Goal: Task Accomplishment & Management: Complete application form

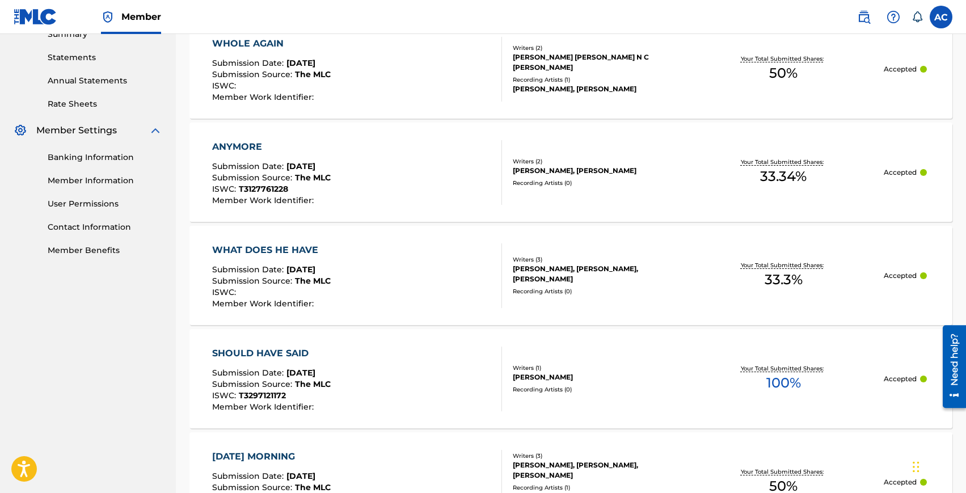
scroll to position [390, 0]
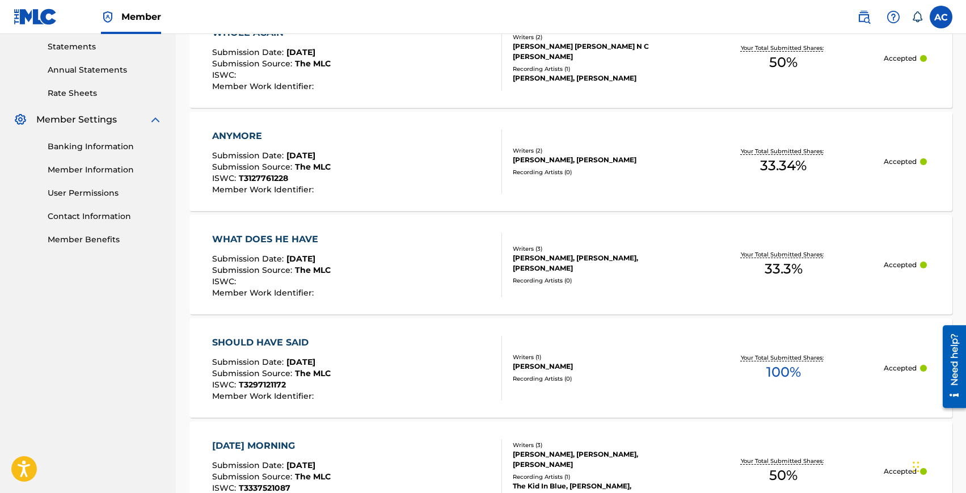
click at [263, 235] on div "WHAT DOES HE HAVE" at bounding box center [271, 240] width 119 height 14
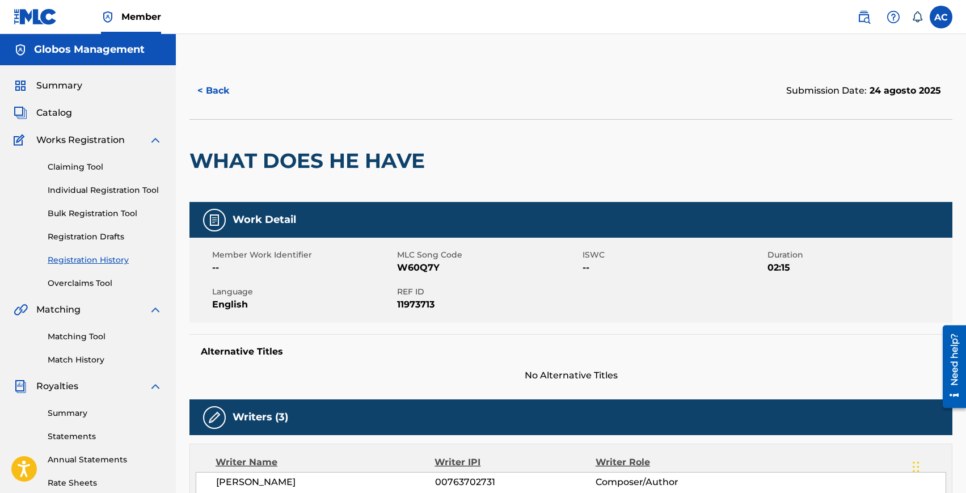
click at [224, 89] on button "< Back" at bounding box center [224, 91] width 68 height 28
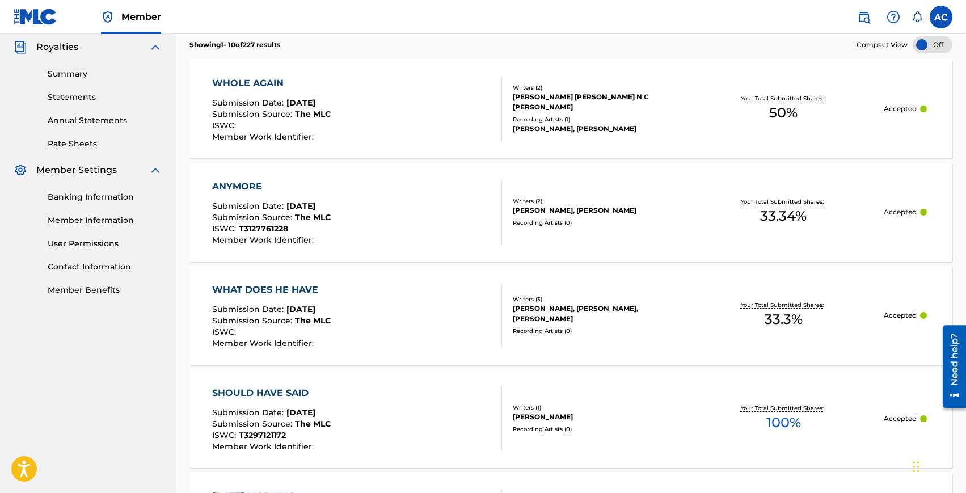
scroll to position [391, 0]
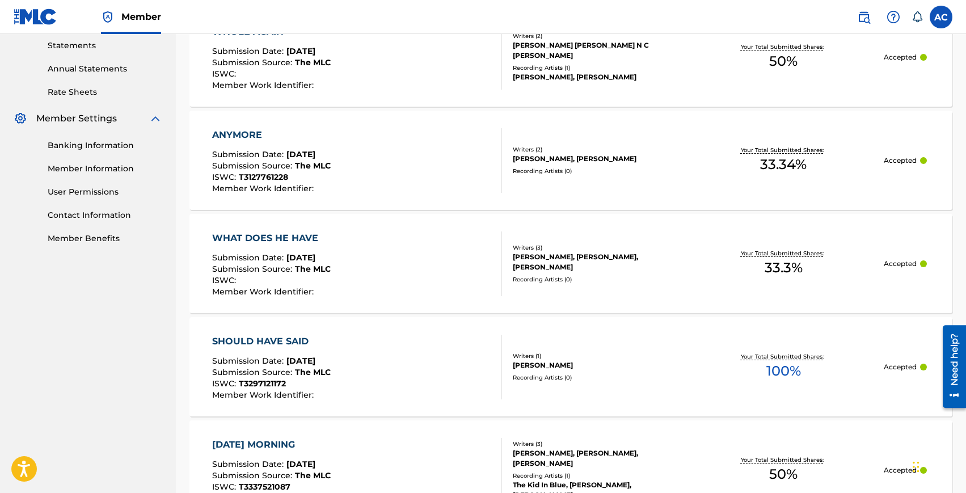
click at [287, 340] on div "SHOULD HAVE SAID" at bounding box center [271, 342] width 119 height 14
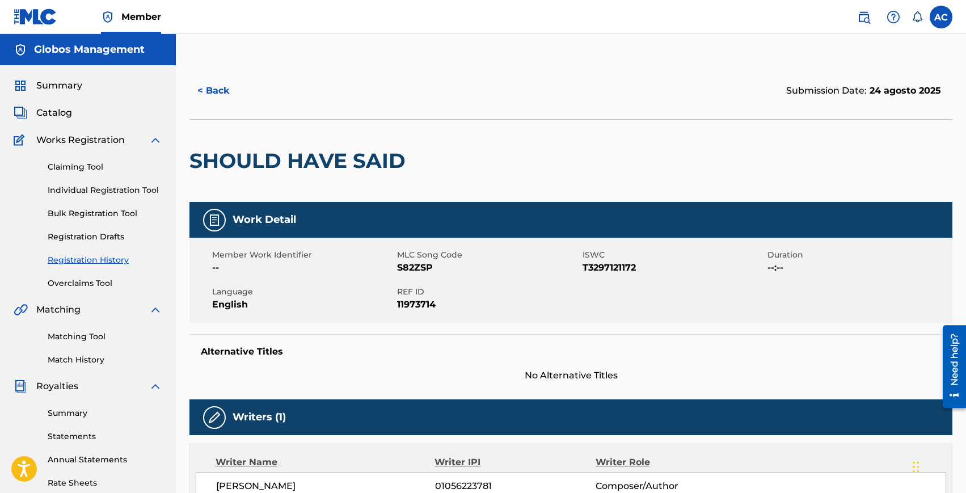
click at [218, 98] on button "< Back" at bounding box center [224, 91] width 68 height 28
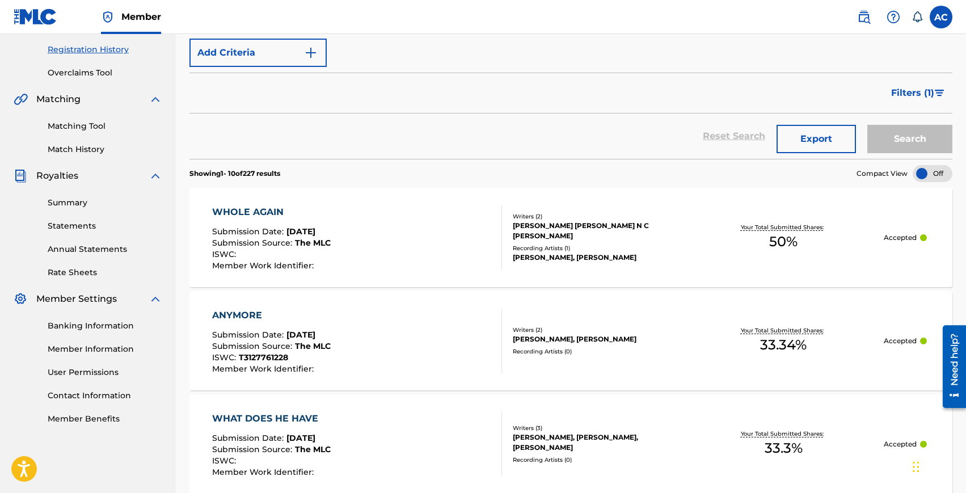
scroll to position [540, 0]
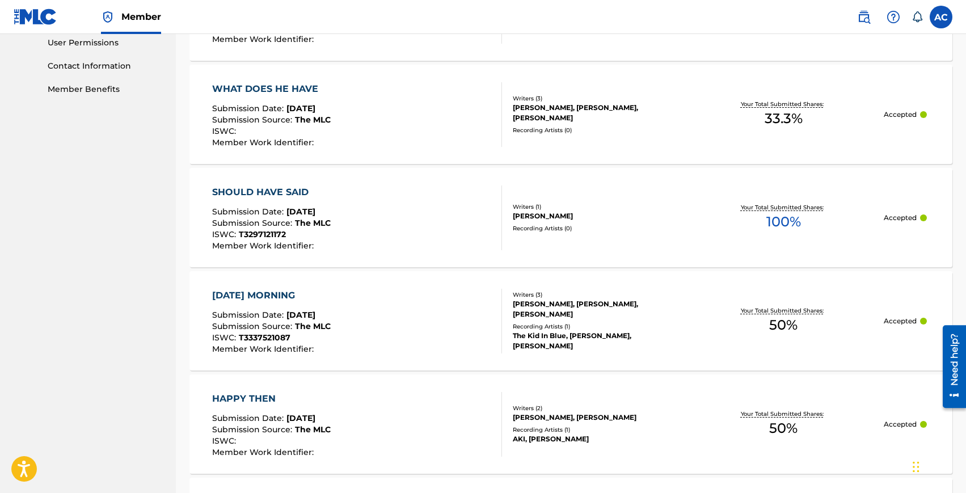
click at [268, 291] on div "[DATE] MORNING" at bounding box center [271, 296] width 119 height 14
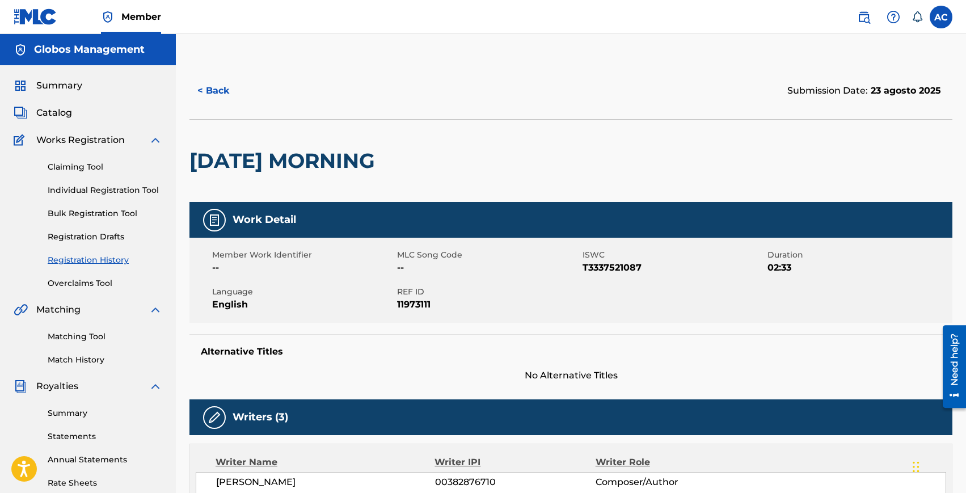
click at [222, 89] on button "< Back" at bounding box center [224, 91] width 68 height 28
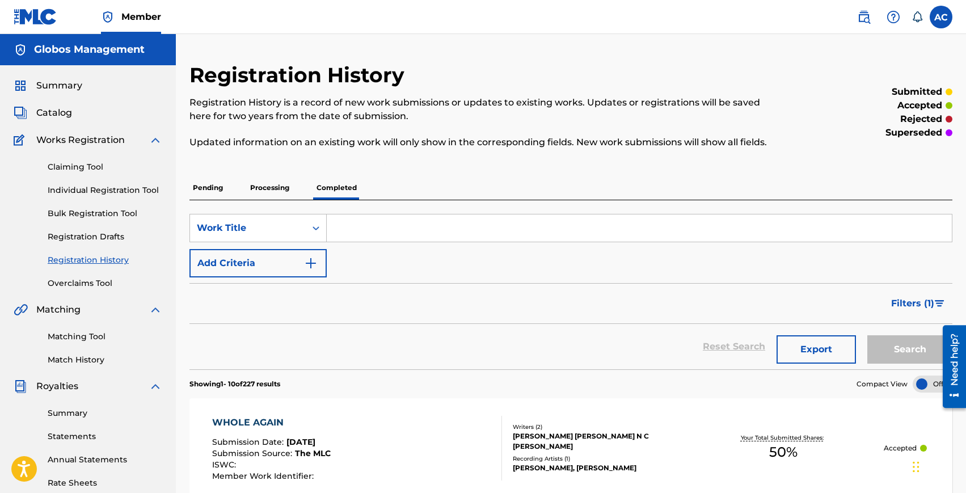
click at [63, 164] on link "Claiming Tool" at bounding box center [105, 167] width 115 height 12
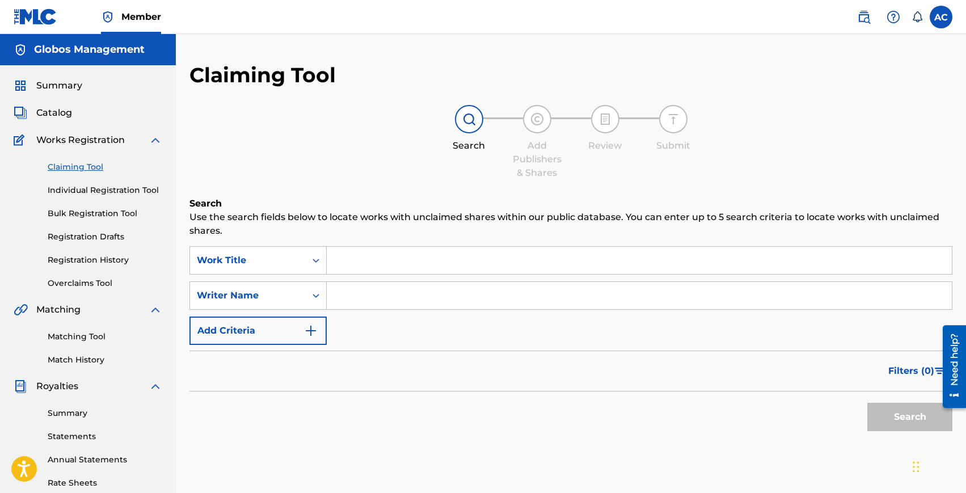
click at [79, 192] on link "Individual Registration Tool" at bounding box center [105, 190] width 115 height 12
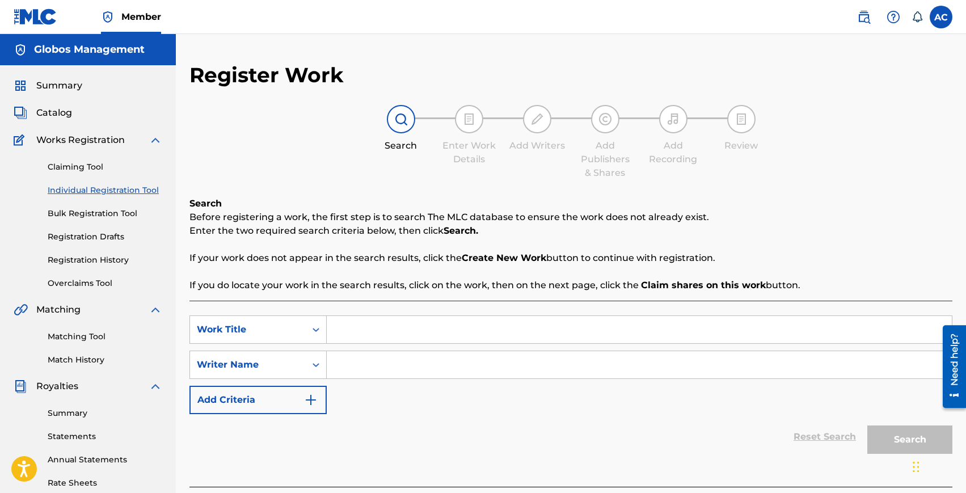
click at [362, 323] on input "Search Form" at bounding box center [639, 329] width 625 height 27
click at [391, 340] on input "Search Form" at bounding box center [639, 329] width 625 height 27
type input "Jealousy"
click at [403, 365] on input "Search Form" at bounding box center [639, 364] width 625 height 27
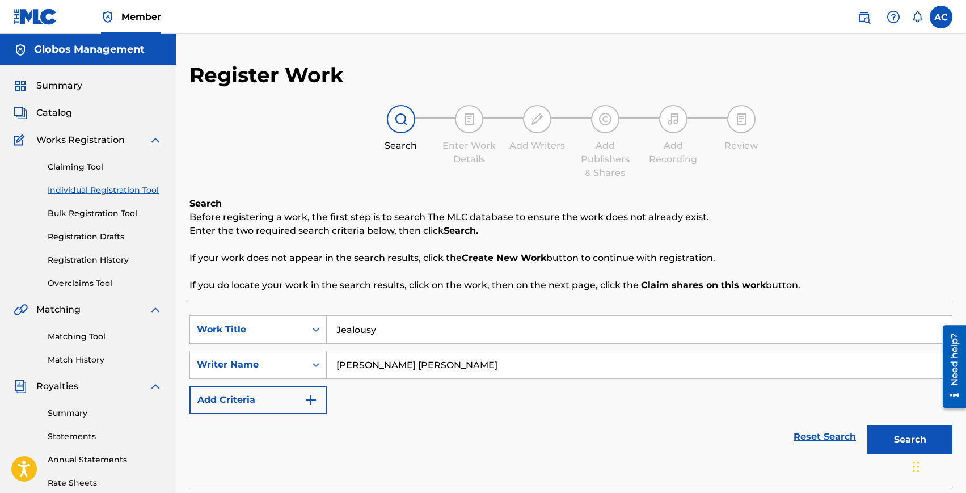
type input "[PERSON_NAME] [PERSON_NAME]"
click at [868, 426] on button "Search" at bounding box center [910, 440] width 85 height 28
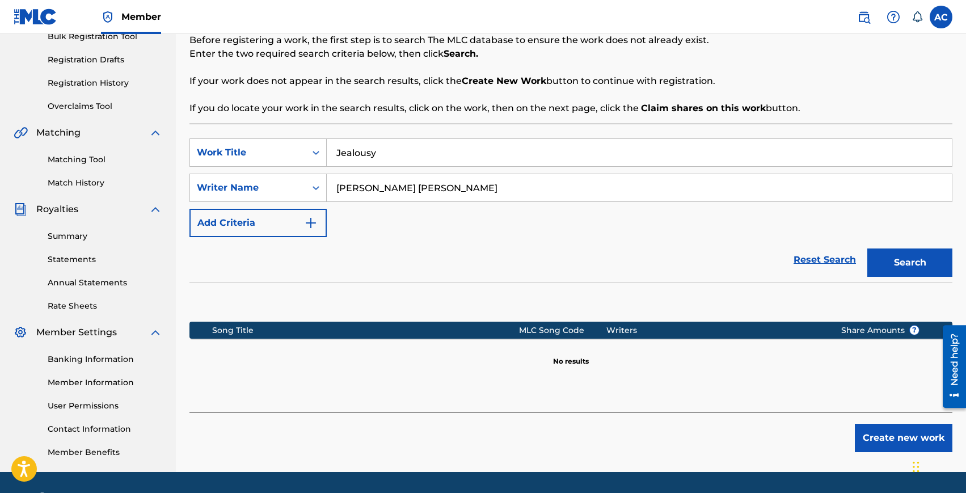
scroll to position [195, 0]
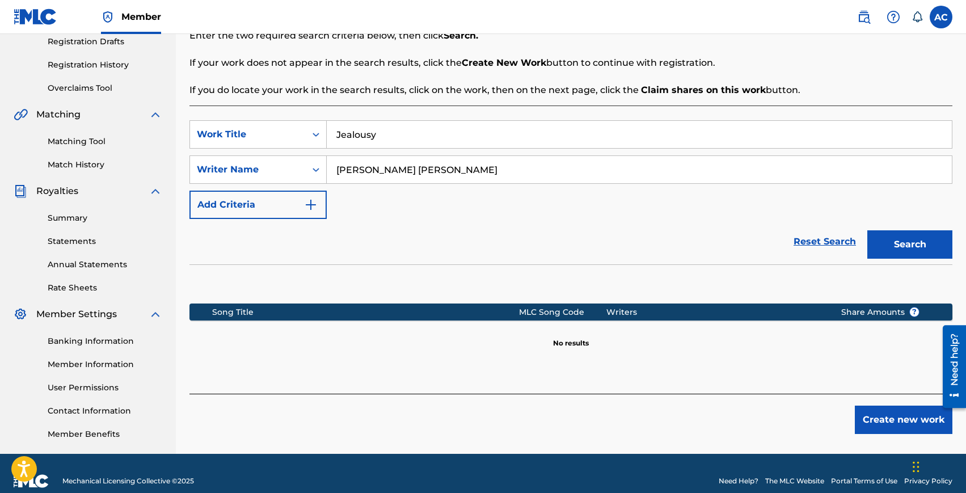
click at [891, 426] on button "Create new work" at bounding box center [904, 420] width 98 height 28
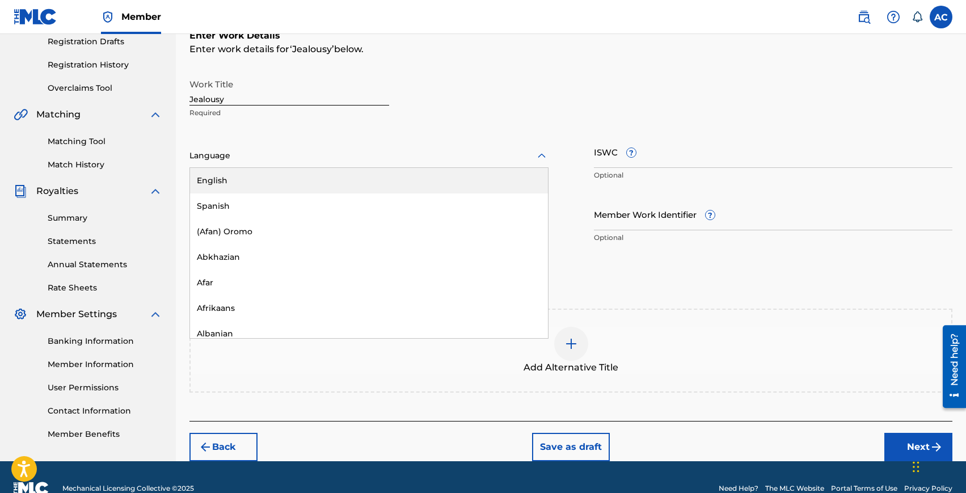
click at [264, 153] on div at bounding box center [369, 156] width 359 height 14
click at [264, 176] on div "English" at bounding box center [369, 181] width 358 height 26
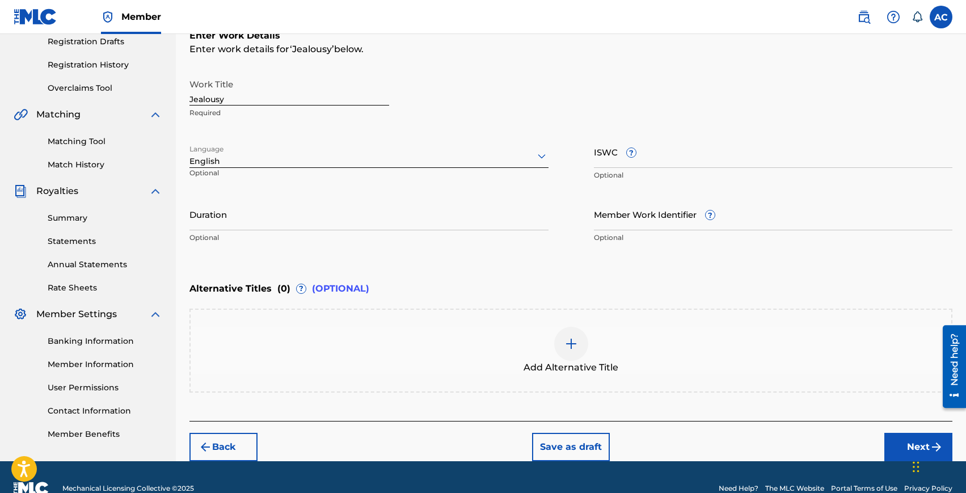
click at [235, 224] on input "Duration" at bounding box center [369, 214] width 359 height 32
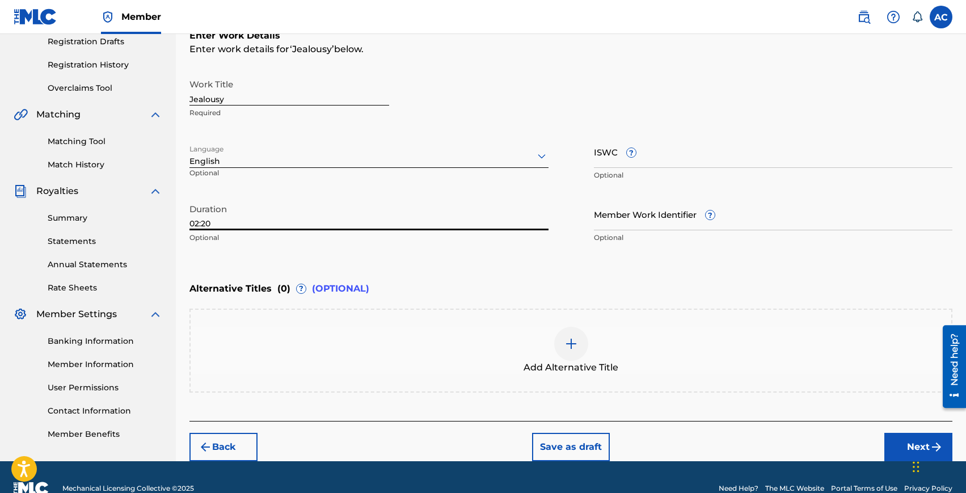
type input "02:20"
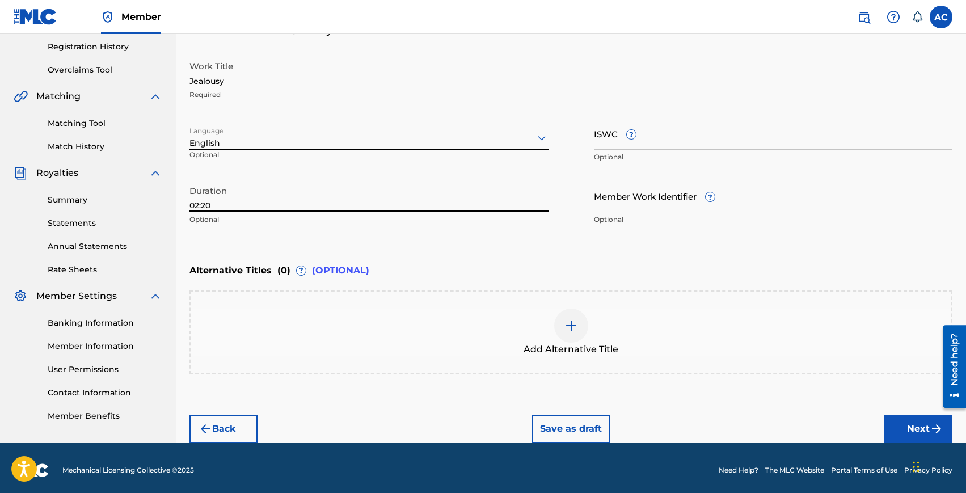
scroll to position [217, 0]
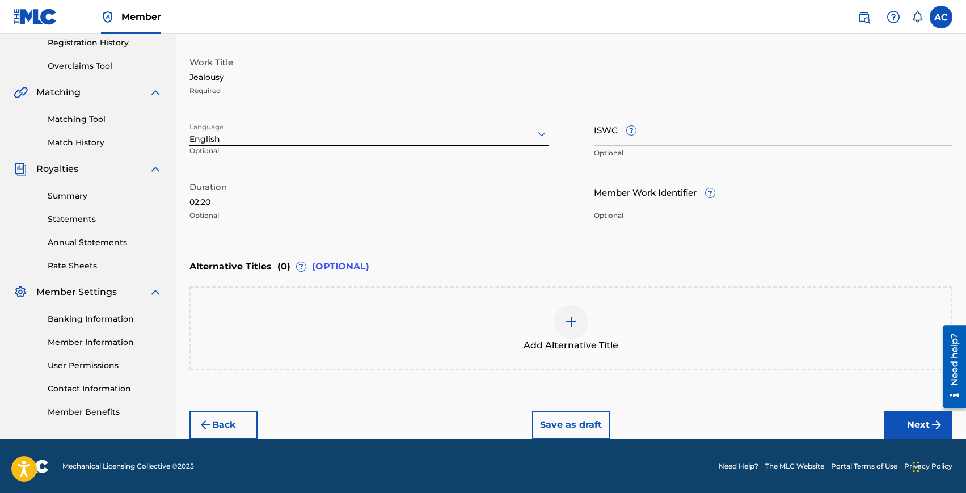
click at [911, 420] on button "Next" at bounding box center [919, 425] width 68 height 28
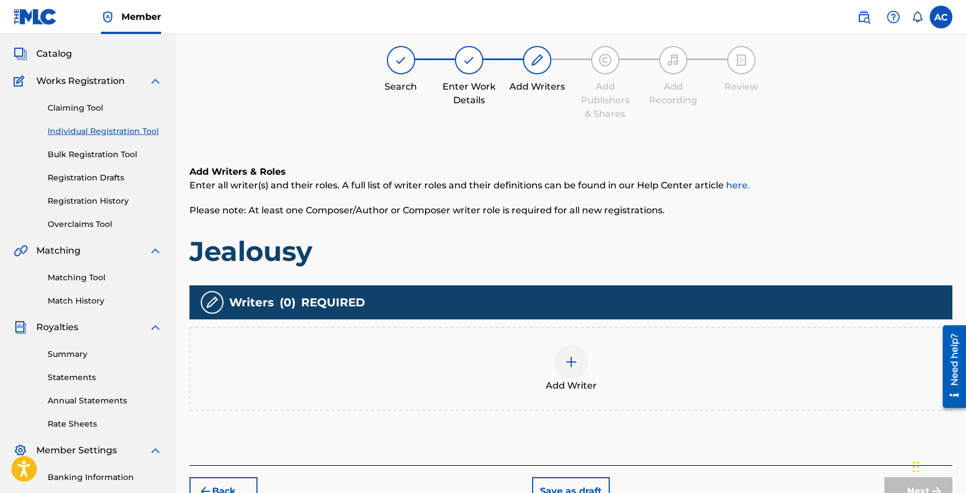
scroll to position [51, 0]
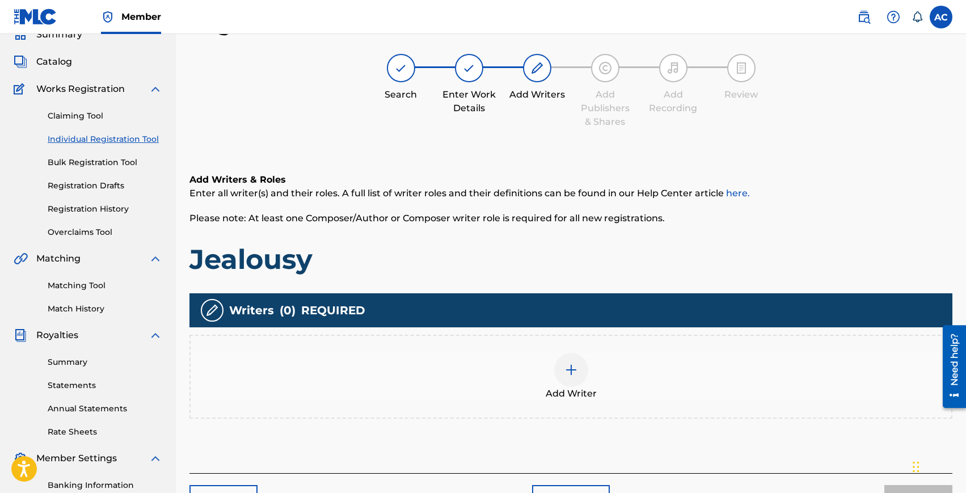
click at [584, 372] on div at bounding box center [571, 370] width 34 height 34
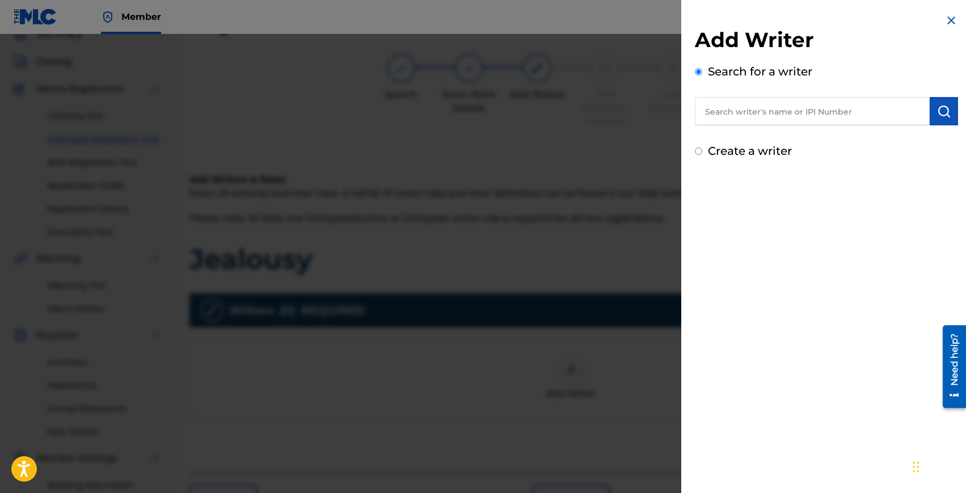
click at [793, 112] on input "text" at bounding box center [812, 111] width 235 height 28
click at [756, 118] on input "text" at bounding box center [812, 111] width 235 height 28
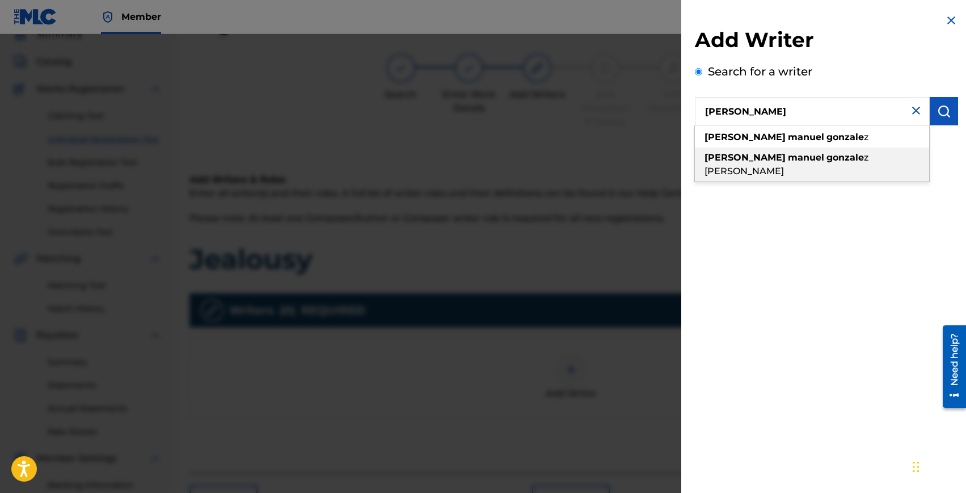
click at [803, 148] on div "[PERSON_NAME] [PERSON_NAME]" at bounding box center [812, 165] width 234 height 34
type input "[PERSON_NAME] [PERSON_NAME]"
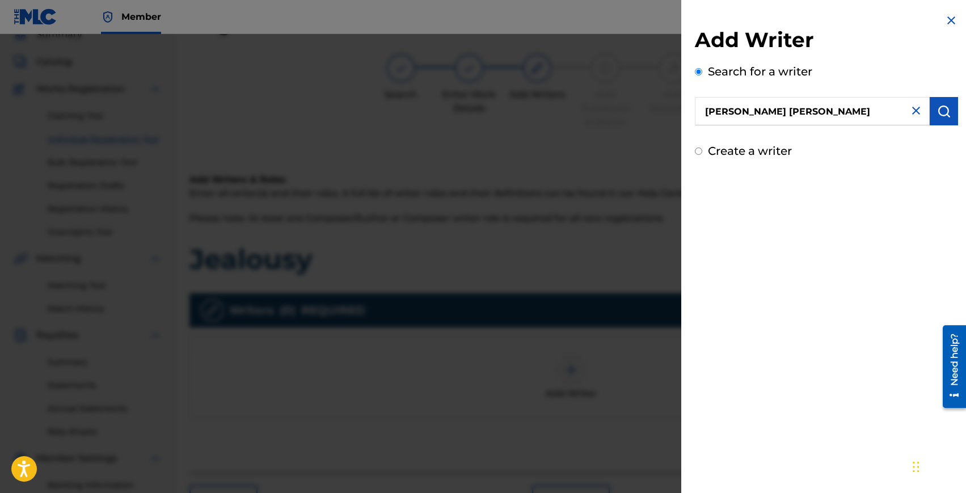
click at [932, 112] on button "submit" at bounding box center [944, 111] width 28 height 28
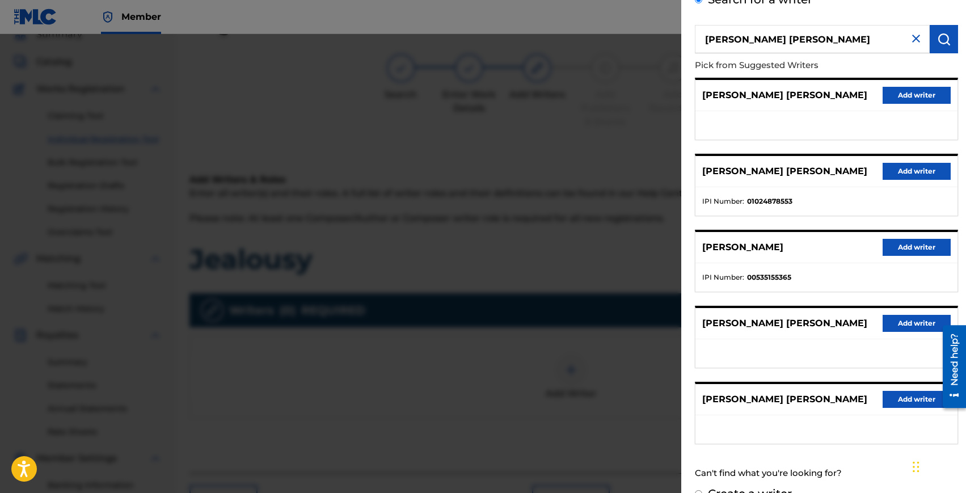
scroll to position [79, 0]
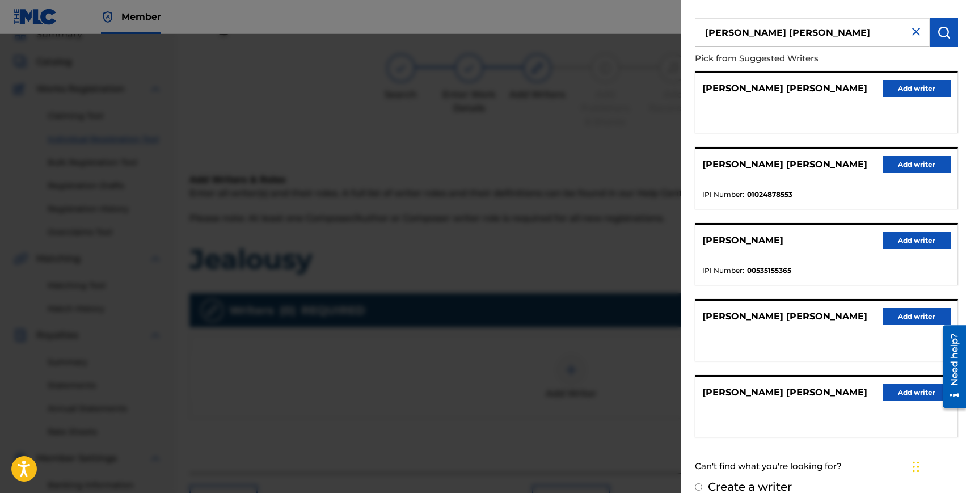
click at [910, 162] on button "Add writer" at bounding box center [917, 164] width 68 height 17
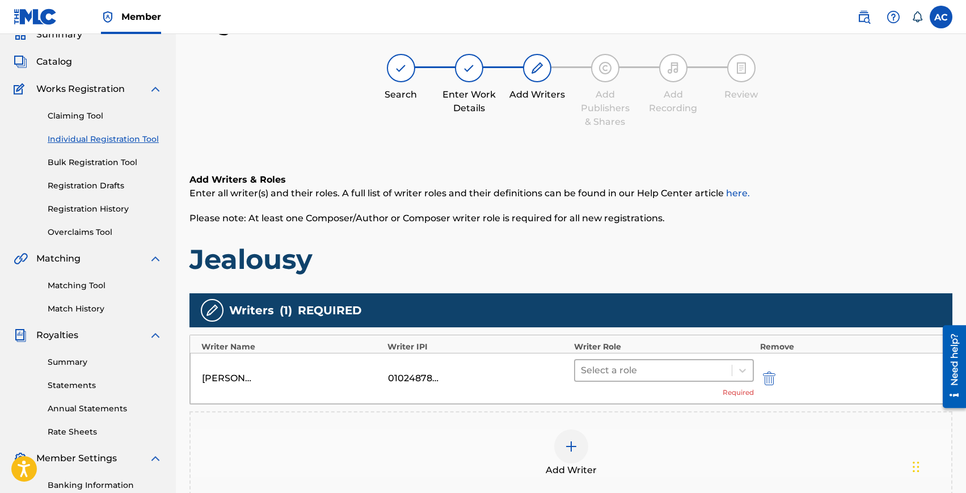
click at [631, 377] on div at bounding box center [654, 371] width 146 height 16
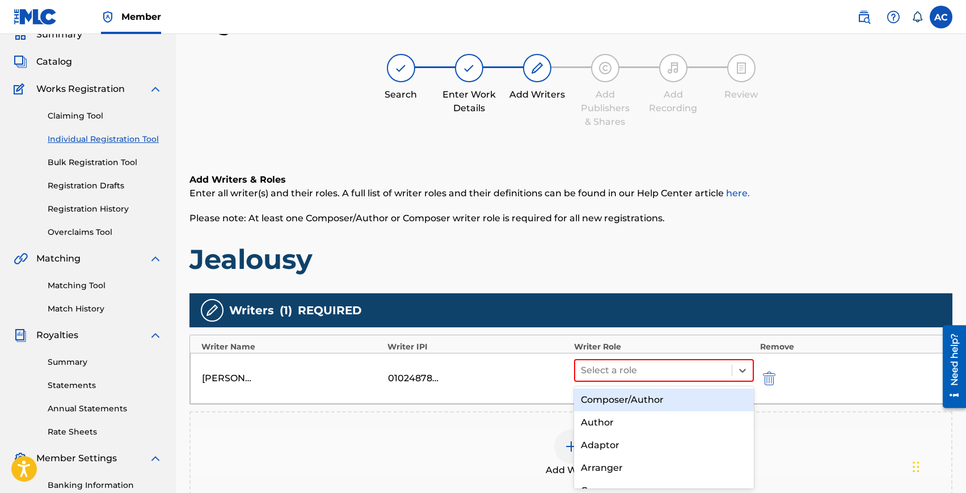
click at [632, 393] on div "Composer/Author" at bounding box center [664, 400] width 180 height 23
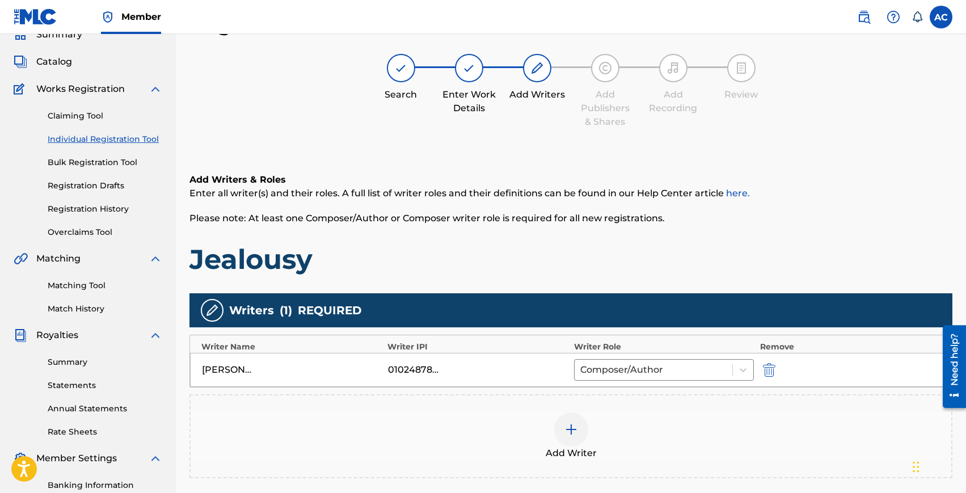
click at [567, 429] on img at bounding box center [572, 430] width 14 height 14
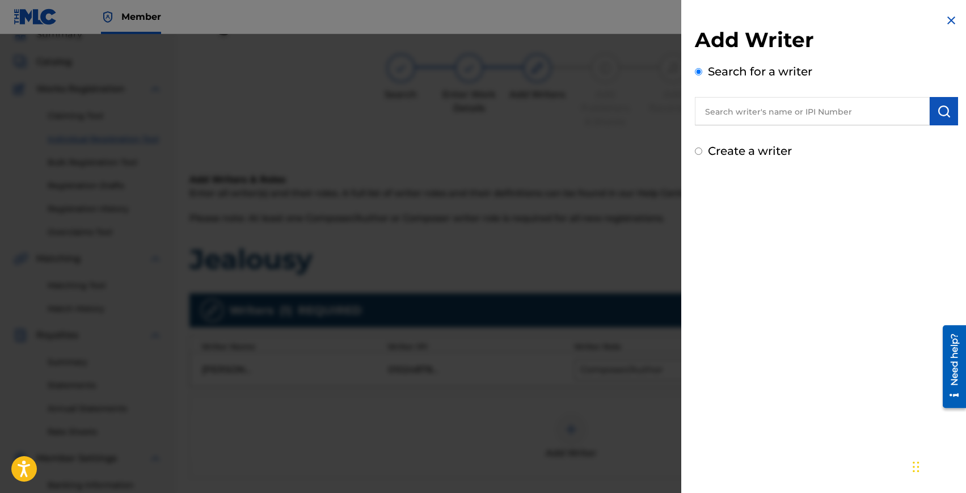
click at [768, 114] on input "text" at bounding box center [812, 111] width 235 height 28
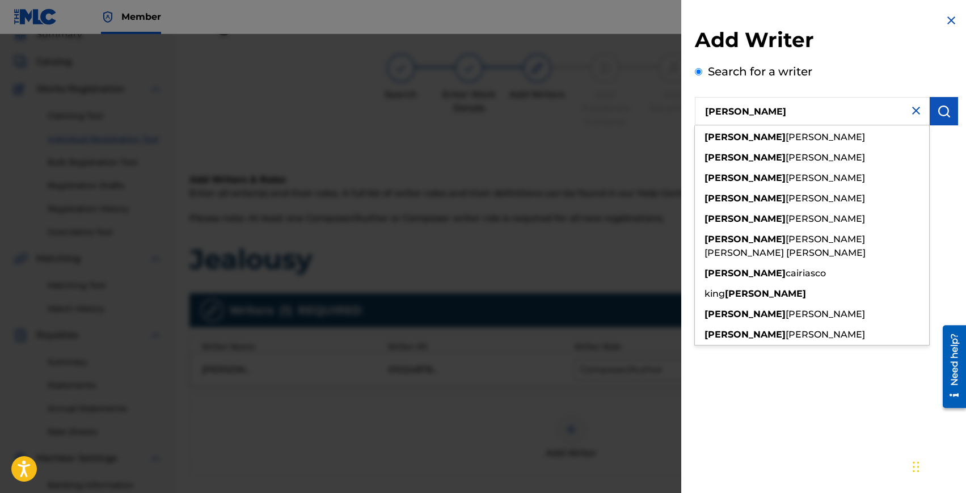
click at [737, 106] on input "[PERSON_NAME]" at bounding box center [812, 111] width 235 height 28
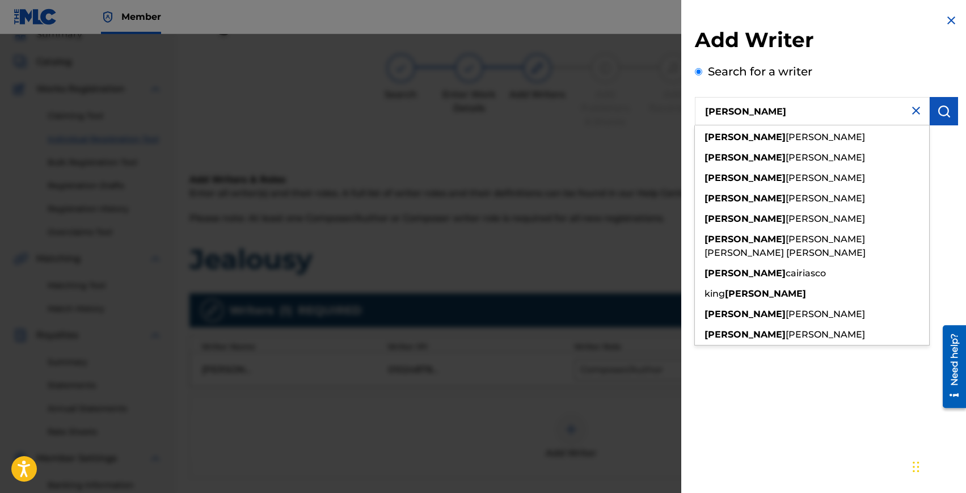
paste input "[PERSON_NAME]"
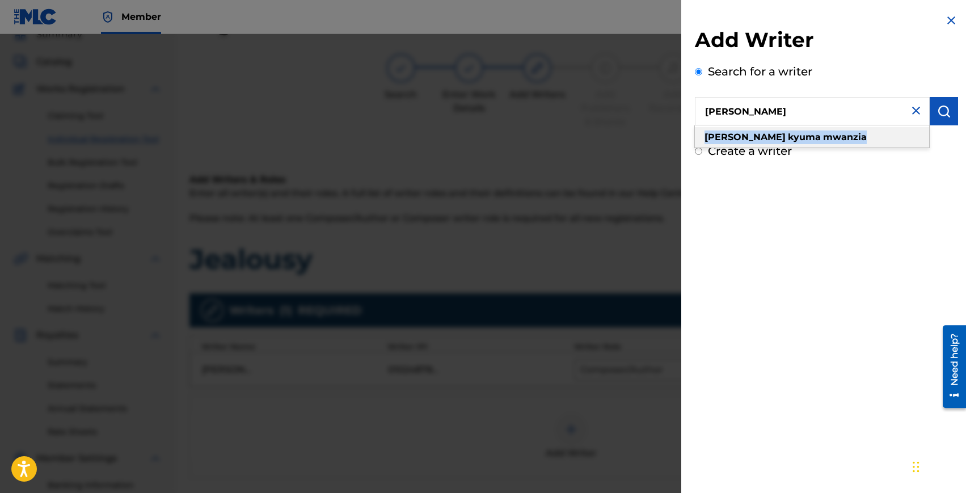
click at [851, 131] on div "[PERSON_NAME]" at bounding box center [812, 137] width 234 height 20
type input "[PERSON_NAME]"
click at [946, 103] on button "submit" at bounding box center [944, 111] width 28 height 28
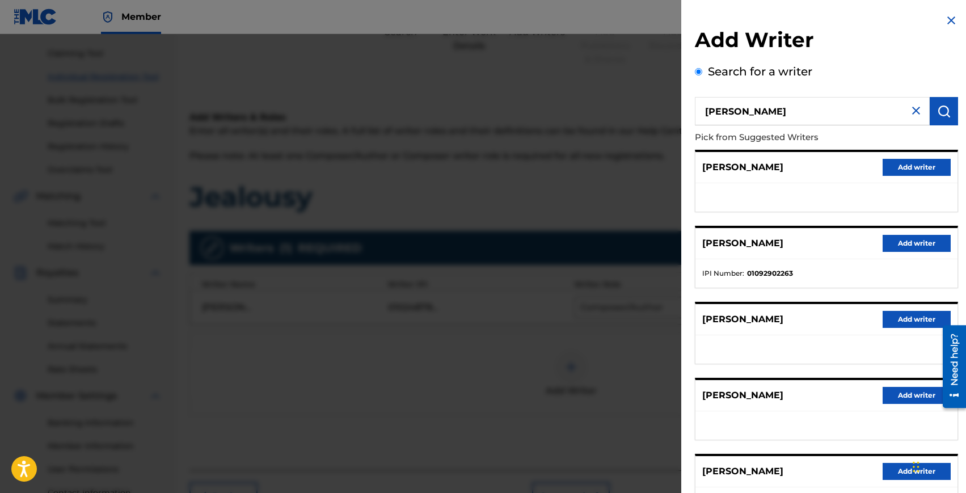
scroll to position [8, 0]
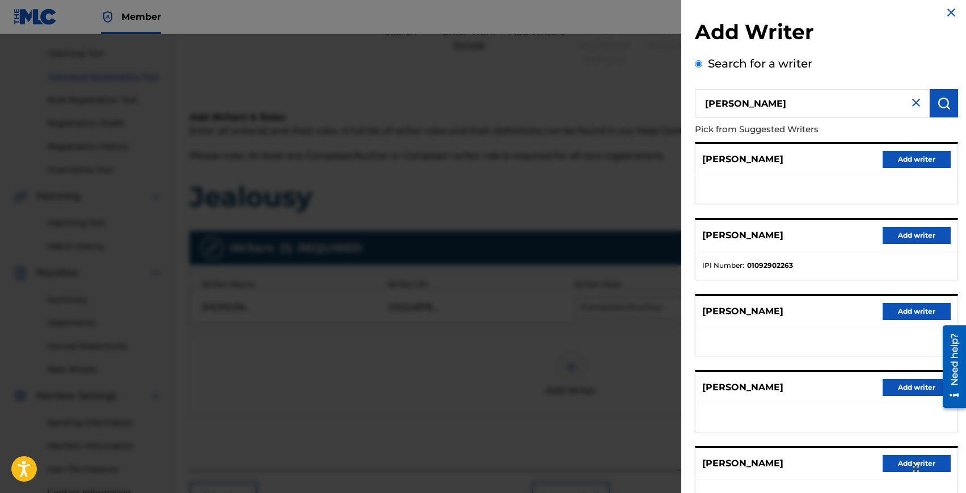
click at [902, 237] on button "Add writer" at bounding box center [917, 235] width 68 height 17
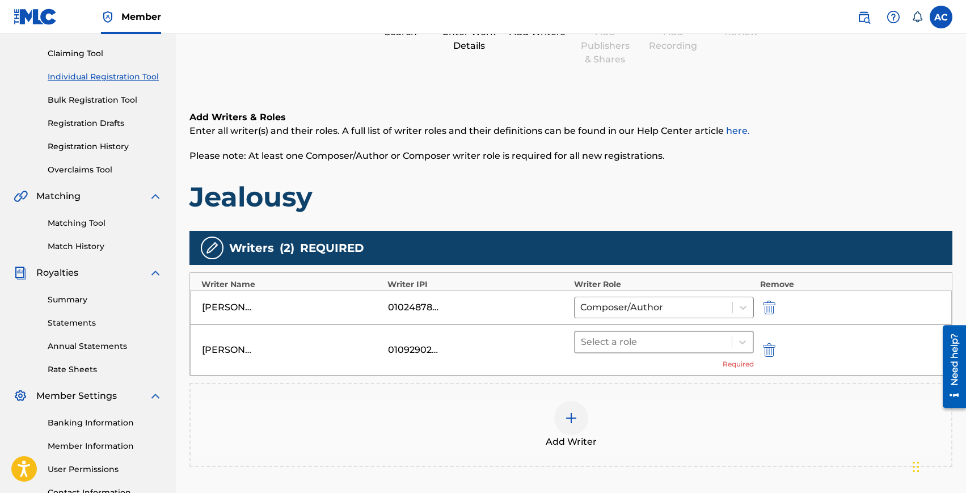
click at [637, 347] on div at bounding box center [654, 342] width 146 height 16
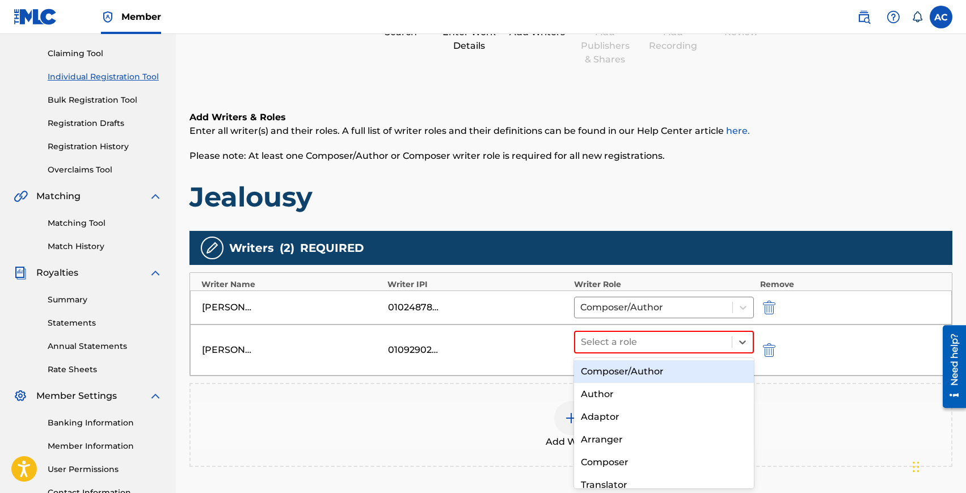
click at [637, 367] on div "Composer/Author" at bounding box center [664, 371] width 180 height 23
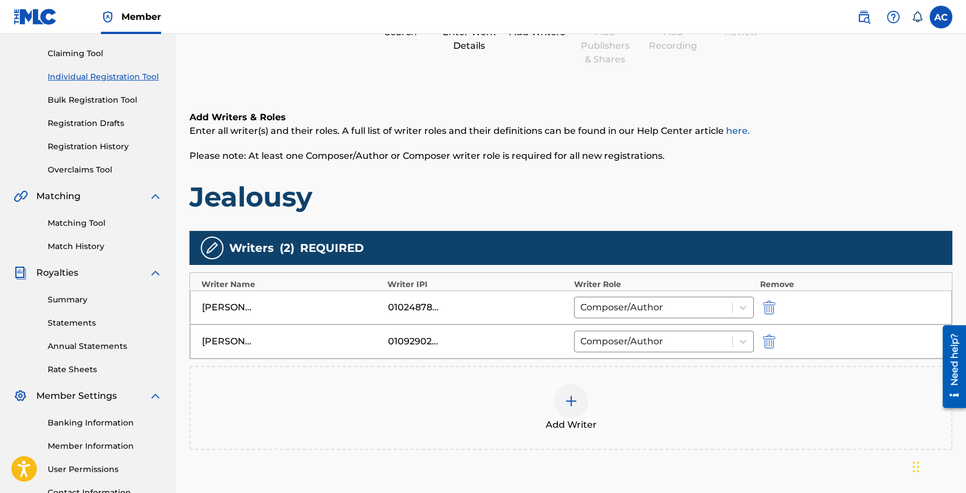
scroll to position [220, 0]
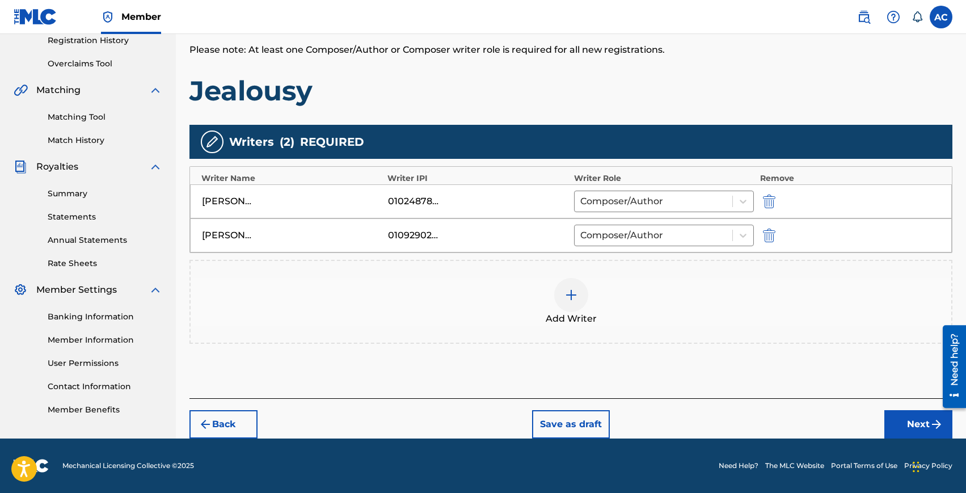
click at [893, 420] on button "Next" at bounding box center [919, 424] width 68 height 28
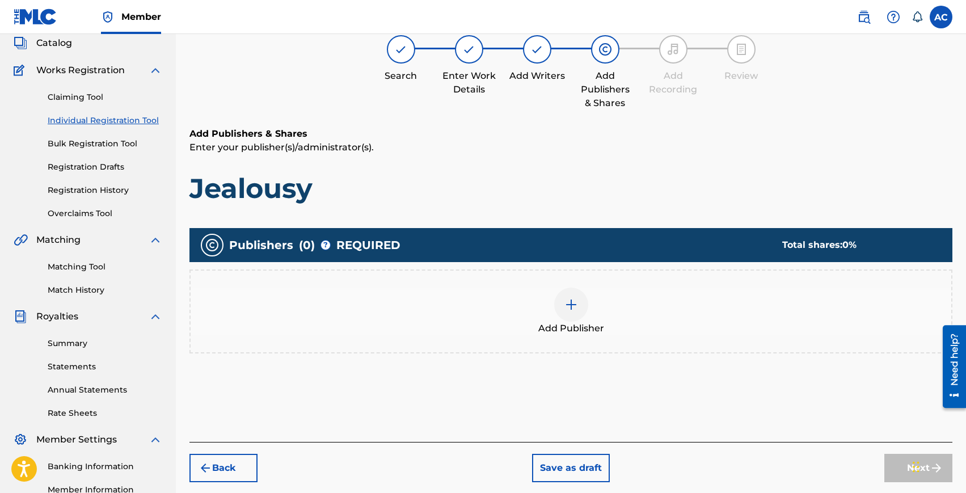
scroll to position [51, 0]
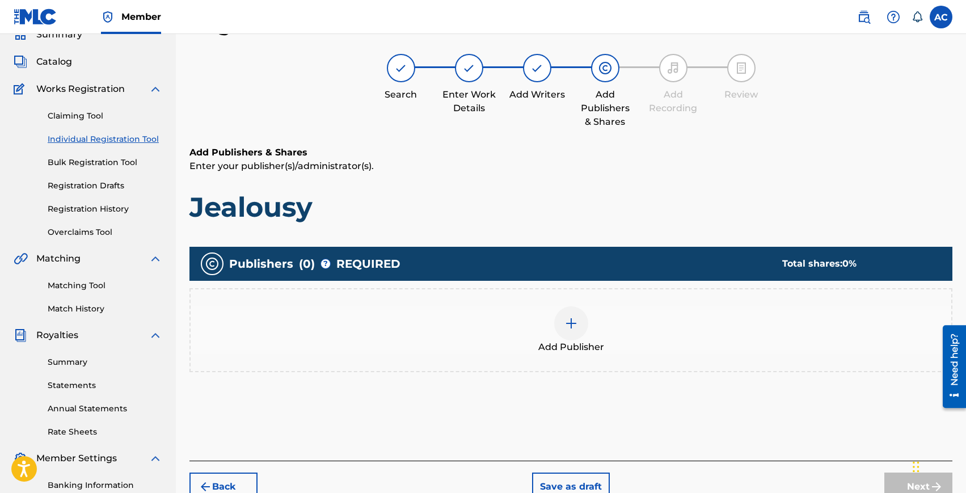
click at [557, 331] on div at bounding box center [571, 323] width 34 height 34
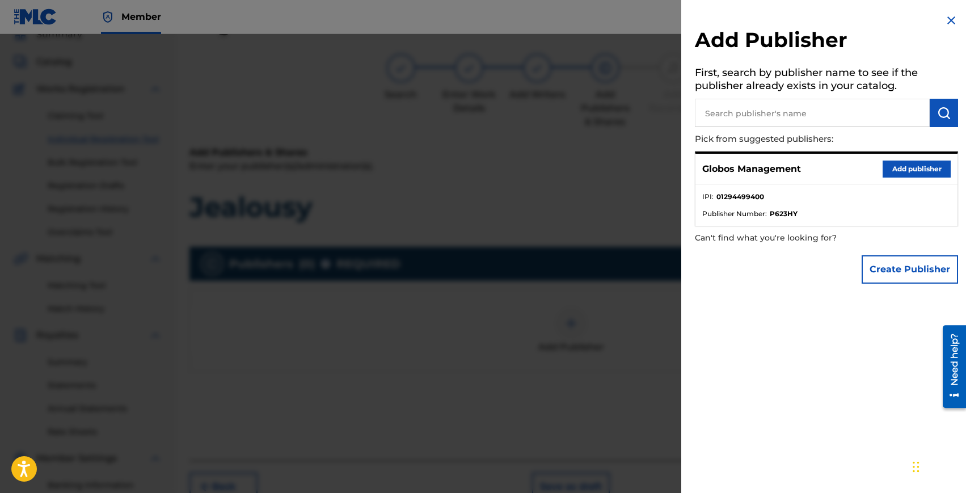
click at [898, 169] on button "Add publisher" at bounding box center [917, 169] width 68 height 17
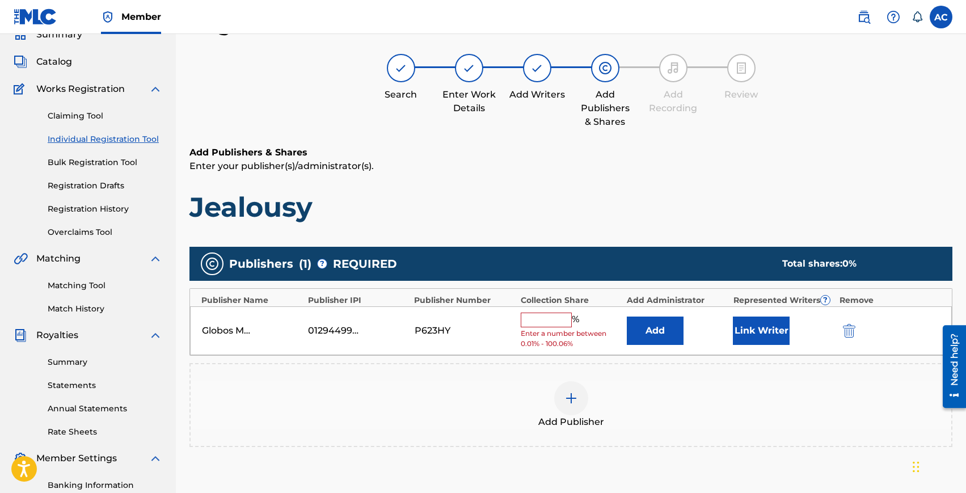
click at [539, 323] on input "text" at bounding box center [546, 320] width 51 height 15
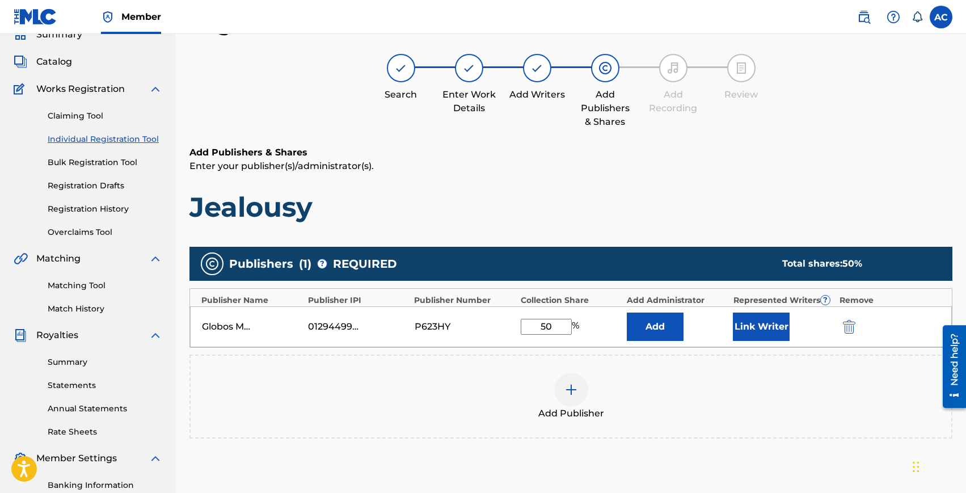
type input "50"
click at [755, 321] on button "Link Writer" at bounding box center [761, 327] width 57 height 28
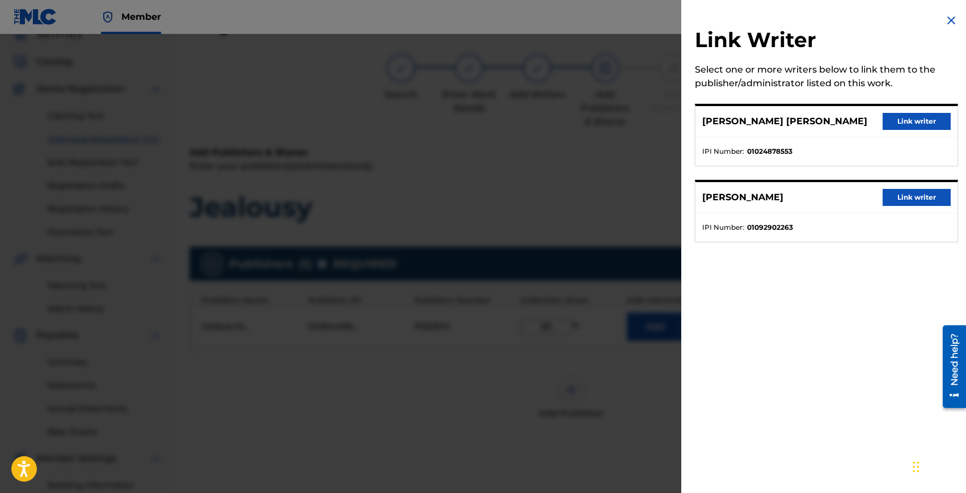
click at [896, 130] on button "Link writer" at bounding box center [917, 121] width 68 height 17
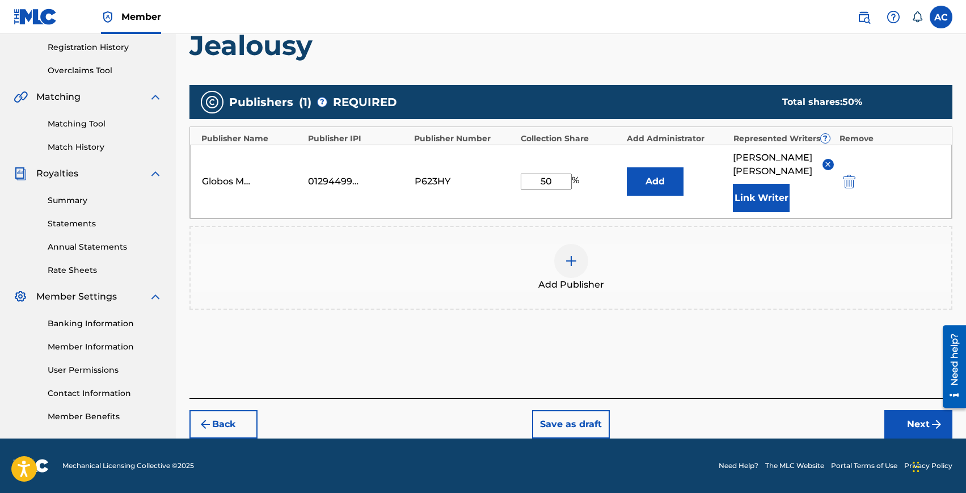
click at [898, 426] on button "Next" at bounding box center [919, 424] width 68 height 28
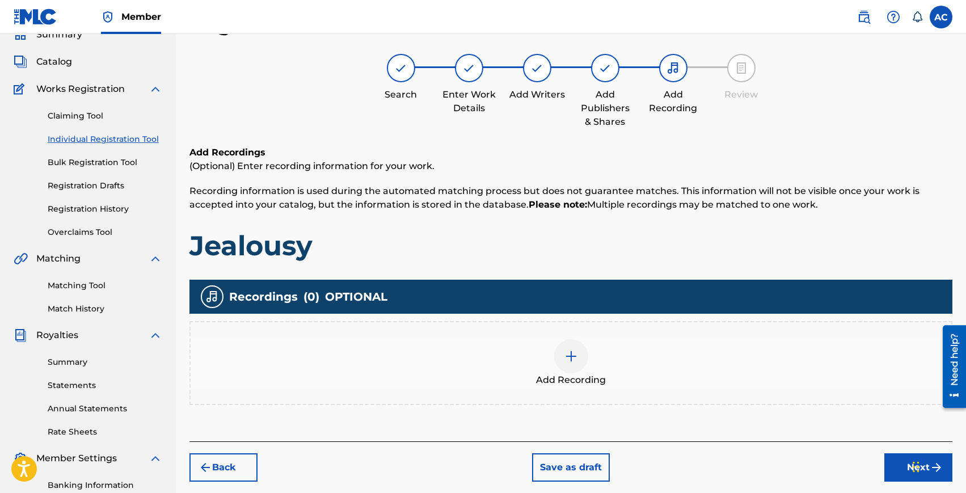
scroll to position [63, 0]
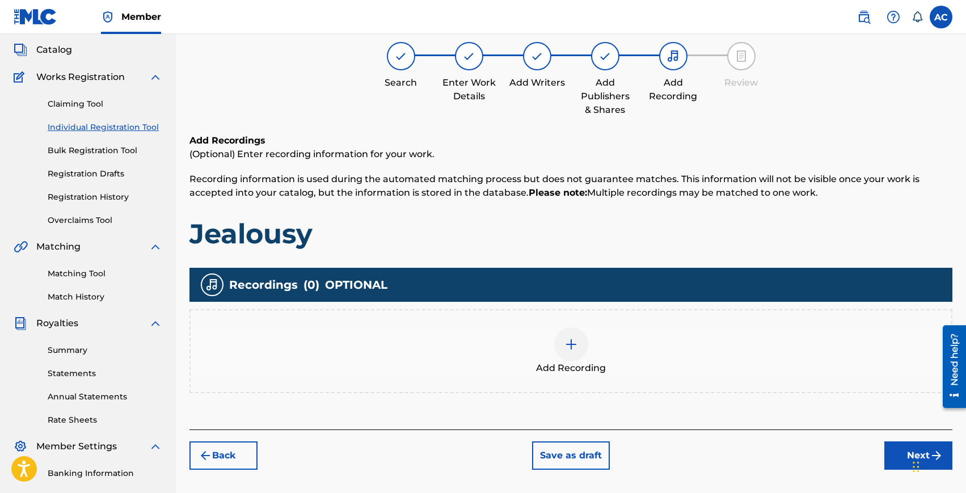
click at [557, 358] on div "Add Recording" at bounding box center [571, 351] width 761 height 48
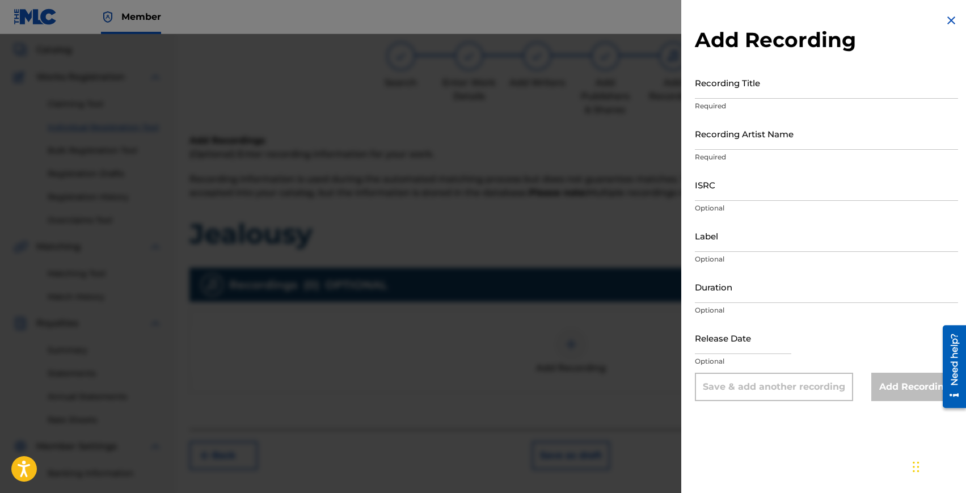
click at [742, 91] on input "Recording Title" at bounding box center [826, 82] width 263 height 32
type input "Jealousy"
click at [720, 193] on input "ISRC" at bounding box center [826, 185] width 263 height 32
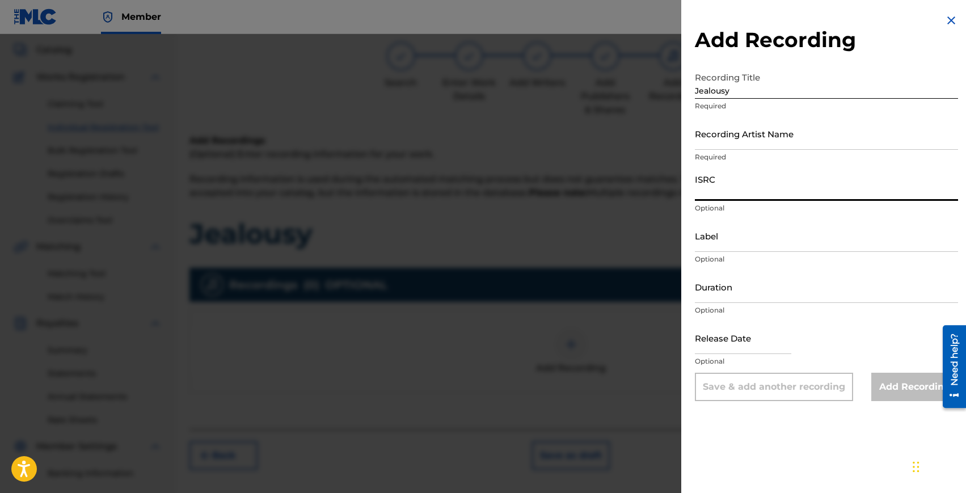
paste input "US38Y2568352"
type input "US38Y2568352"
click at [706, 150] on div "Recording Artist Name Required" at bounding box center [826, 142] width 263 height 51
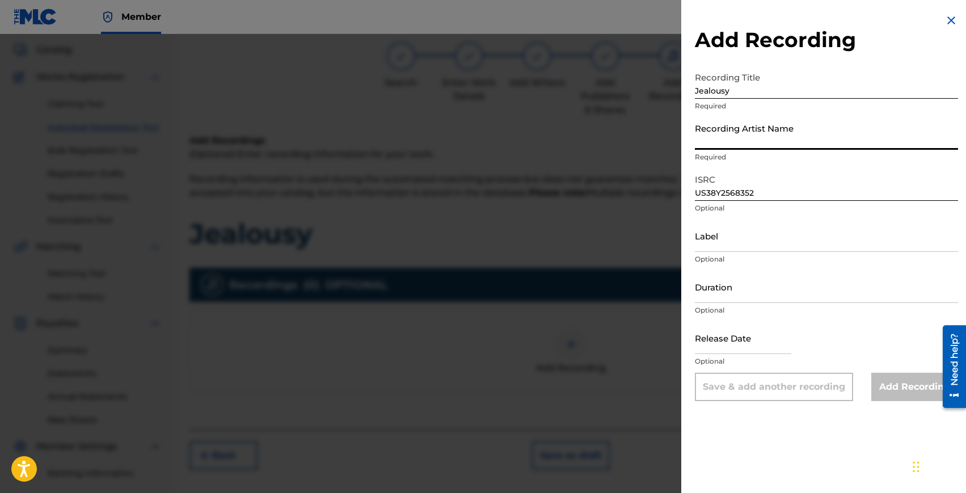
click at [709, 142] on input "Recording Artist Name" at bounding box center [826, 133] width 263 height 32
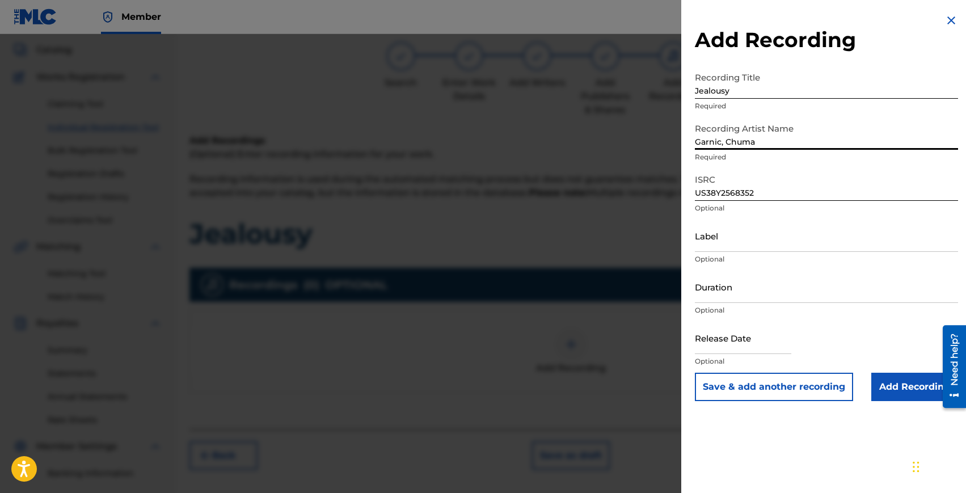
click at [727, 141] on input "Garnic, Chuma" at bounding box center [826, 133] width 263 height 32
type input "Garnic, Wildness Rose, Chuma"
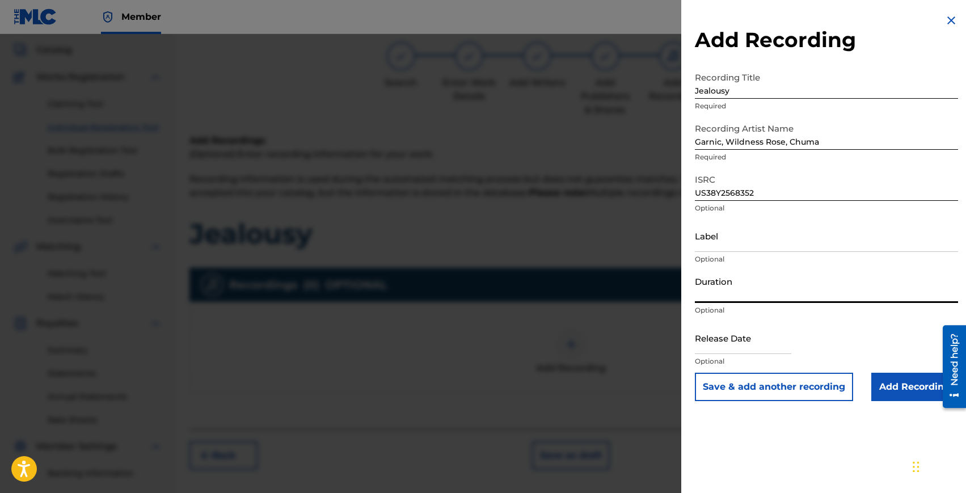
click at [726, 292] on input "Duration" at bounding box center [826, 287] width 263 height 32
type input "02:20"
click at [716, 347] on input "text" at bounding box center [743, 338] width 96 height 32
select select "7"
select select "2025"
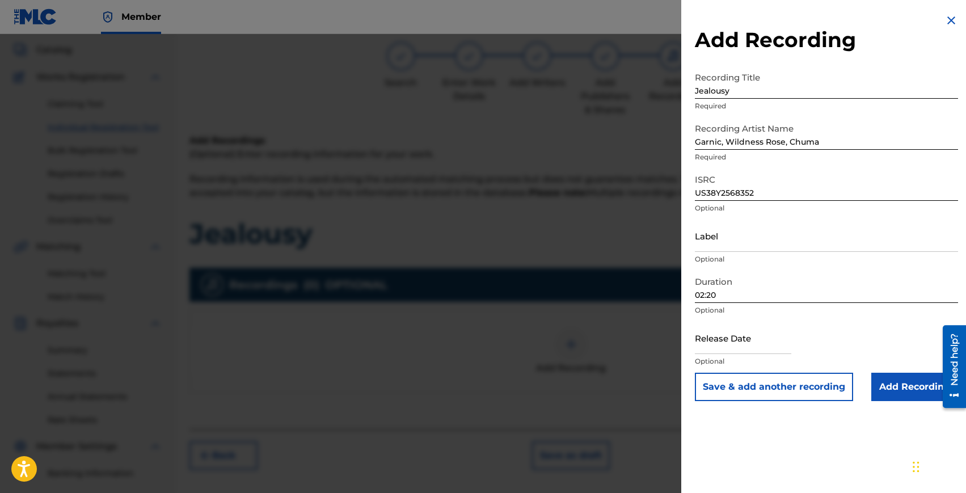
click at [736, 345] on input "text" at bounding box center [743, 338] width 96 height 32
select select "7"
select select "2025"
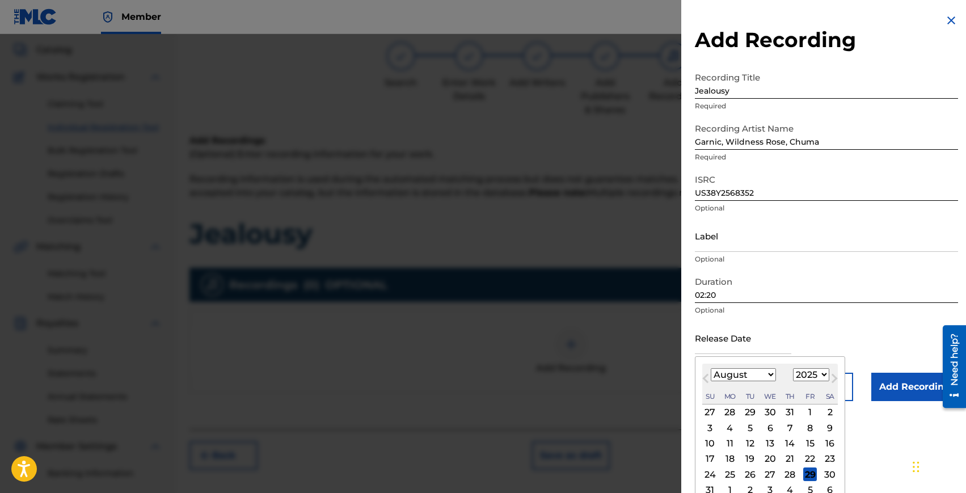
click at [828, 475] on div "30" at bounding box center [830, 475] width 14 height 14
type input "[DATE]"
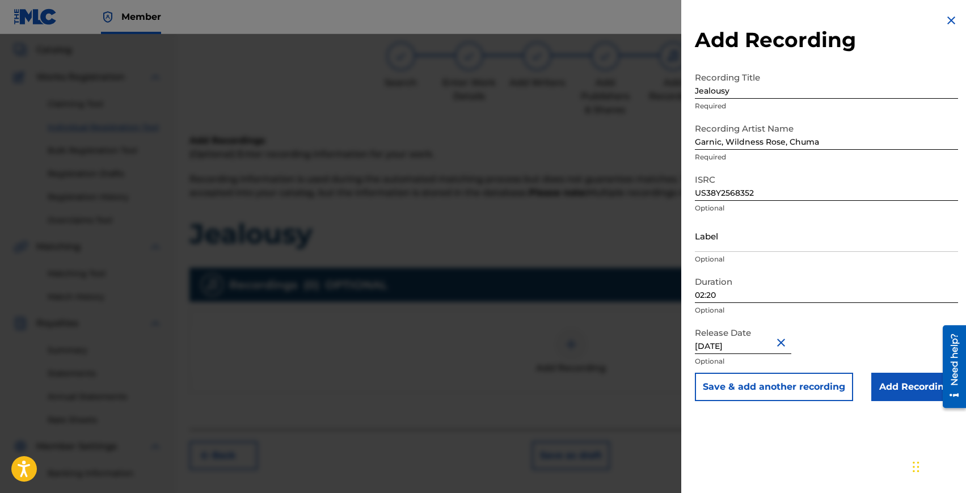
click at [737, 343] on input "[DATE]" at bounding box center [743, 338] width 96 height 32
select select "7"
select select "2025"
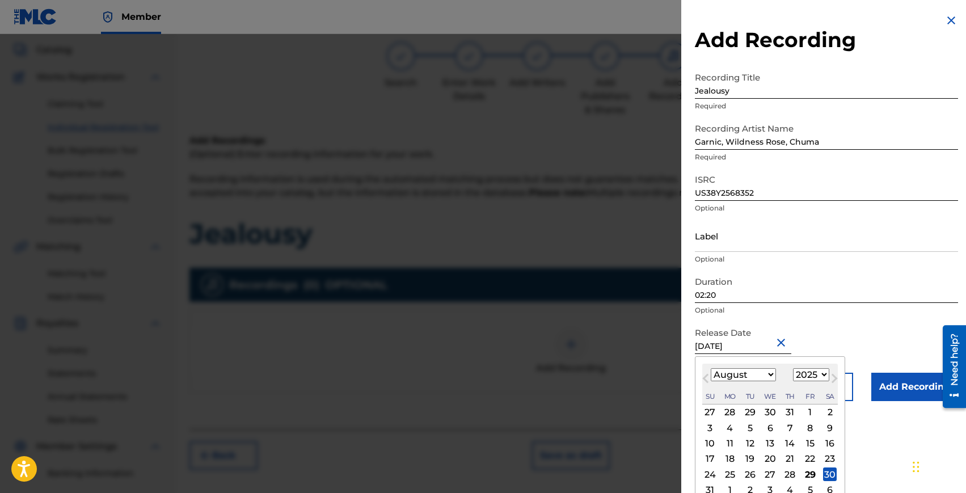
click at [807, 472] on div "29" at bounding box center [810, 475] width 14 height 14
type input "[DATE]"
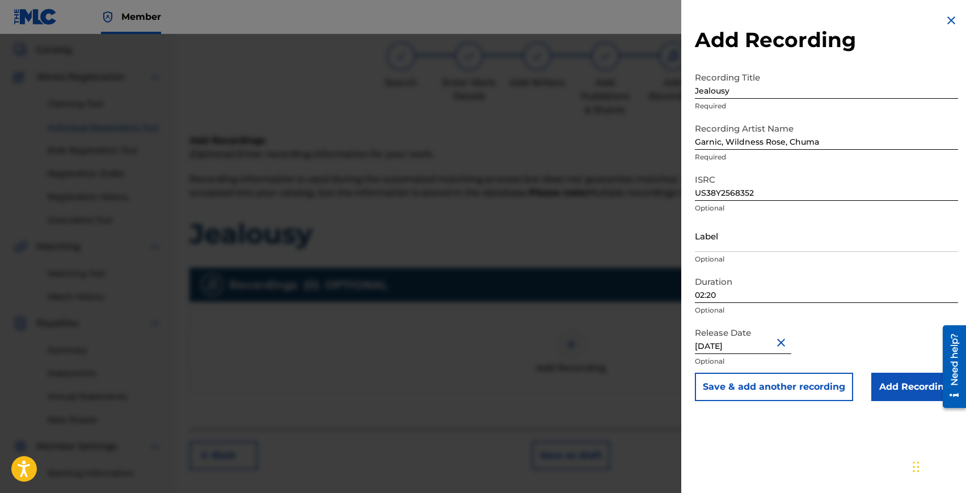
click at [721, 240] on input "Label" at bounding box center [826, 236] width 263 height 32
click at [707, 81] on input "Jealousy" at bounding box center [826, 82] width 263 height 32
click at [707, 90] on input "Jealousy" at bounding box center [826, 82] width 263 height 32
type input "JEALOUSY"
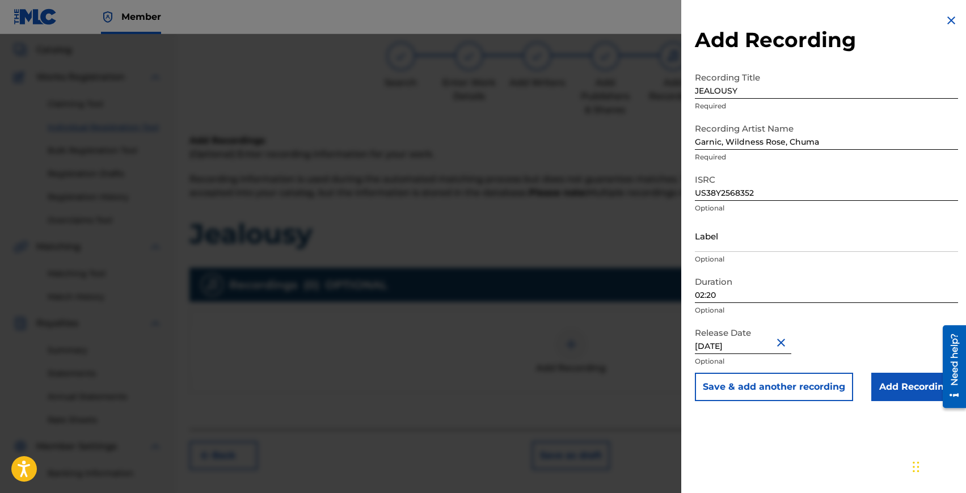
click at [915, 392] on input "Add Recording" at bounding box center [915, 387] width 87 height 28
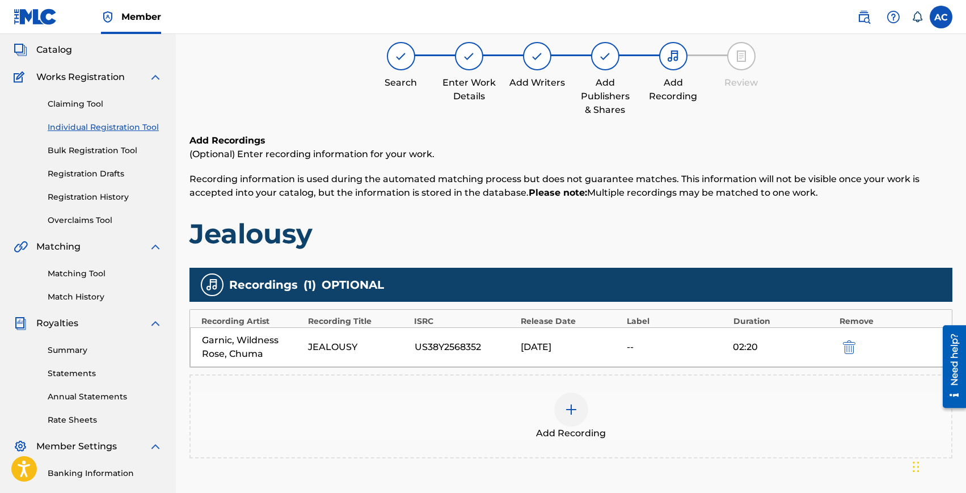
scroll to position [211, 0]
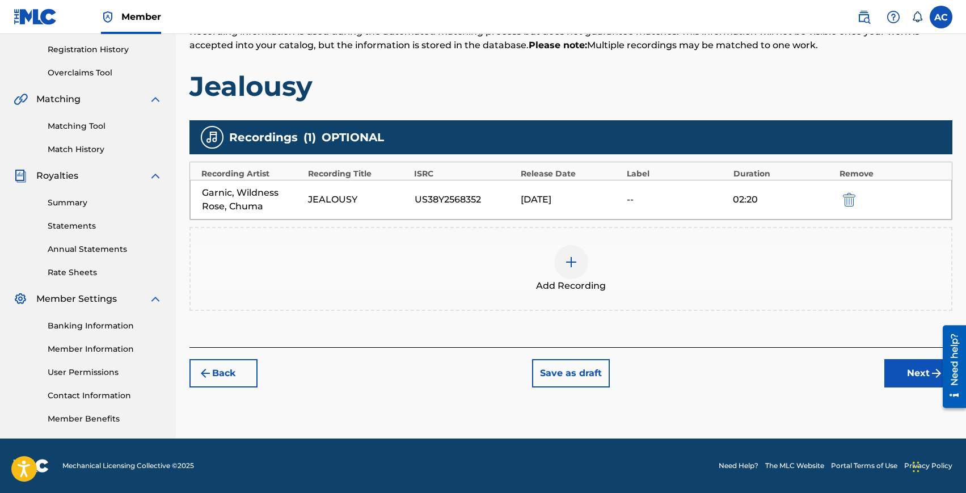
click at [533, 198] on div "[DATE]" at bounding box center [571, 200] width 100 height 14
click at [900, 365] on button "Next" at bounding box center [919, 373] width 68 height 28
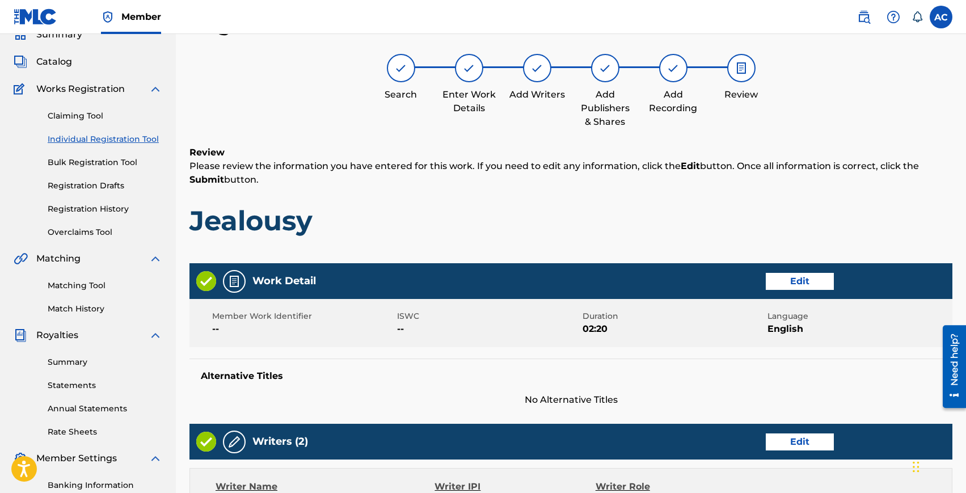
scroll to position [487, 0]
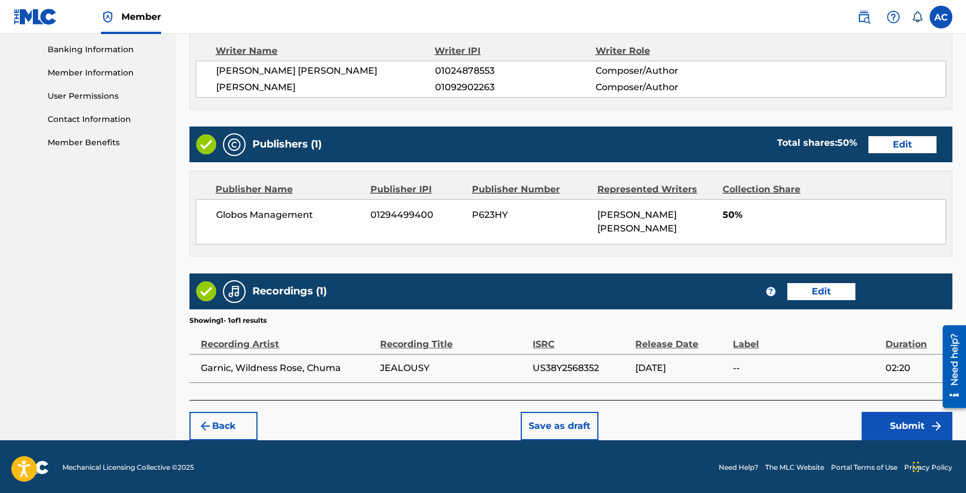
click at [807, 292] on button "Edit" at bounding box center [822, 291] width 68 height 17
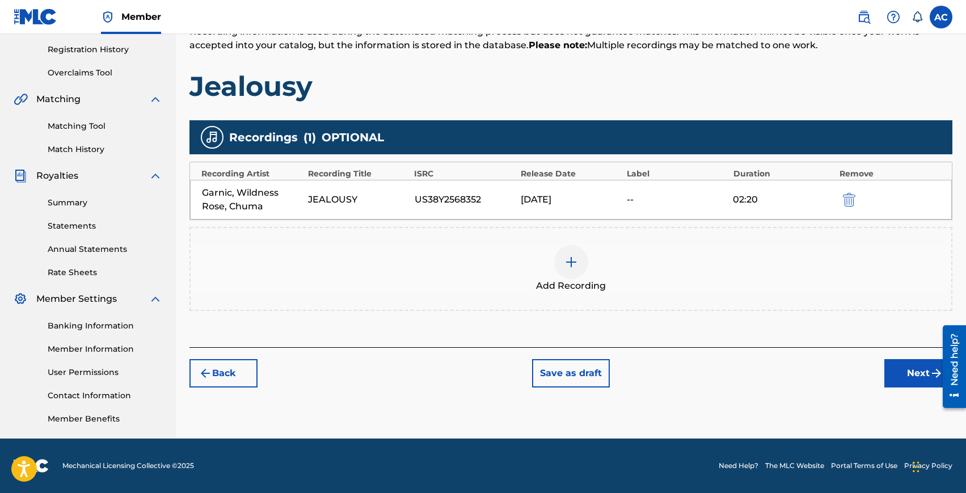
click at [546, 195] on div "[DATE]" at bounding box center [571, 200] width 100 height 14
click at [899, 379] on button "Next" at bounding box center [919, 373] width 68 height 28
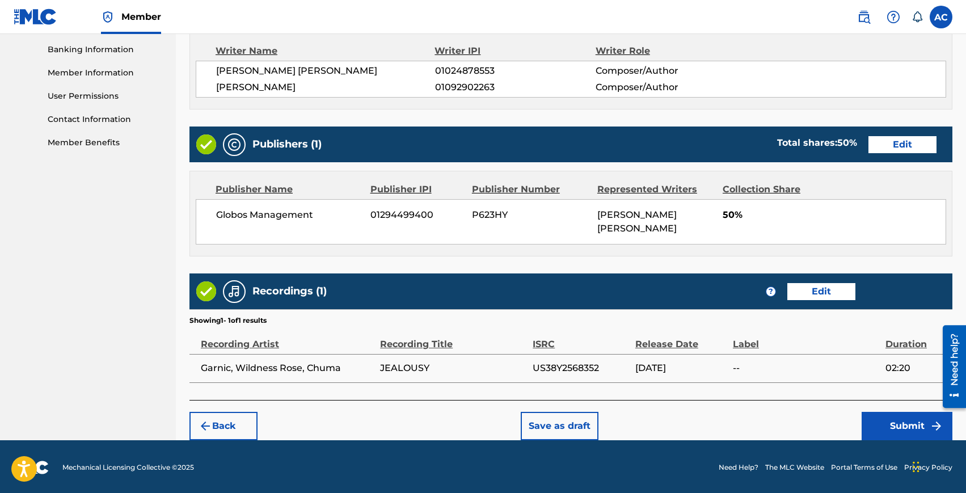
scroll to position [487, 0]
click at [895, 416] on button "Submit" at bounding box center [907, 426] width 91 height 28
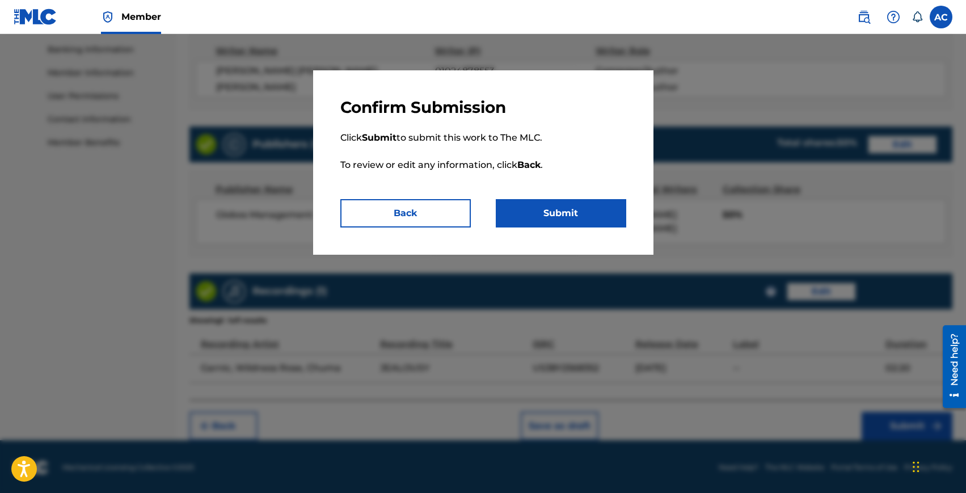
click at [561, 205] on button "Submit" at bounding box center [561, 213] width 131 height 28
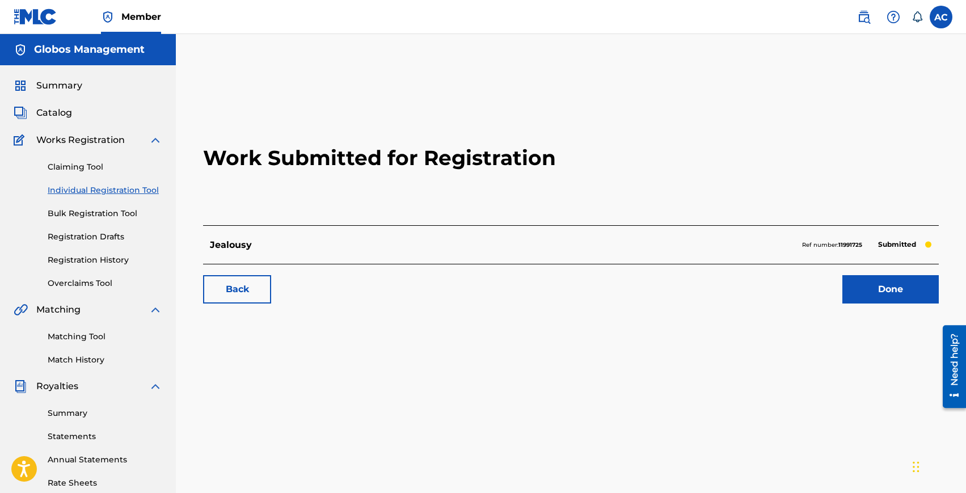
click at [82, 188] on link "Individual Registration Tool" at bounding box center [105, 190] width 115 height 12
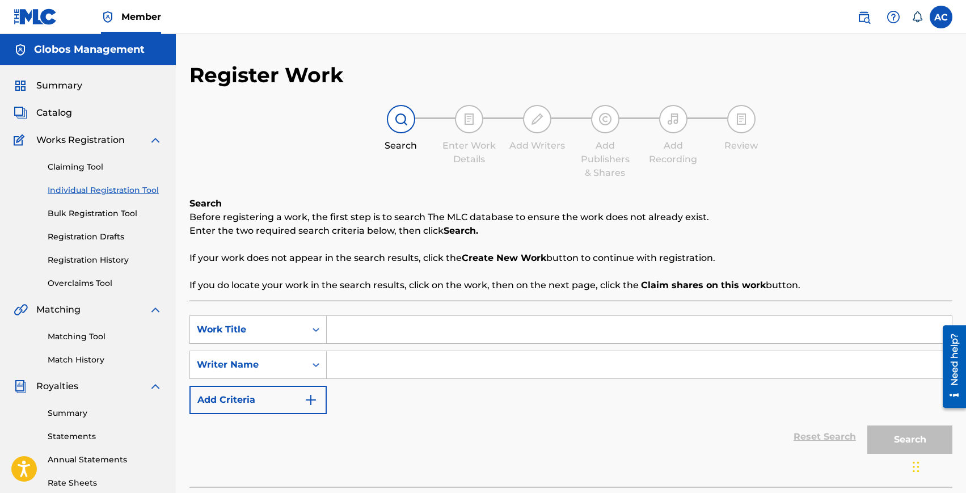
click at [384, 321] on input "Search Form" at bounding box center [639, 329] width 625 height 27
type input "Loco"
click at [387, 364] on input "Search Form" at bounding box center [639, 364] width 625 height 27
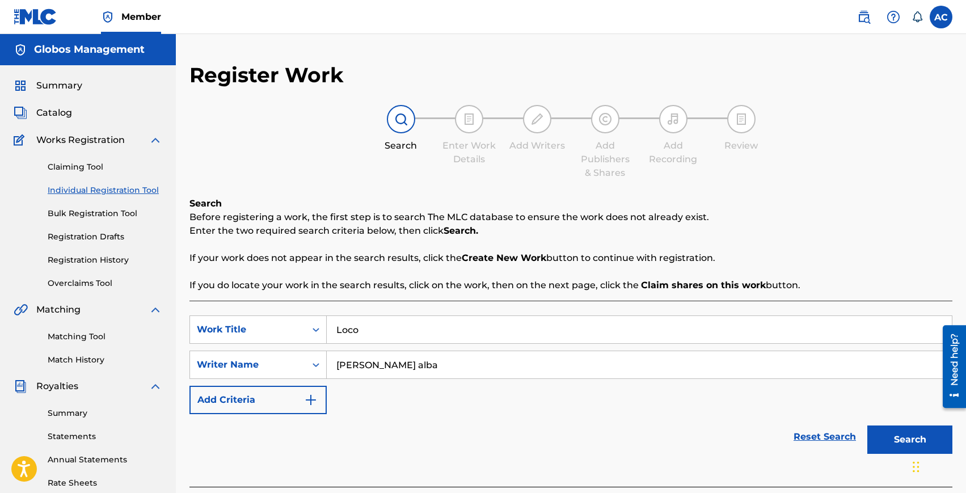
click at [868, 426] on button "Search" at bounding box center [910, 440] width 85 height 28
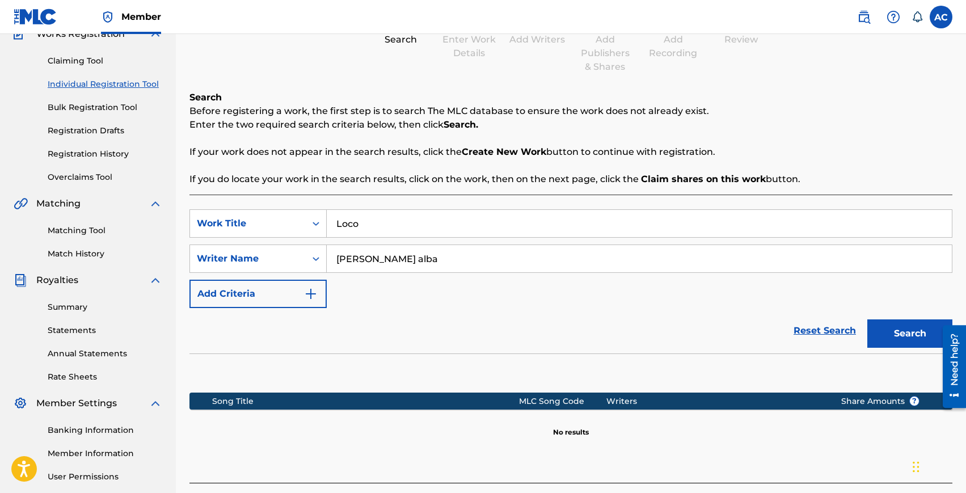
scroll to position [211, 0]
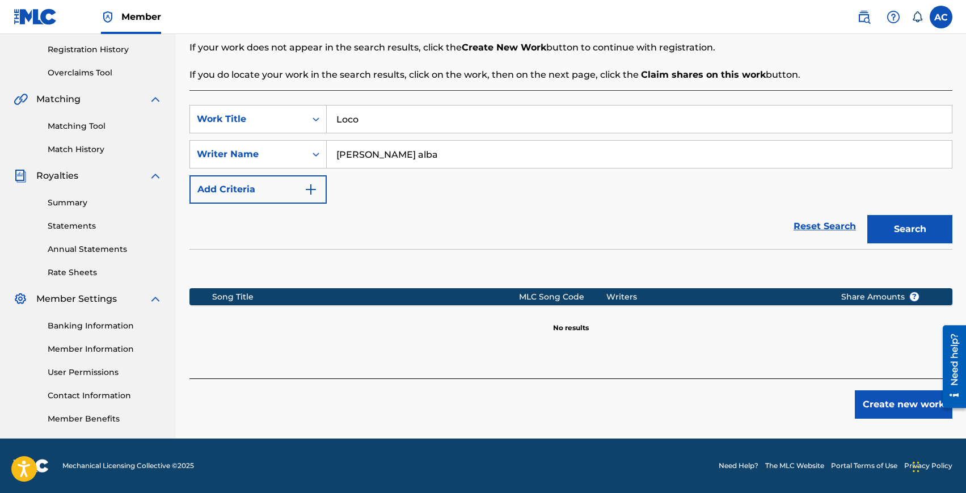
type input "[PERSON_NAME] alba"
click at [868, 215] on button "Search" at bounding box center [910, 229] width 85 height 28
click at [873, 402] on button "Create new work" at bounding box center [904, 404] width 98 height 28
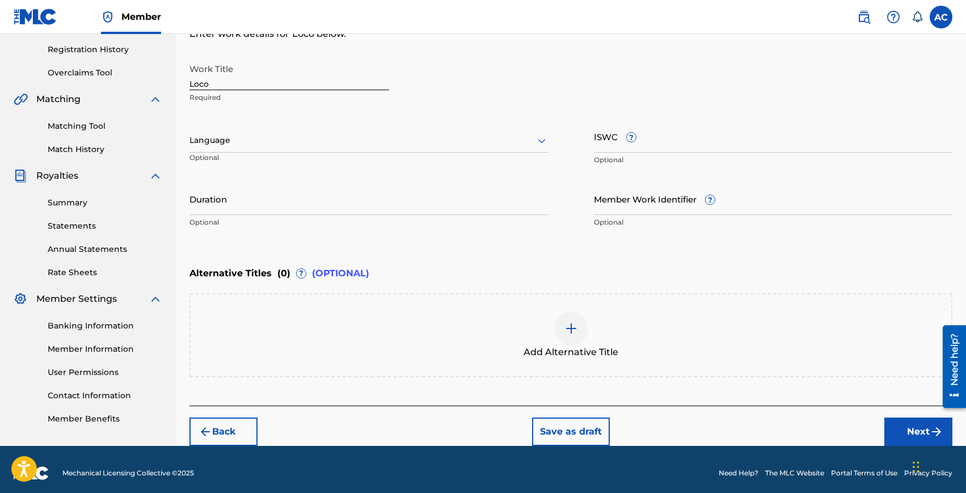
click at [221, 144] on div at bounding box center [369, 140] width 359 height 14
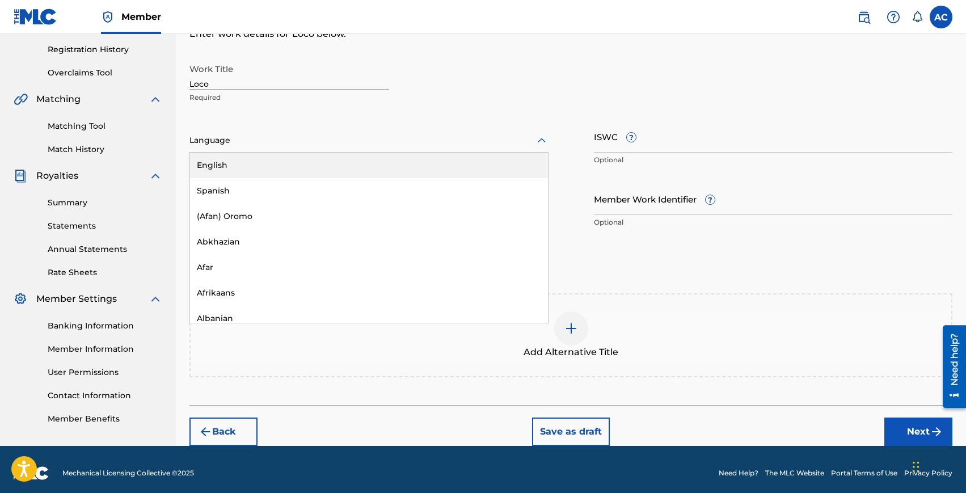
click at [232, 163] on div "English" at bounding box center [369, 166] width 358 height 26
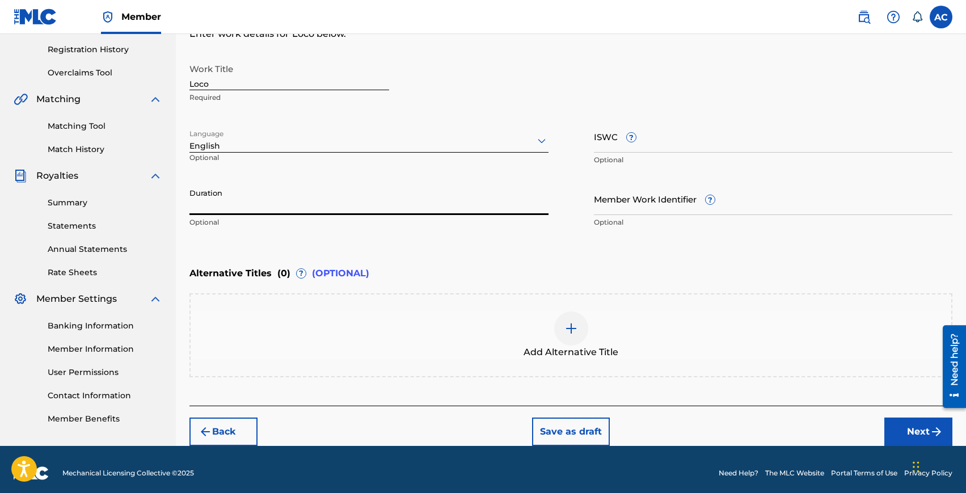
click at [262, 207] on input "Duration" at bounding box center [369, 199] width 359 height 32
type input "02:13"
click at [896, 435] on button "Next" at bounding box center [919, 432] width 68 height 28
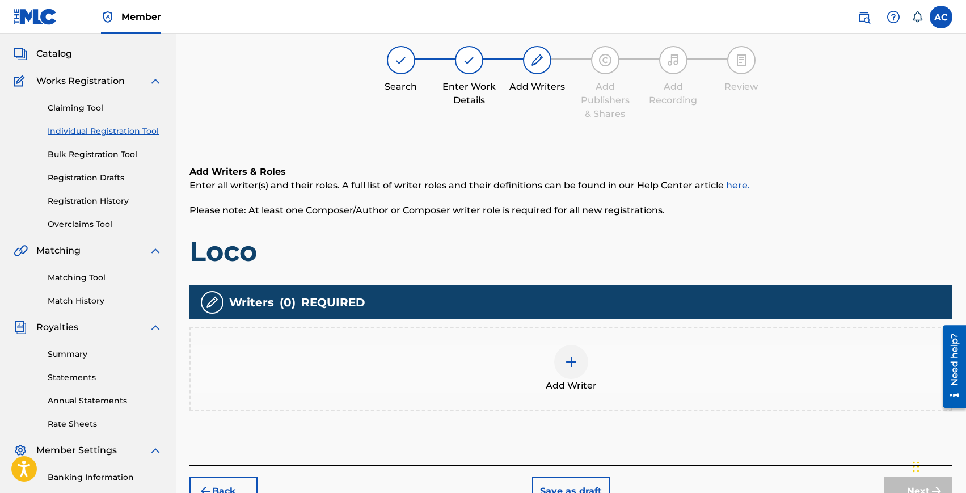
scroll to position [51, 0]
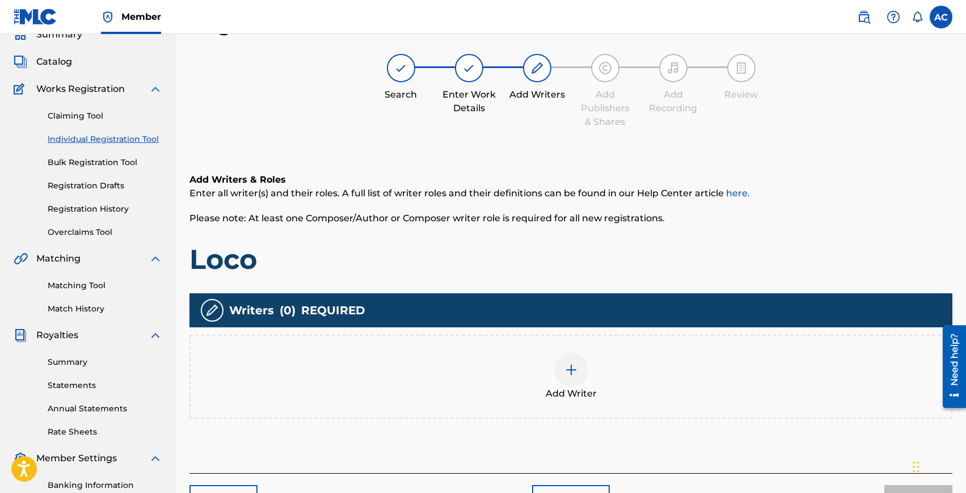
click at [535, 377] on div "Add Writer" at bounding box center [571, 377] width 761 height 48
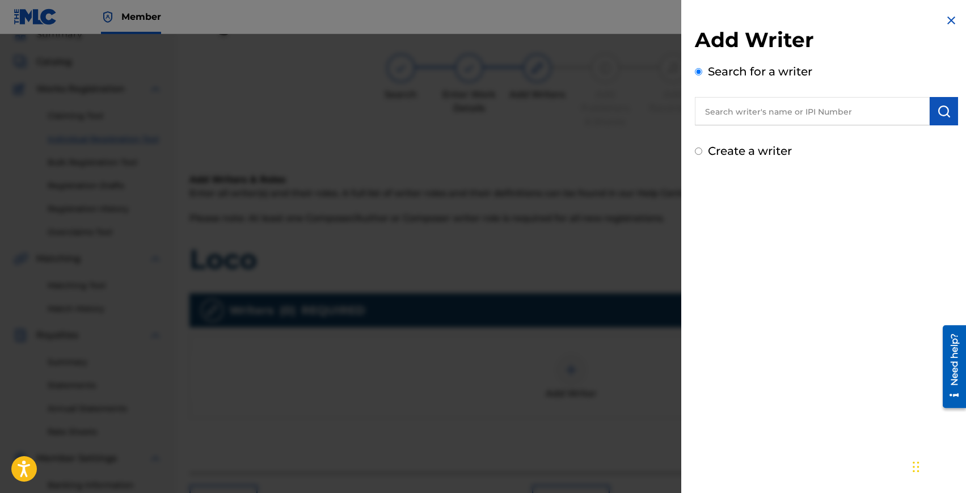
click at [786, 100] on input "text" at bounding box center [812, 111] width 235 height 28
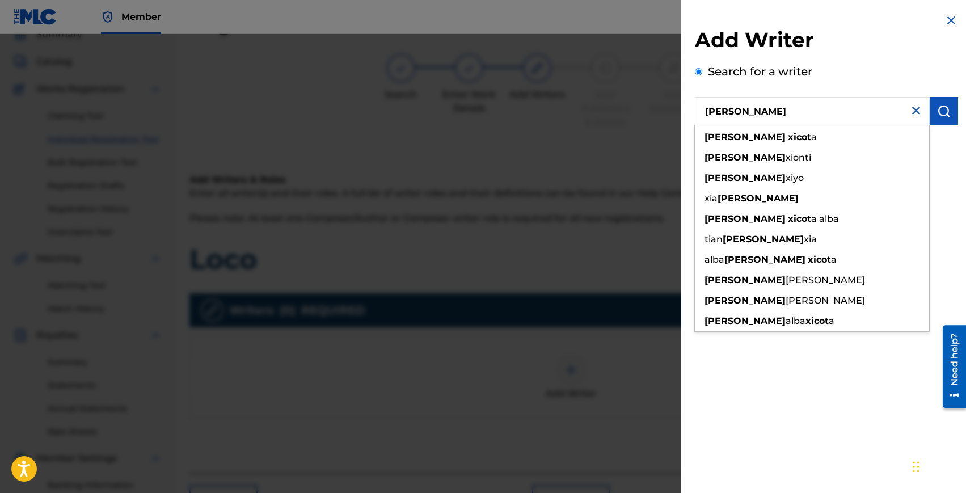
type input "[PERSON_NAME]"
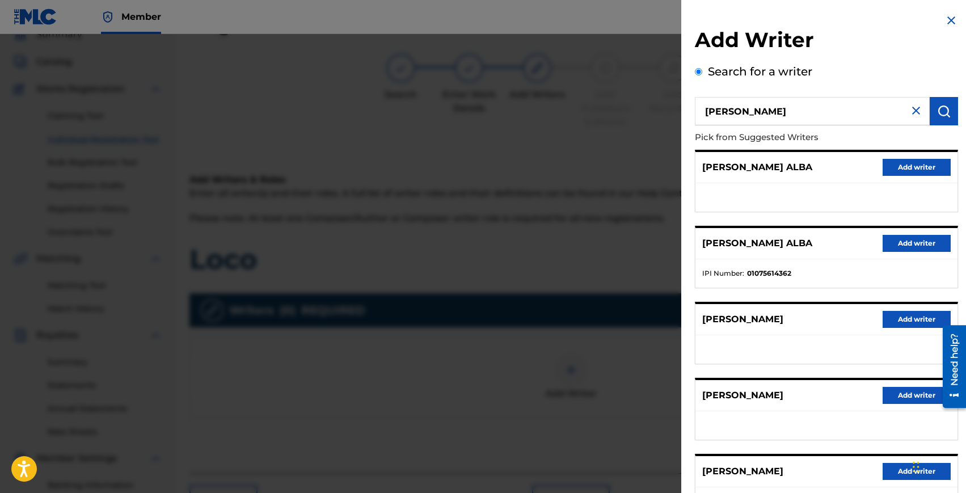
click at [890, 242] on button "Add writer" at bounding box center [917, 243] width 68 height 17
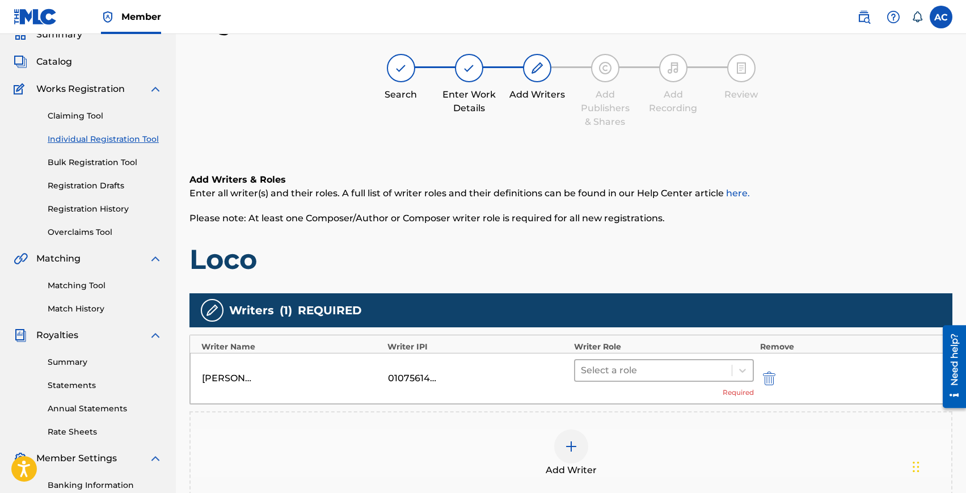
click at [621, 370] on div at bounding box center [654, 371] width 146 height 16
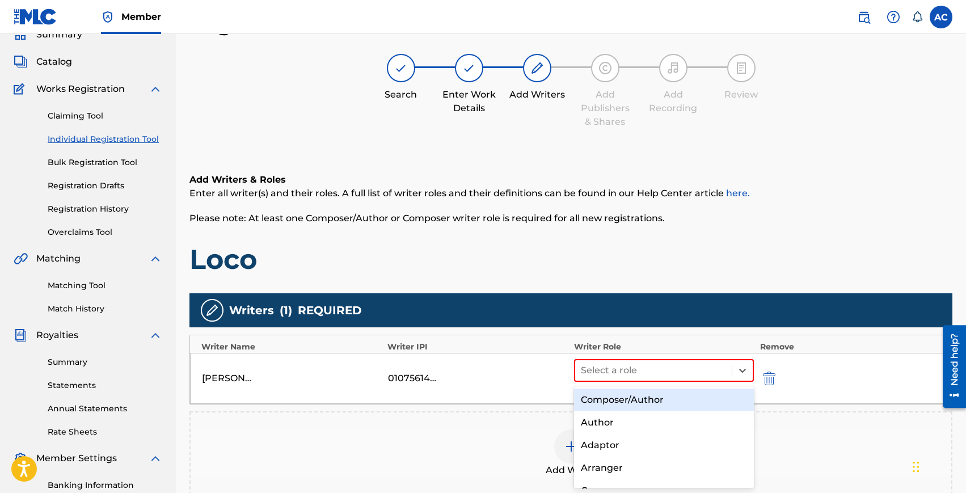
click at [621, 392] on div "Composer/Author" at bounding box center [664, 400] width 180 height 23
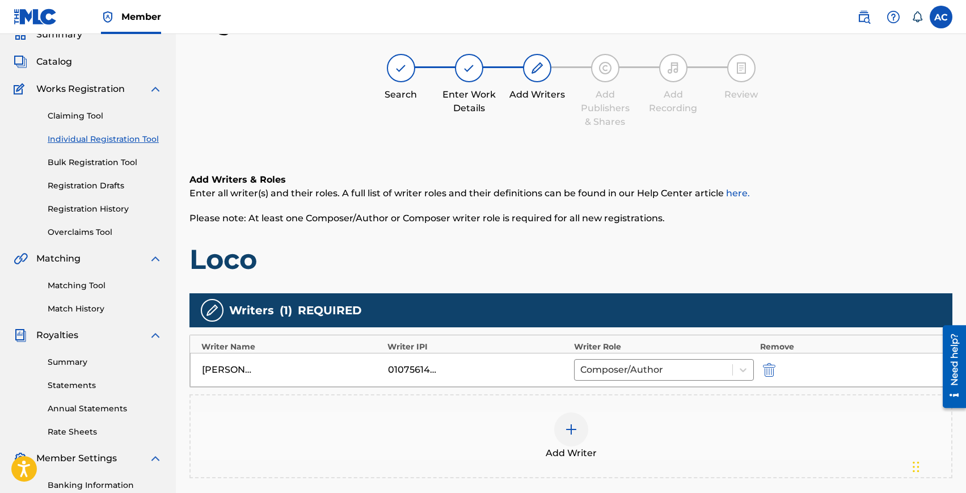
click at [564, 431] on div at bounding box center [571, 430] width 34 height 34
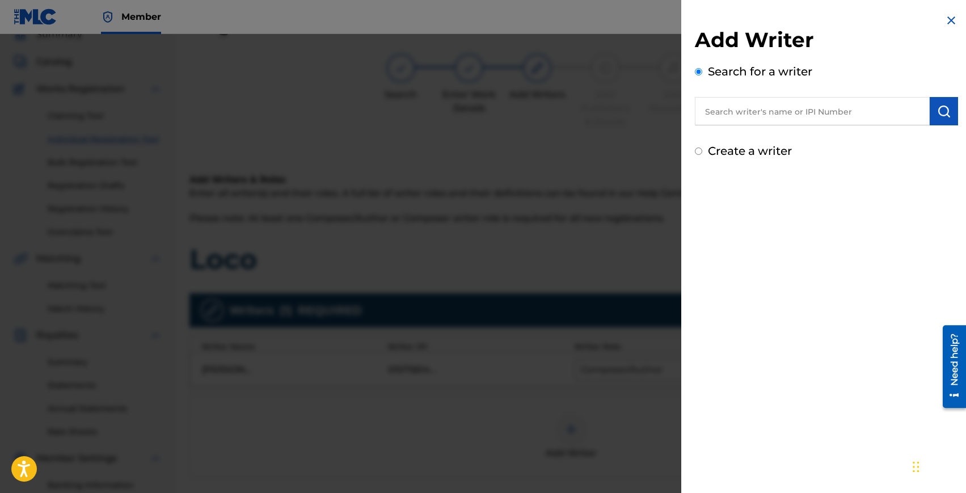
click at [728, 110] on input "text" at bounding box center [812, 111] width 235 height 28
paste input "[PERSON_NAME]"
type input "[PERSON_NAME]"
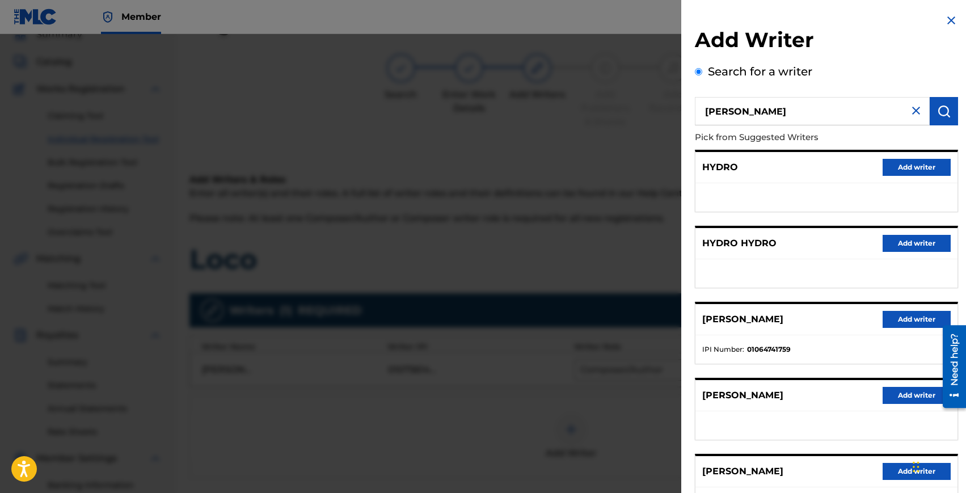
click at [903, 314] on button "Add writer" at bounding box center [917, 319] width 68 height 17
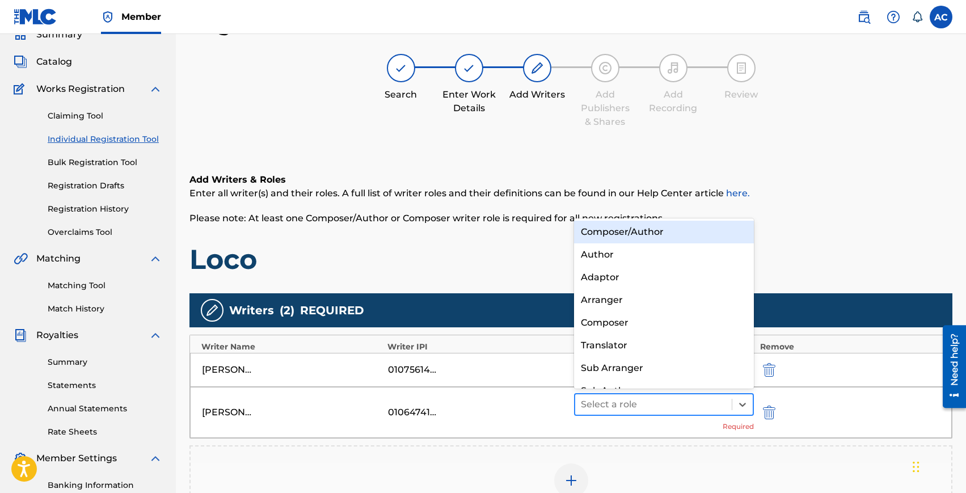
click at [629, 402] on div at bounding box center [654, 405] width 146 height 16
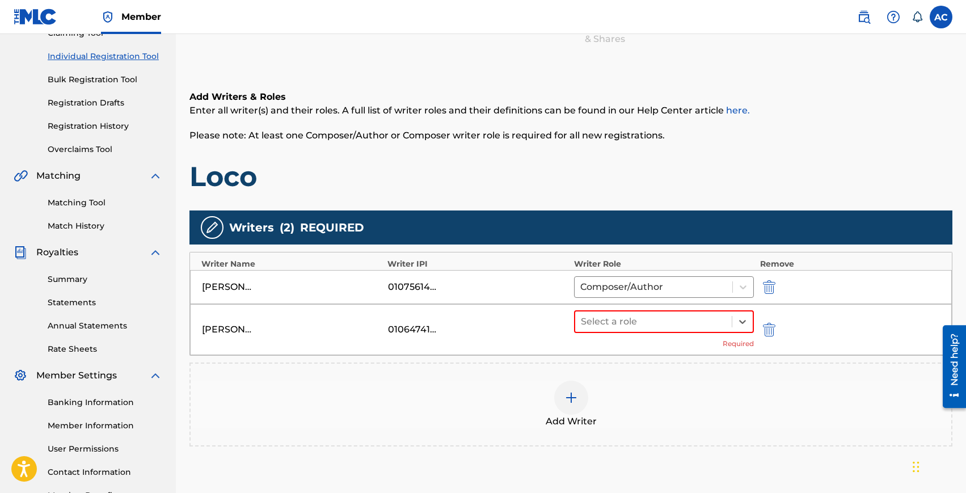
scroll to position [145, 0]
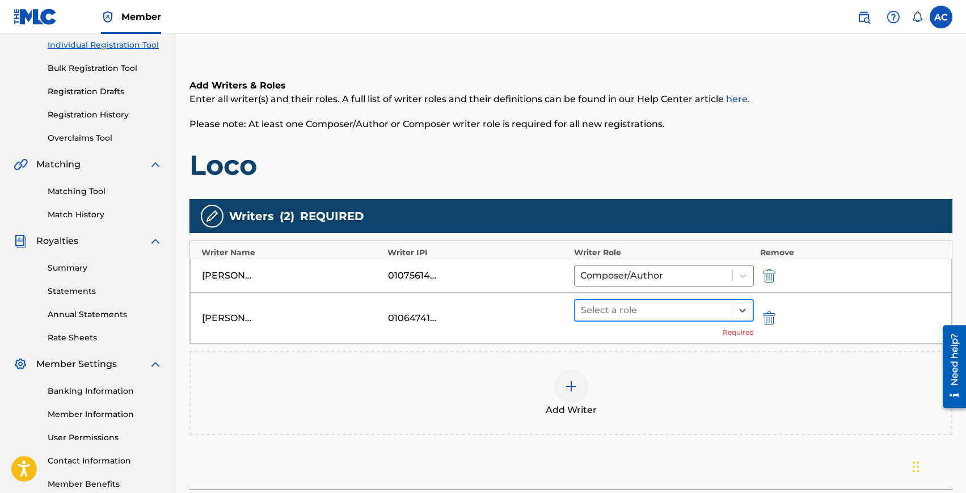
click at [600, 305] on div at bounding box center [654, 310] width 146 height 16
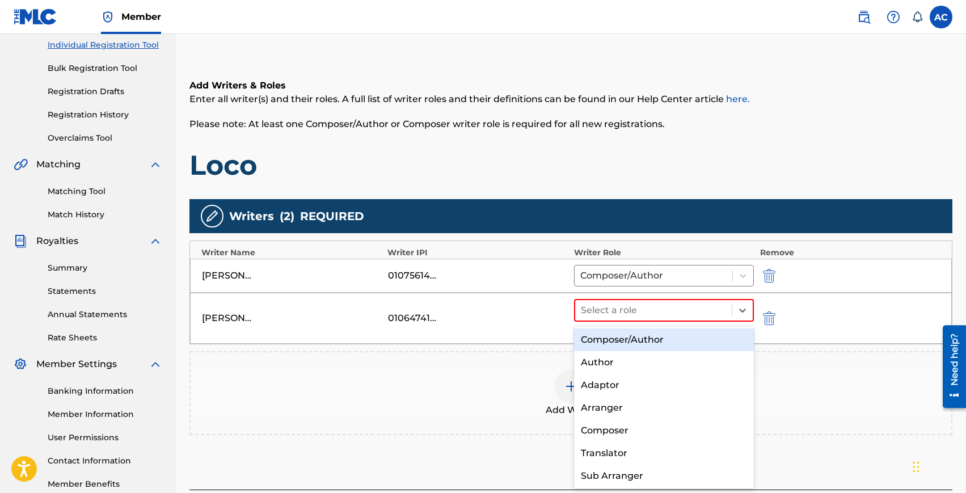
click at [601, 347] on div "Composer/Author" at bounding box center [664, 340] width 180 height 23
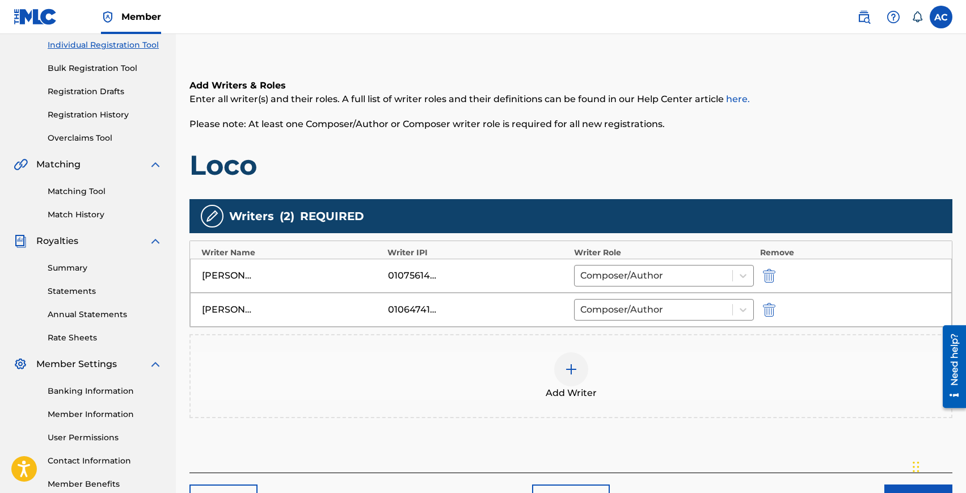
click at [558, 389] on span "Add Writer" at bounding box center [571, 393] width 51 height 14
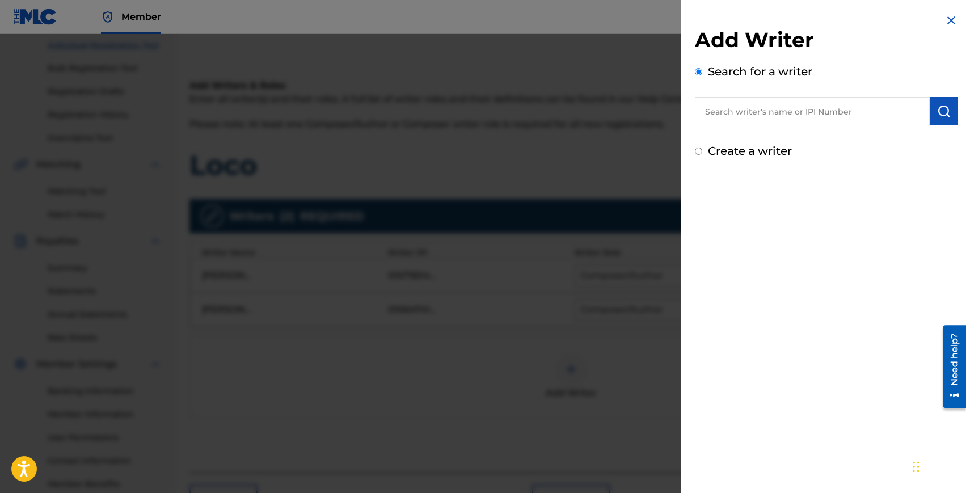
click at [732, 119] on input "text" at bounding box center [812, 111] width 235 height 28
paste input "[PERSON_NAME]"
type input "[PERSON_NAME]"
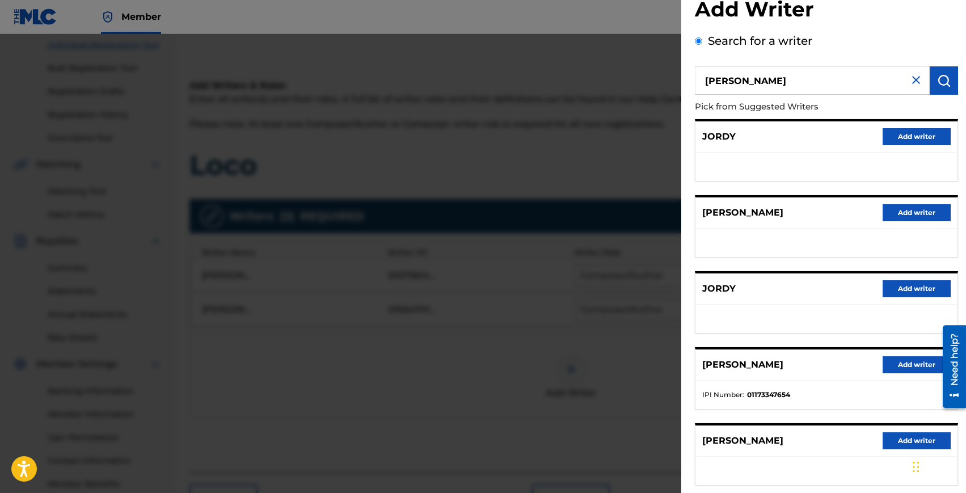
scroll to position [41, 0]
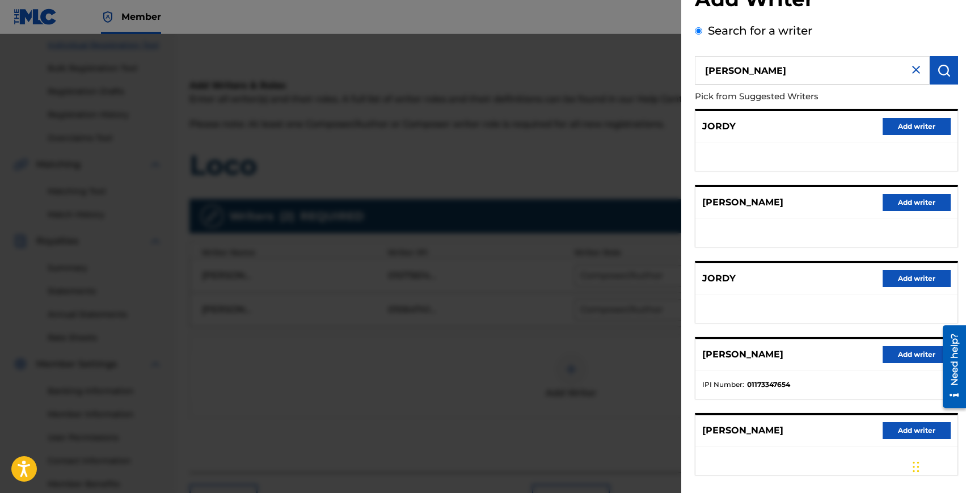
click at [909, 355] on button "Add writer" at bounding box center [917, 354] width 68 height 17
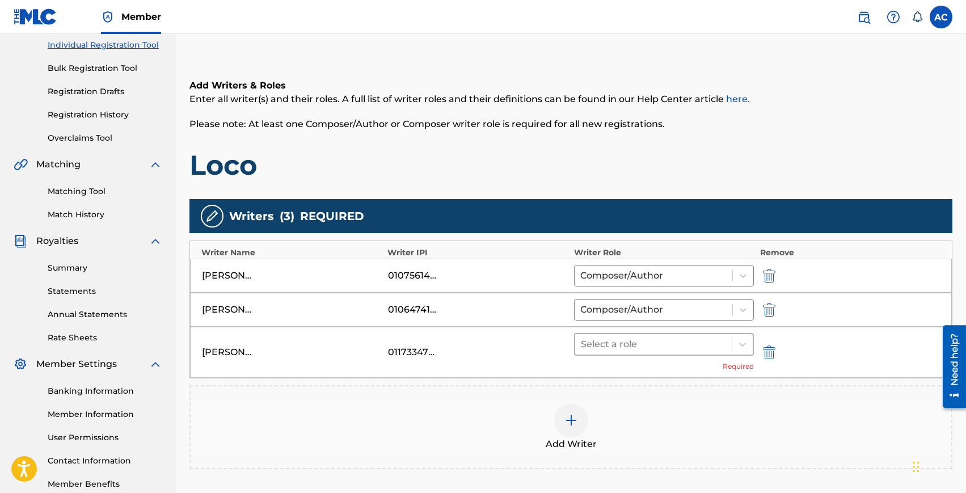
click at [615, 346] on div at bounding box center [654, 344] width 146 height 16
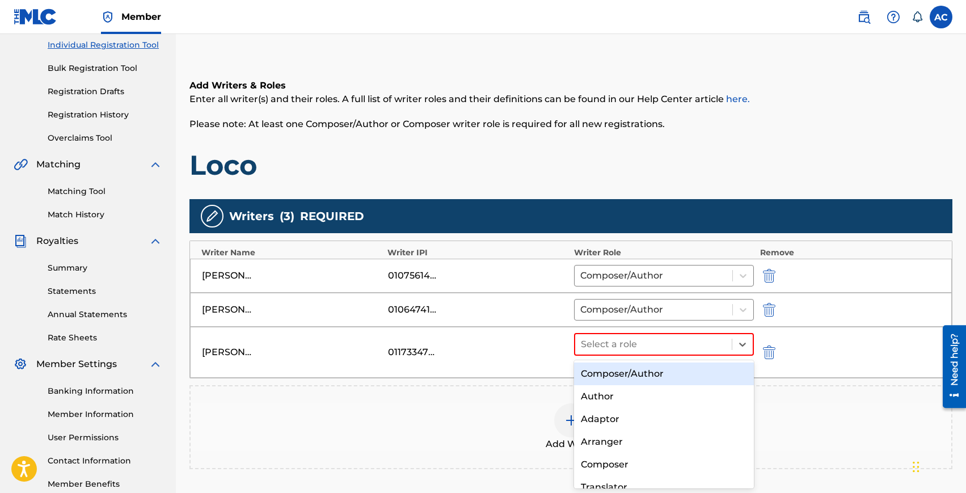
click at [633, 373] on div "Composer/Author" at bounding box center [664, 374] width 180 height 23
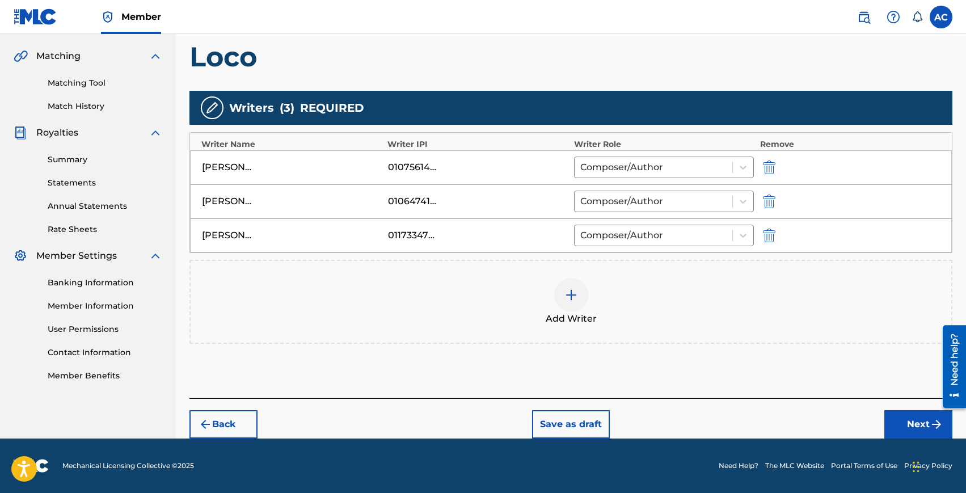
click at [906, 423] on button "Next" at bounding box center [919, 424] width 68 height 28
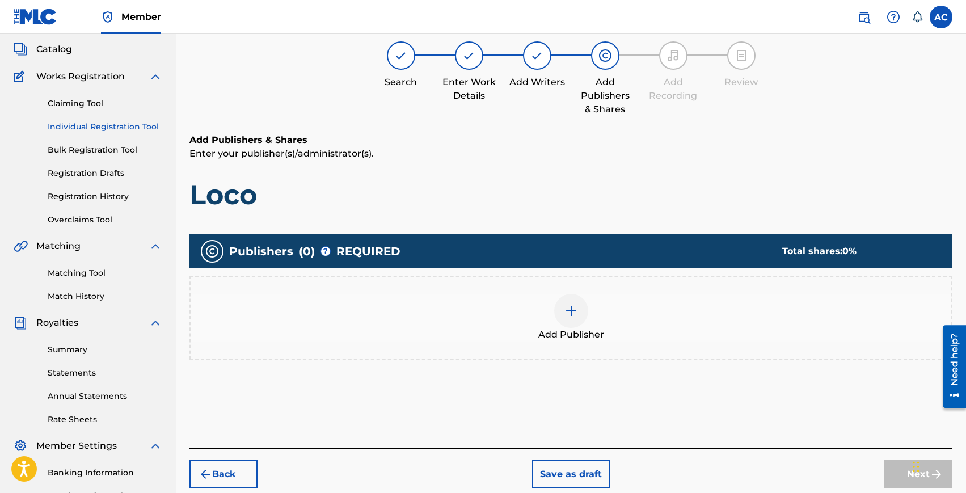
scroll to position [51, 0]
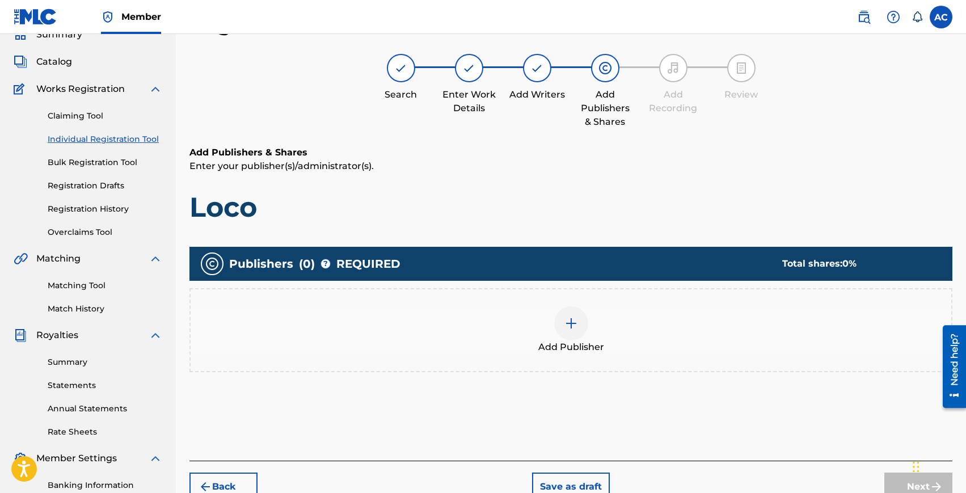
click at [563, 329] on div at bounding box center [571, 323] width 34 height 34
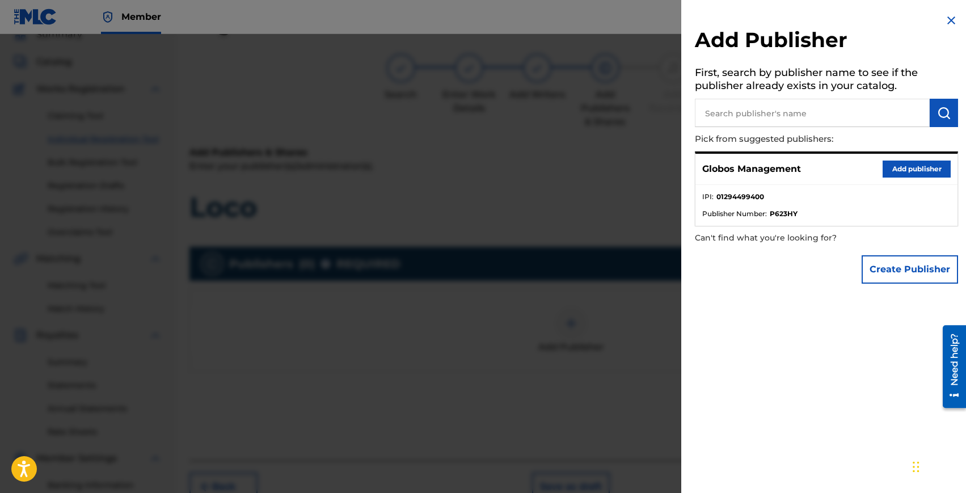
drag, startPoint x: 893, startPoint y: 168, endPoint x: 859, endPoint y: 177, distance: 35.2
click at [893, 168] on button "Add publisher" at bounding box center [917, 169] width 68 height 17
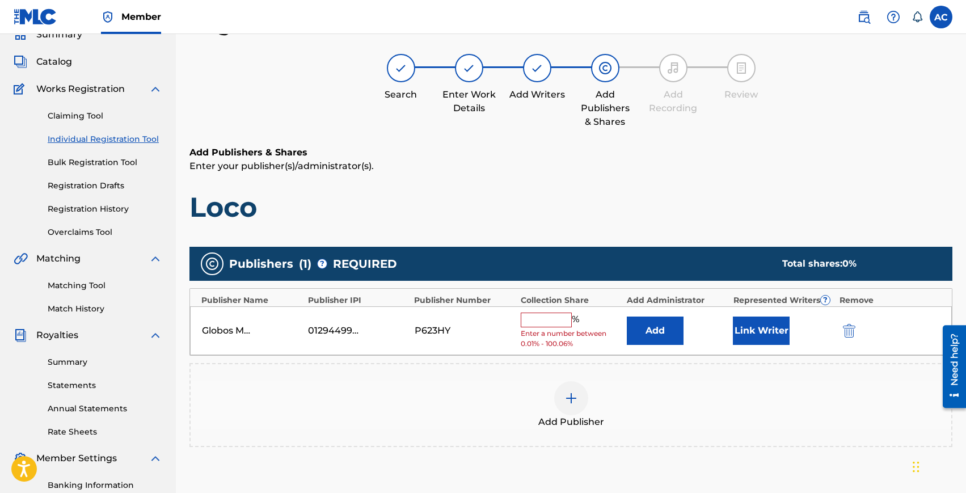
click at [559, 318] on input "text" at bounding box center [546, 320] width 51 height 15
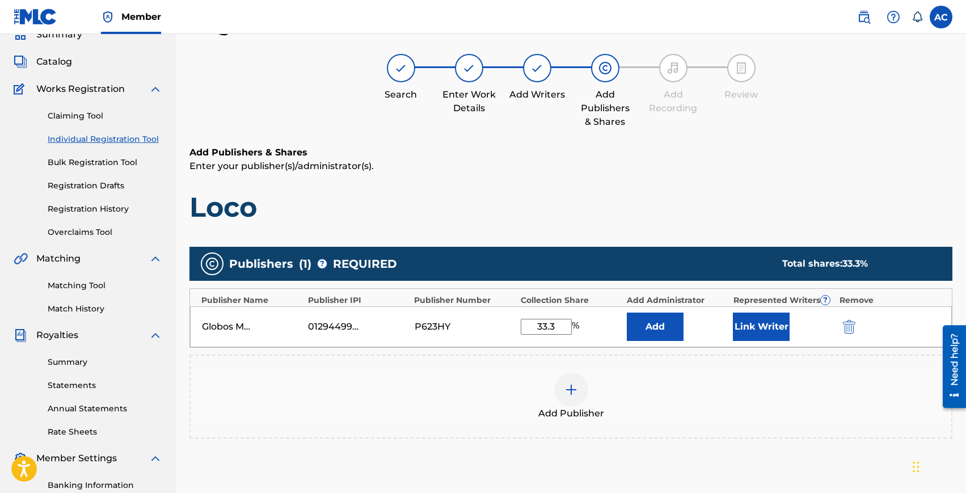
type input "33.3"
click at [761, 337] on button "Link Writer" at bounding box center [761, 327] width 57 height 28
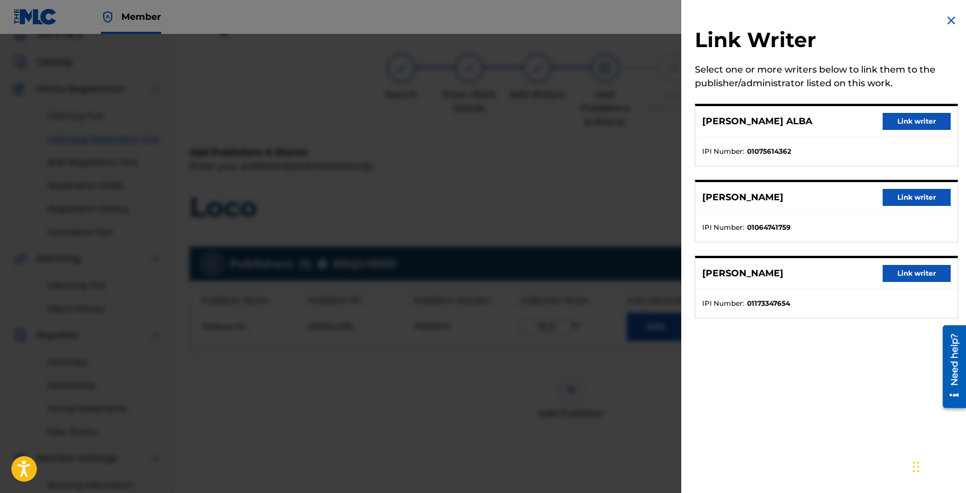
click at [891, 119] on button "Link writer" at bounding box center [917, 121] width 68 height 17
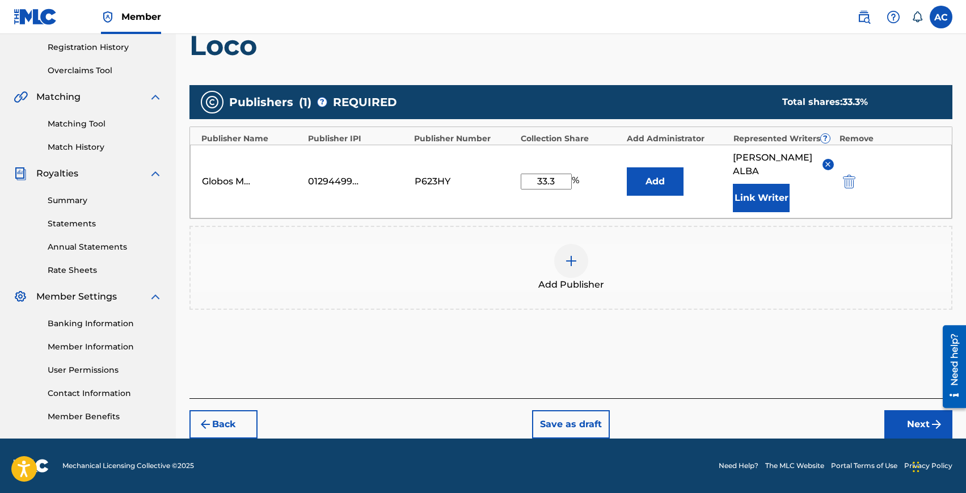
click at [887, 419] on button "Next" at bounding box center [919, 424] width 68 height 28
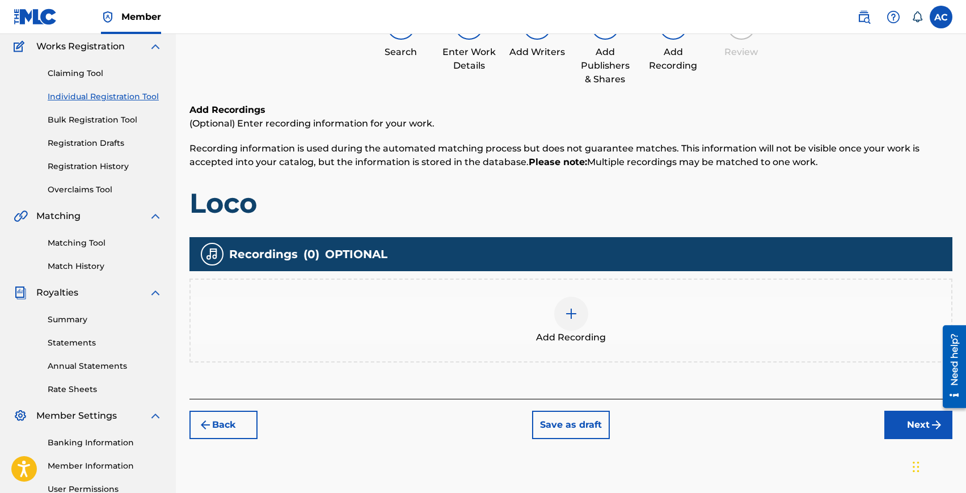
scroll to position [211, 0]
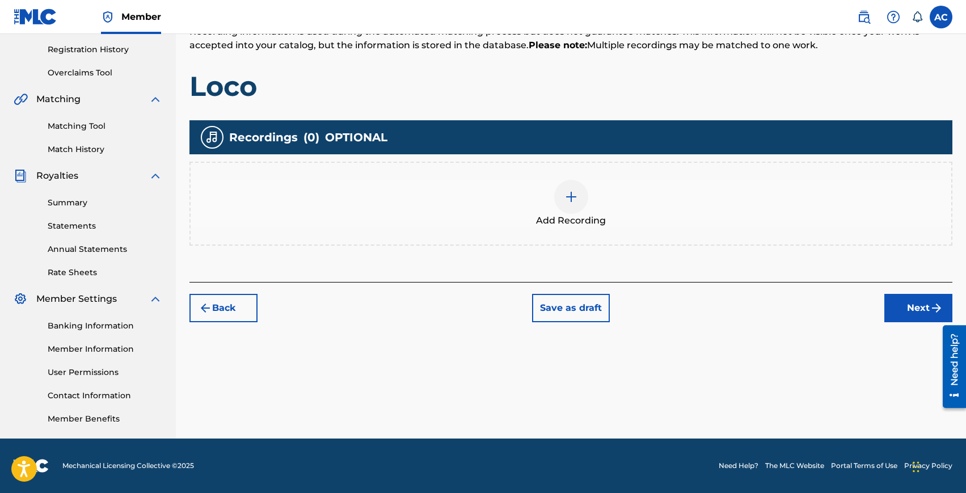
click at [571, 211] on div at bounding box center [571, 197] width 34 height 34
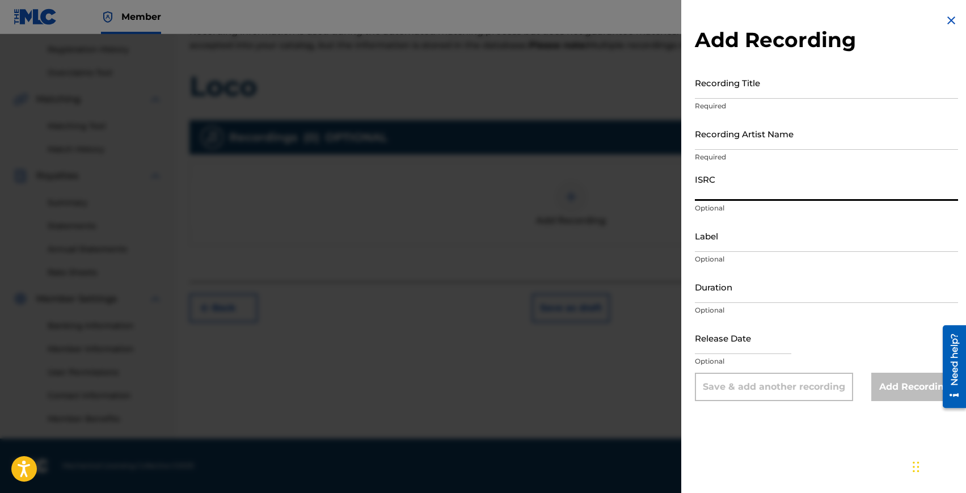
click at [715, 190] on input "ISRC" at bounding box center [826, 185] width 263 height 32
paste input "[PERSON_NAME]"
type input "[PERSON_NAME]"
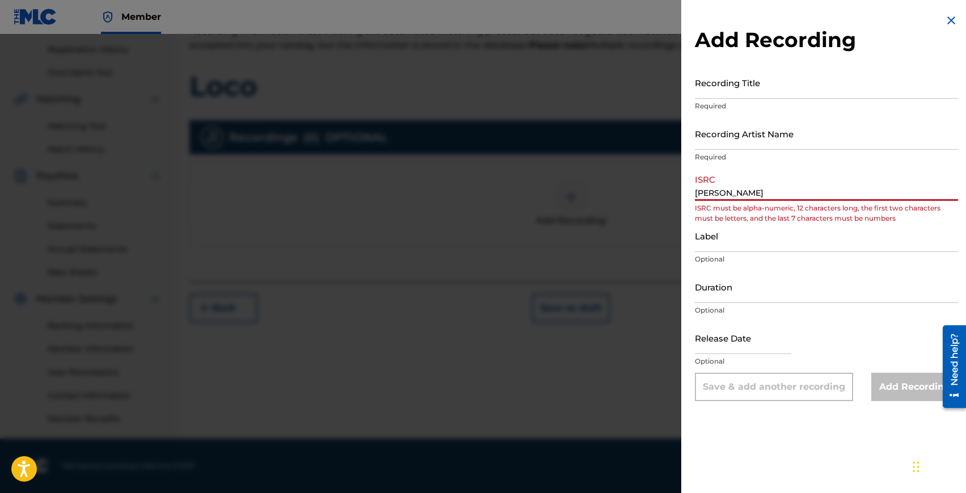
click at [718, 190] on input "[PERSON_NAME]" at bounding box center [826, 185] width 263 height 32
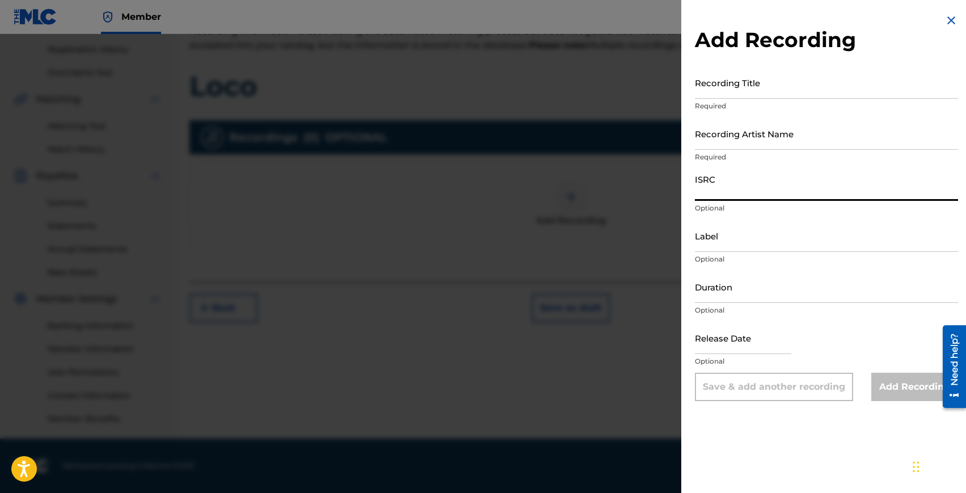
paste input "NLT2H2500979"
type input "NLT2H2500979"
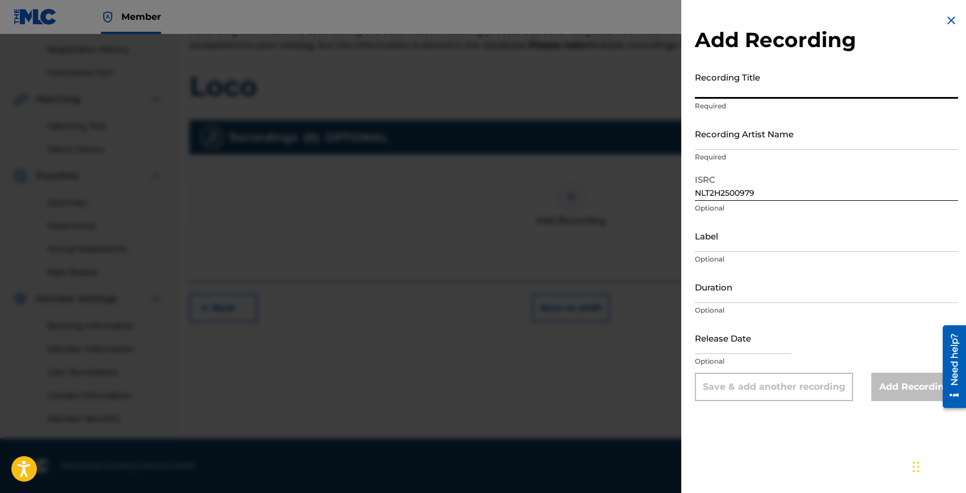
click at [728, 92] on input "Recording Title" at bounding box center [826, 82] width 263 height 32
type input "Loco"
click at [733, 145] on input "Recording Artist Name" at bounding box center [826, 133] width 263 height 32
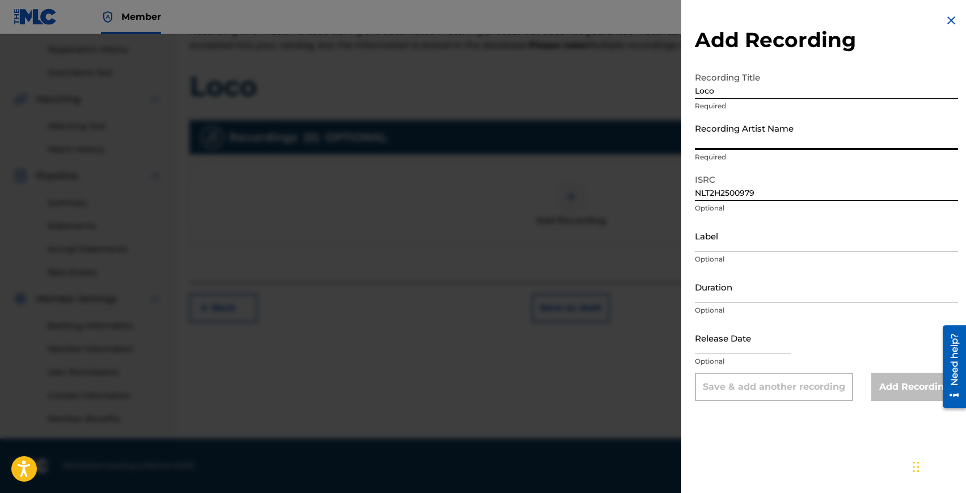
paste input "[PERSON_NAME], [PERSON_NAME], [PERSON_NAME], [PERSON_NAME]"
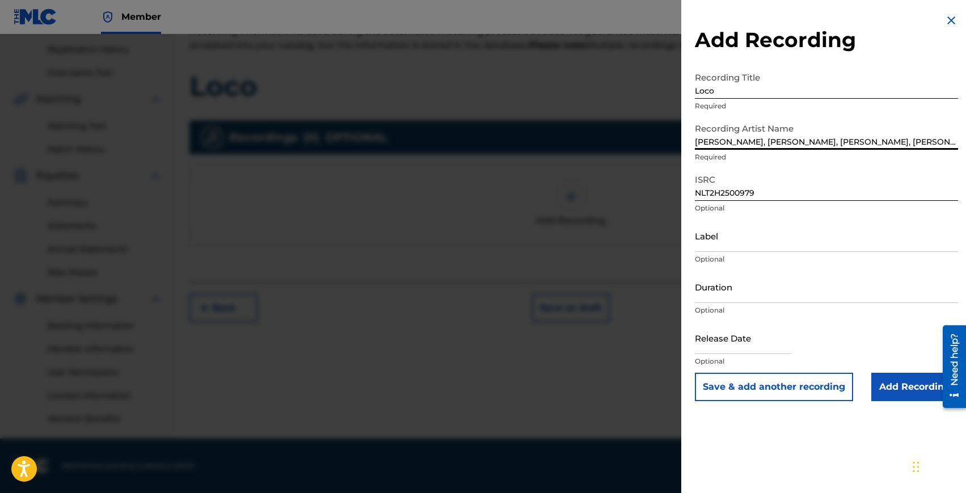
type input "[PERSON_NAME], [PERSON_NAME], [PERSON_NAME], [PERSON_NAME]"
click at [724, 292] on input "Duration" at bounding box center [826, 287] width 263 height 32
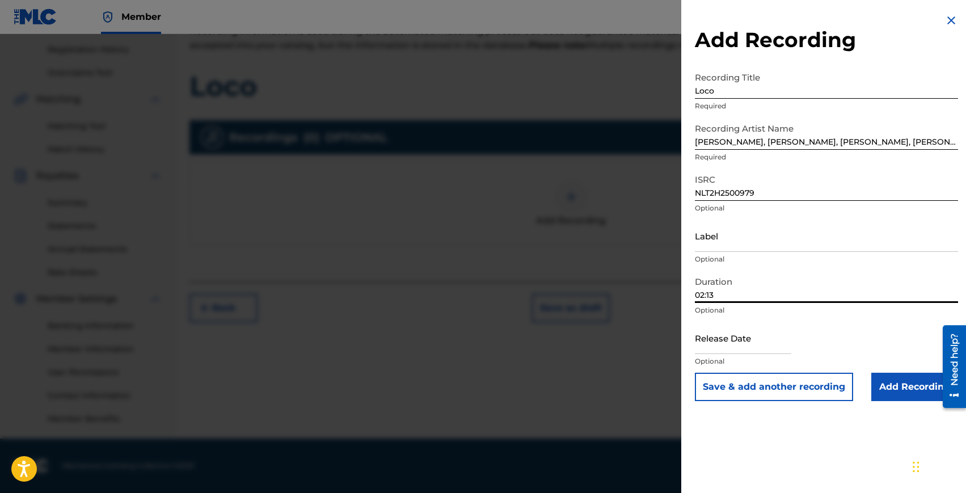
type input "02:13"
click at [710, 348] on input "text" at bounding box center [743, 338] width 96 height 32
select select "7"
select select "2025"
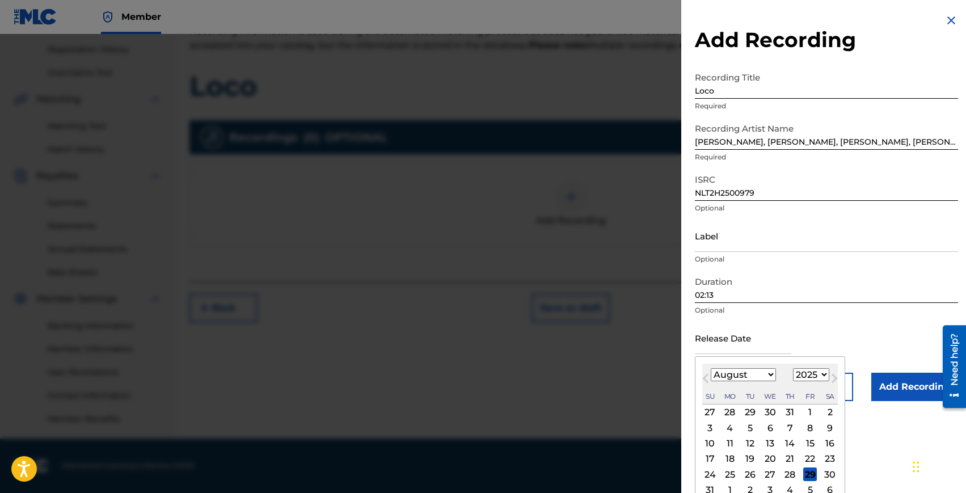
click at [836, 392] on div "Su Mo Tu We Th Fr Sa" at bounding box center [770, 396] width 136 height 15
click at [807, 472] on div "29" at bounding box center [810, 475] width 14 height 14
type input "[DATE]"
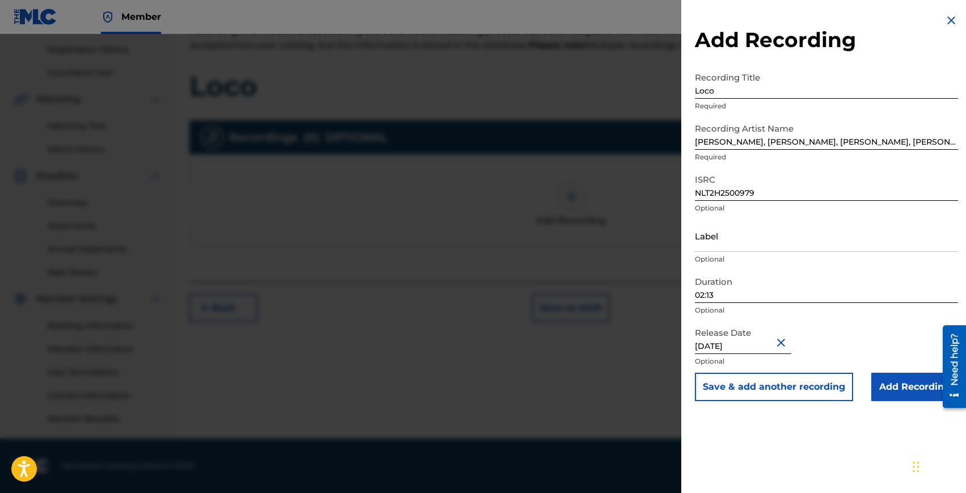
click at [904, 378] on input "Add Recording" at bounding box center [915, 387] width 87 height 28
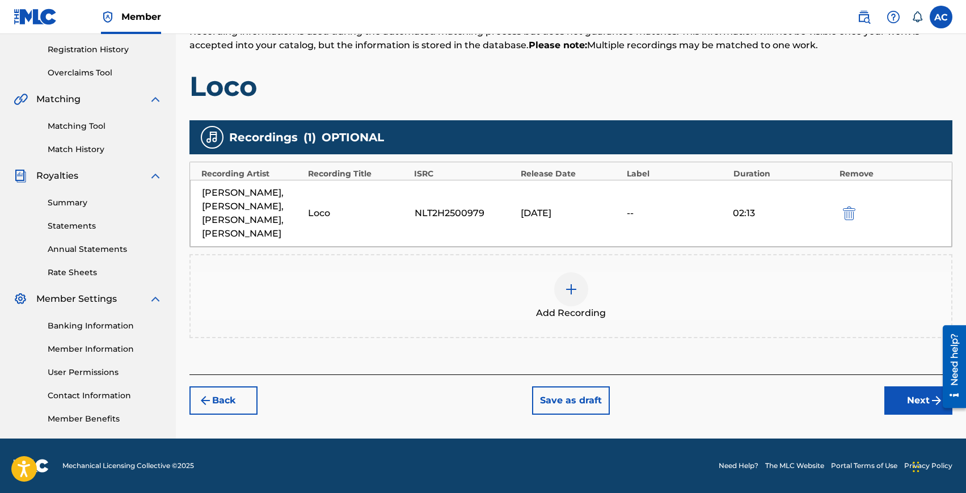
click at [893, 386] on button "Next" at bounding box center [919, 400] width 68 height 28
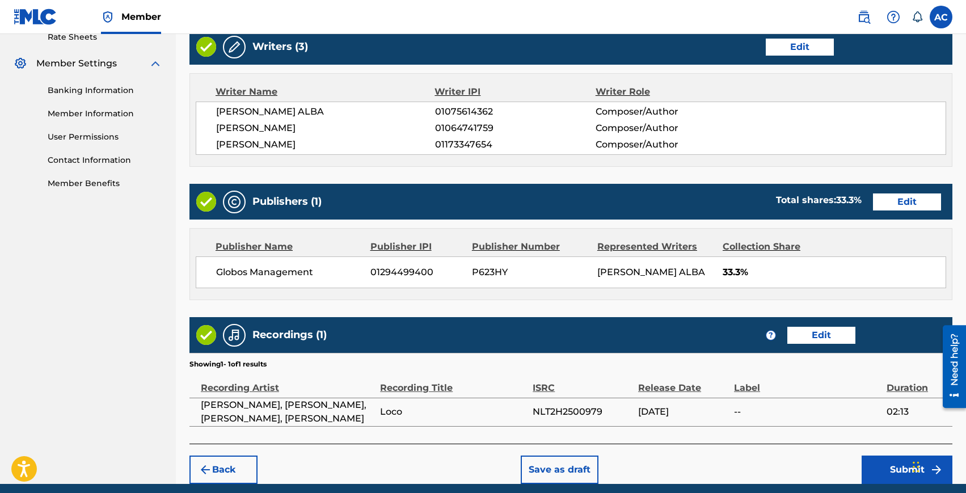
scroll to position [490, 0]
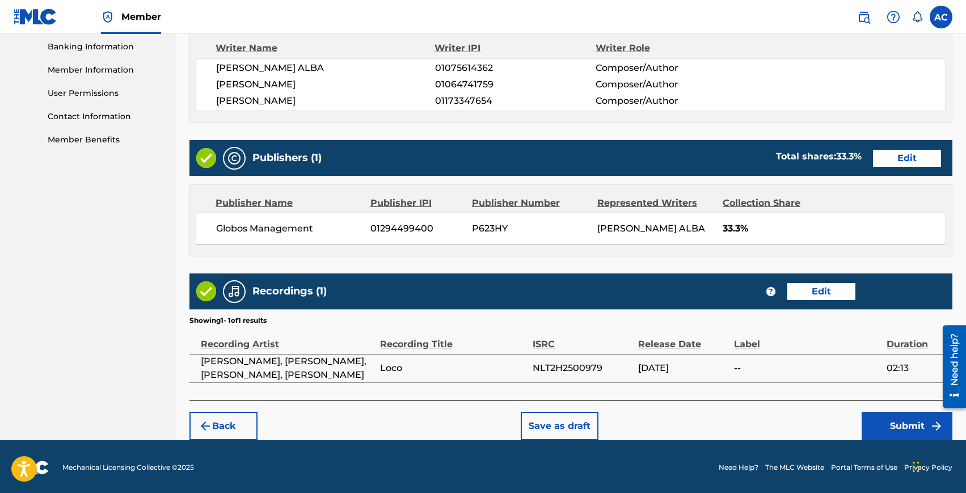
click at [890, 421] on button "Submit" at bounding box center [907, 426] width 91 height 28
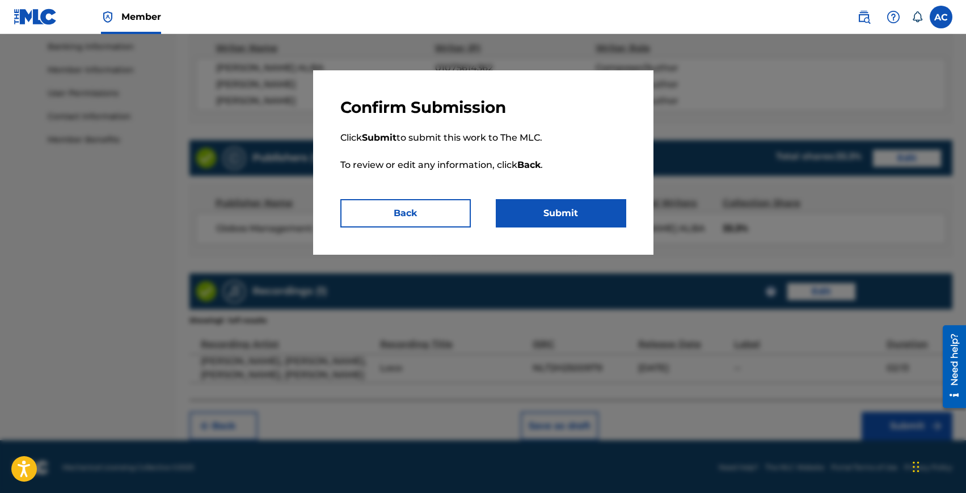
drag, startPoint x: 552, startPoint y: 205, endPoint x: 470, endPoint y: 150, distance: 97.7
click at [472, 152] on div "Confirm Submission Click Submit to submit this work to The MLC. To review or ed…" at bounding box center [483, 162] width 340 height 184
click at [416, 215] on button "Back" at bounding box center [405, 213] width 131 height 28
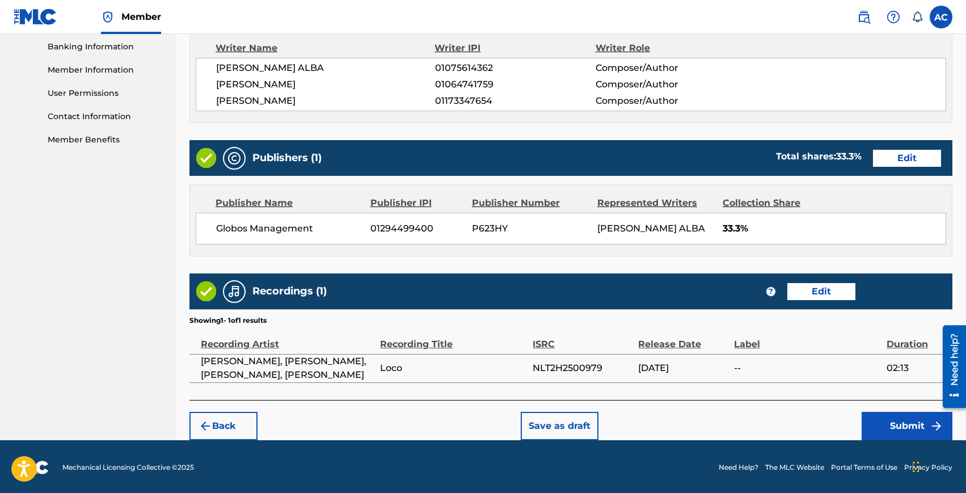
click at [906, 419] on button "Submit" at bounding box center [907, 426] width 91 height 28
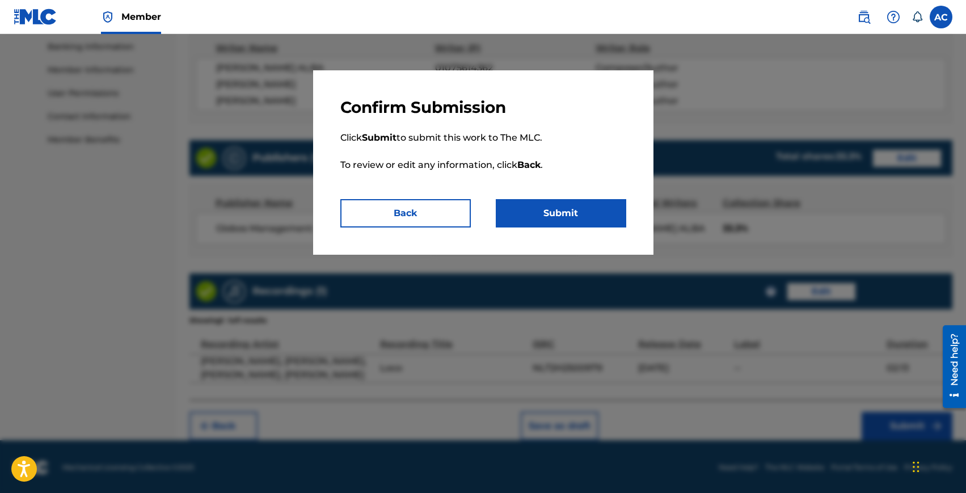
click at [526, 209] on button "Submit" at bounding box center [561, 213] width 131 height 28
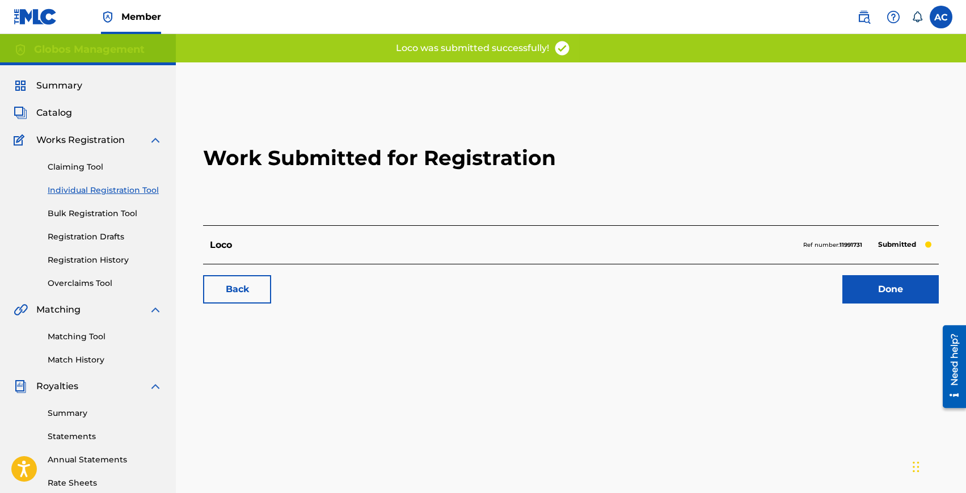
click at [81, 189] on link "Individual Registration Tool" at bounding box center [105, 190] width 115 height 12
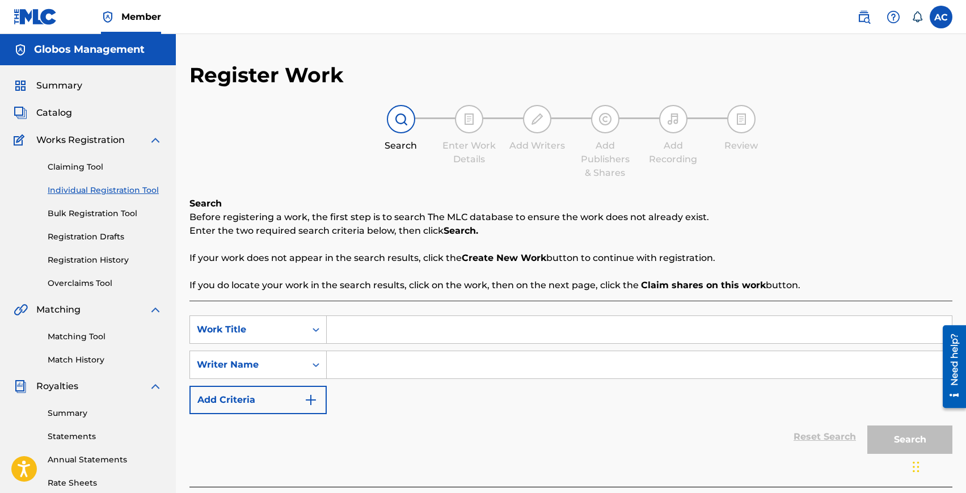
click at [405, 335] on input "Search Form" at bounding box center [639, 329] width 625 height 27
click at [441, 416] on div "Reset Search Search" at bounding box center [571, 436] width 763 height 45
click at [355, 339] on input "Search Form" at bounding box center [639, 329] width 625 height 27
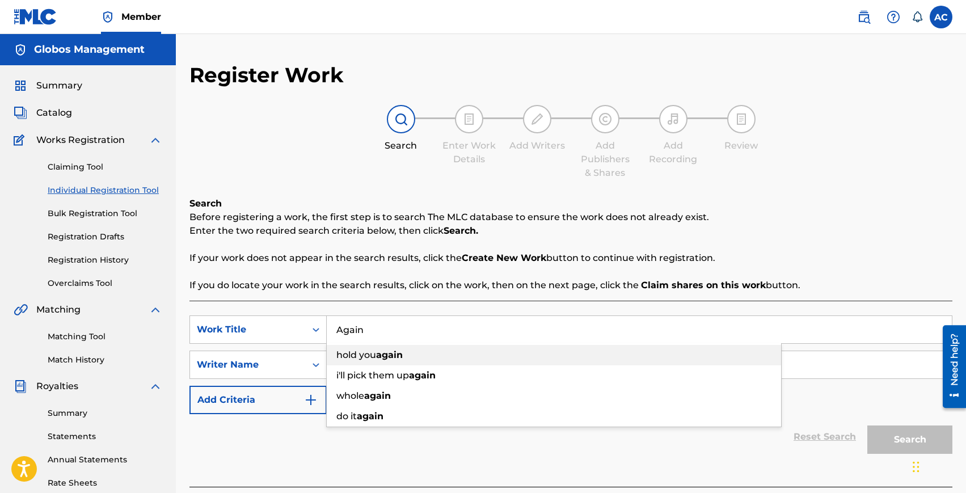
click at [367, 361] on div "hold you again" at bounding box center [554, 355] width 455 height 20
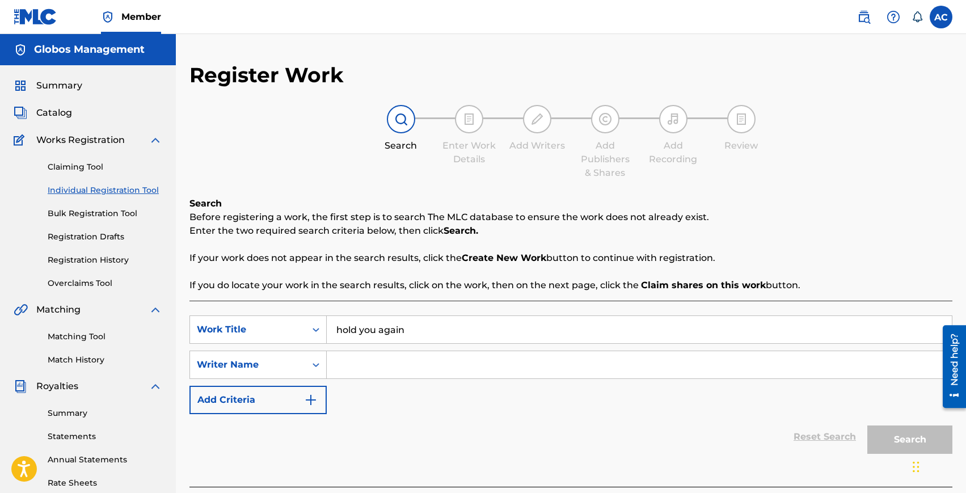
click at [372, 338] on input "hold you again" at bounding box center [639, 329] width 625 height 27
type input "Again"
click at [368, 489] on div at bounding box center [571, 493] width 763 height 12
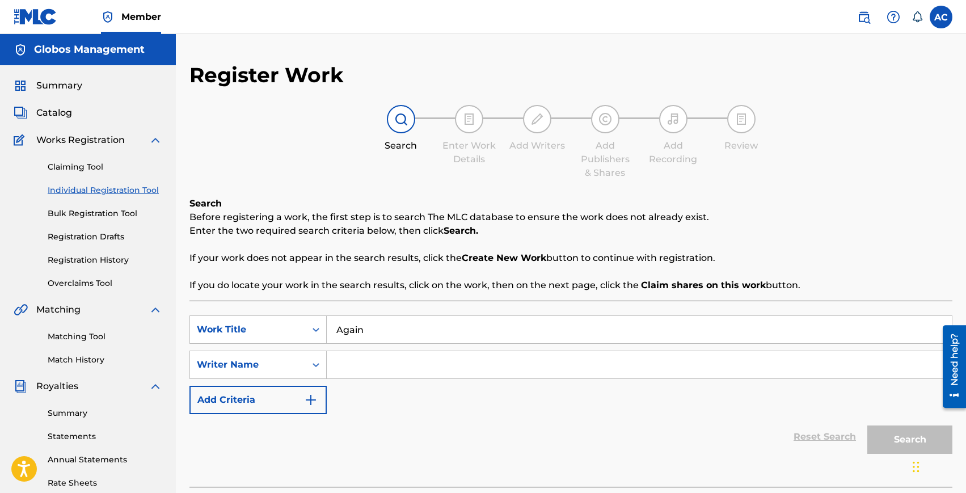
click at [380, 378] on input "Search Form" at bounding box center [639, 364] width 625 height 27
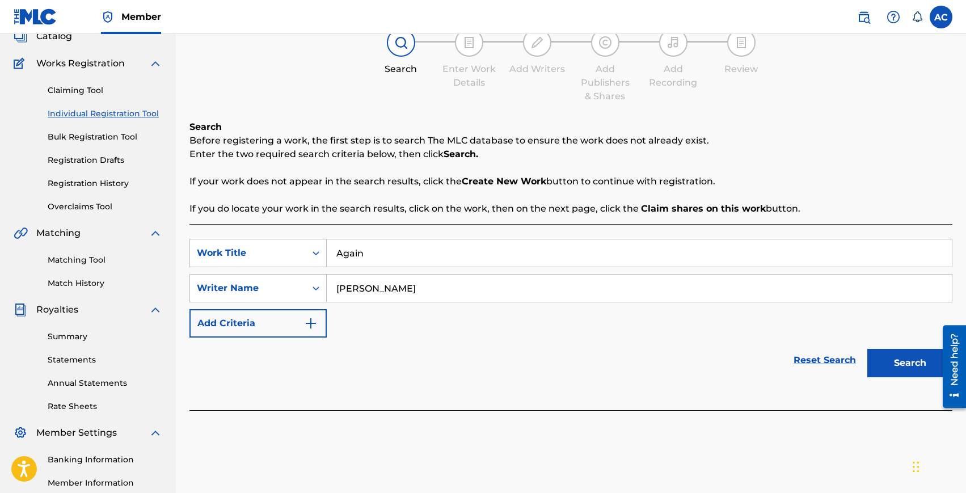
type input "[PERSON_NAME]"
click at [868, 349] on button "Search" at bounding box center [910, 363] width 85 height 28
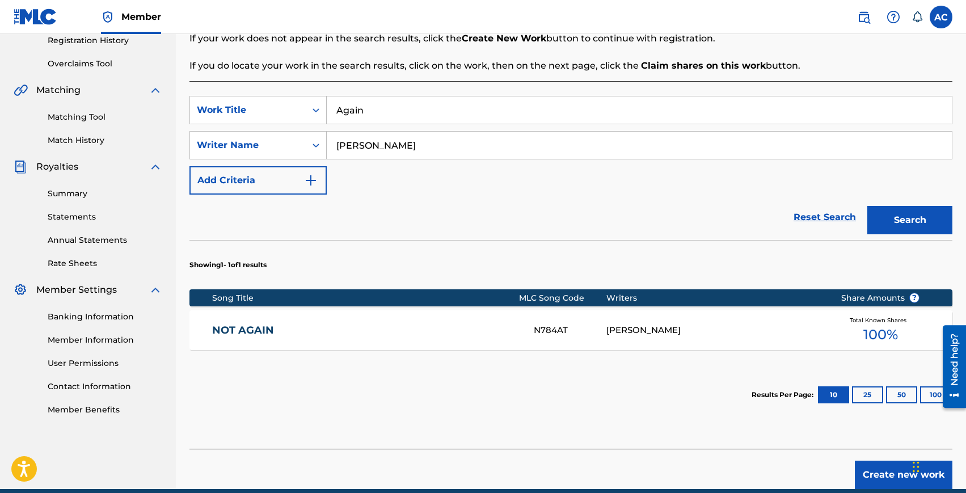
scroll to position [224, 0]
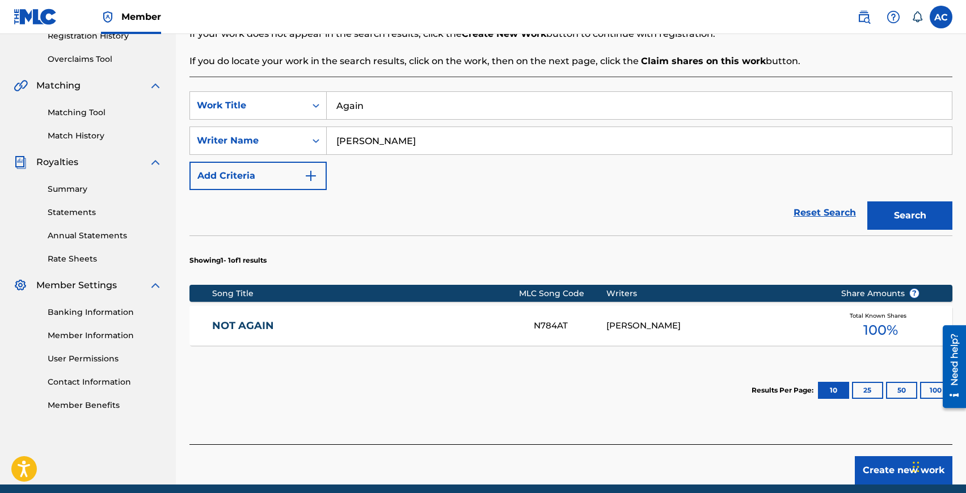
click at [422, 141] on input "[PERSON_NAME]" at bounding box center [639, 140] width 625 height 27
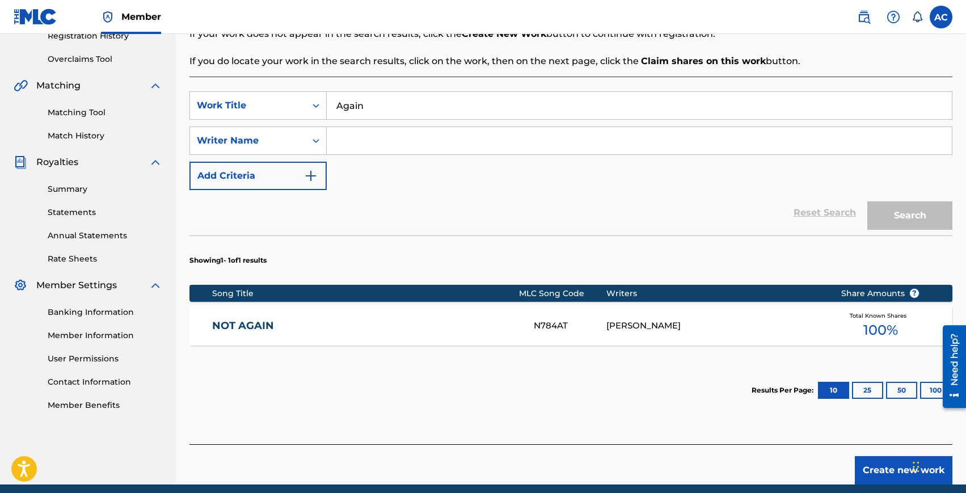
click at [365, 101] on input "Again" at bounding box center [639, 105] width 625 height 27
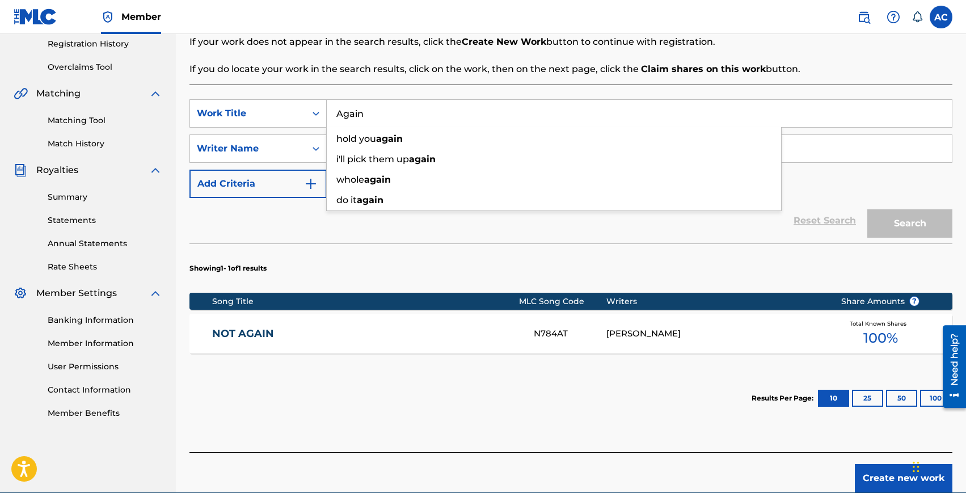
scroll to position [216, 0]
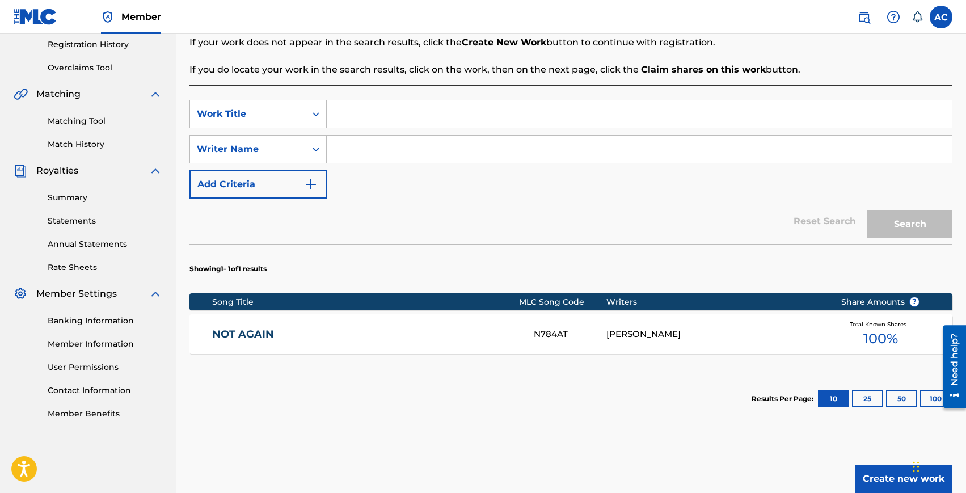
click at [350, 112] on input "Search Form" at bounding box center [639, 113] width 625 height 27
type input "again"
click at [387, 228] on div "Reset Search Search" at bounding box center [571, 221] width 763 height 45
drag, startPoint x: 387, startPoint y: 148, endPoint x: 381, endPoint y: 129, distance: 19.2
click at [387, 147] on input "Search Form" at bounding box center [639, 149] width 625 height 27
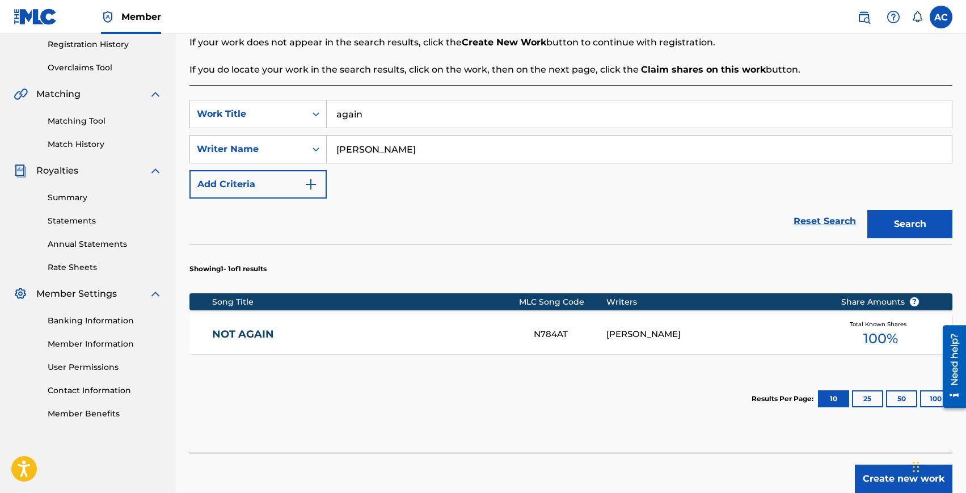
type input "[PERSON_NAME]"
click at [868, 210] on button "Search" at bounding box center [910, 224] width 85 height 28
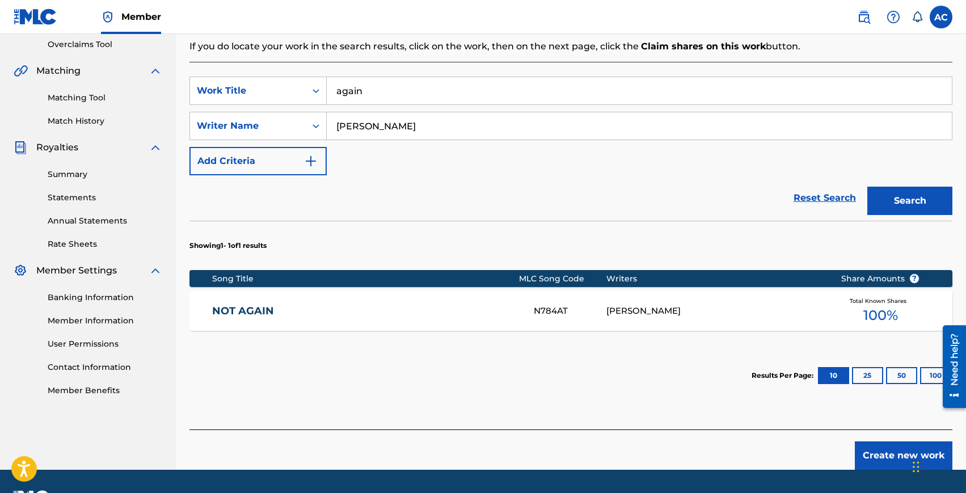
click at [890, 447] on button "Create new work" at bounding box center [904, 455] width 98 height 28
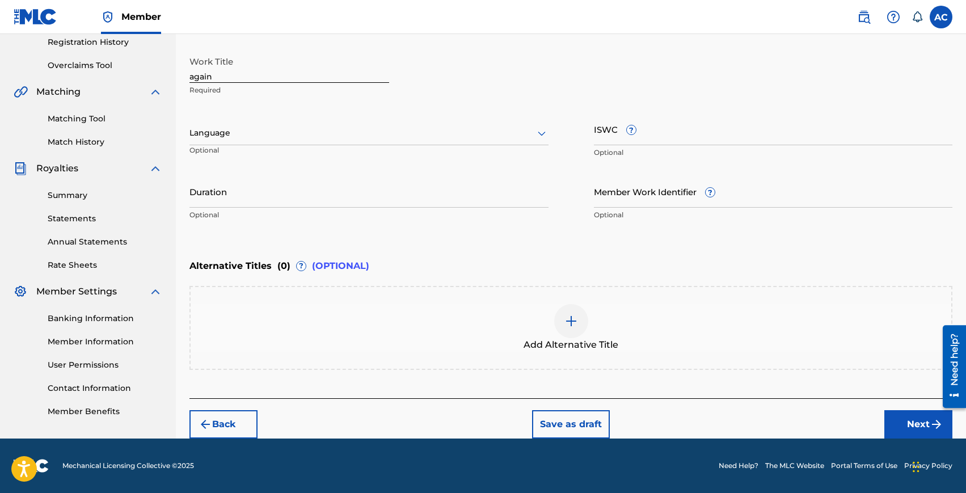
scroll to position [217, 0]
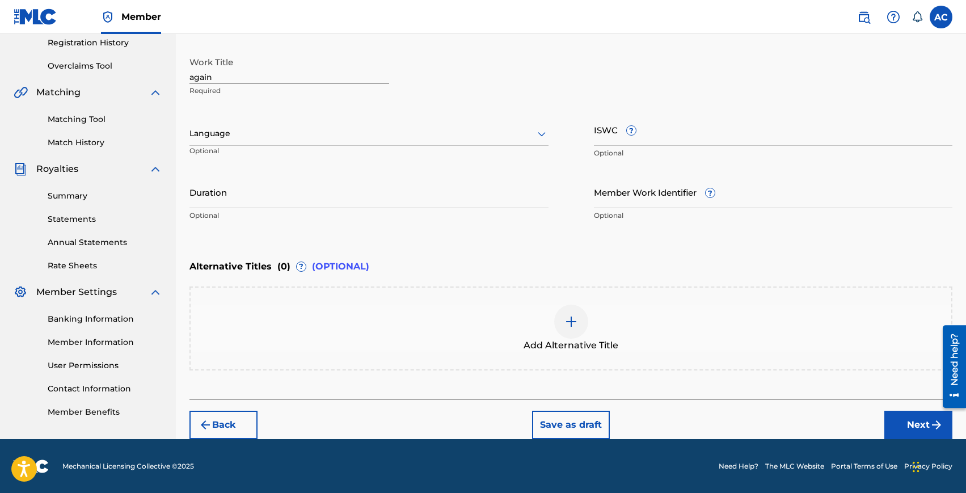
click at [226, 73] on input "again" at bounding box center [290, 67] width 200 height 32
type input "Again"
click at [225, 131] on div at bounding box center [369, 134] width 359 height 14
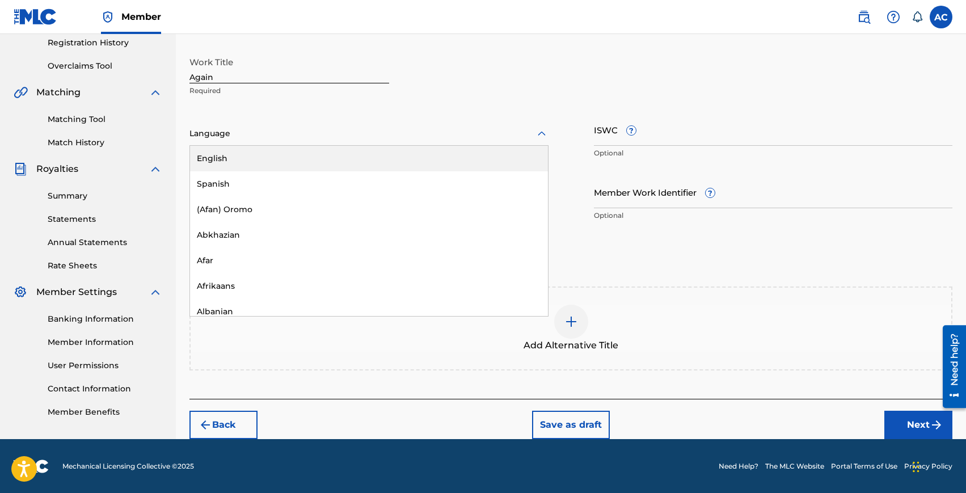
click at [225, 158] on div "English" at bounding box center [369, 159] width 358 height 26
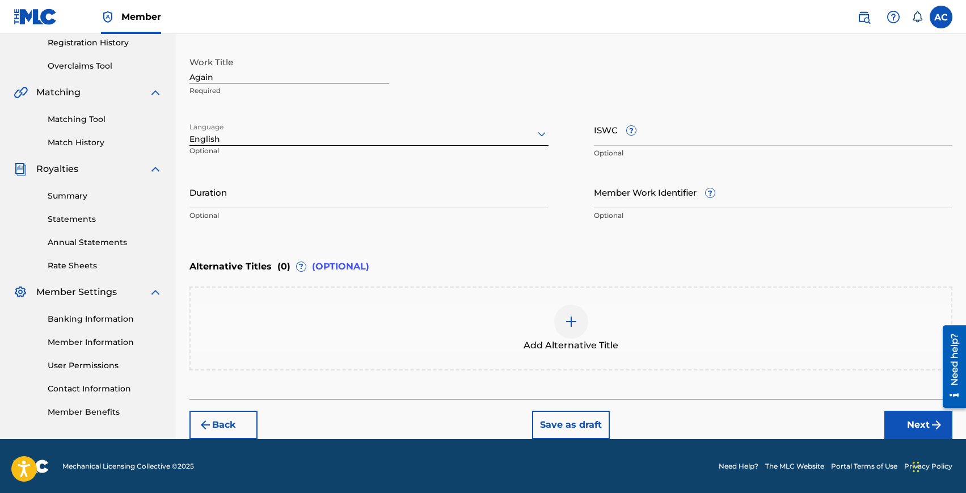
click at [236, 195] on input "Duration" at bounding box center [369, 192] width 359 height 32
type input "02:12"
click at [906, 425] on button "Next" at bounding box center [919, 425] width 68 height 28
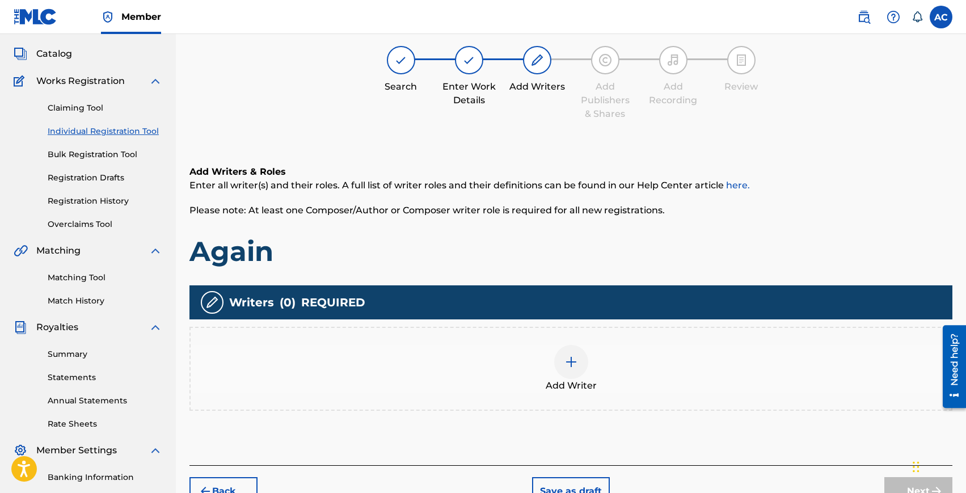
scroll to position [51, 0]
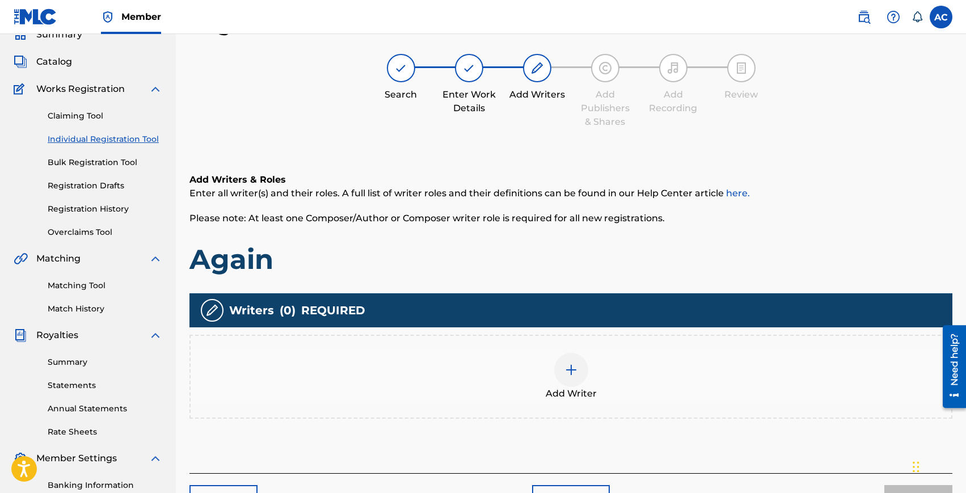
click at [571, 361] on div at bounding box center [571, 370] width 34 height 34
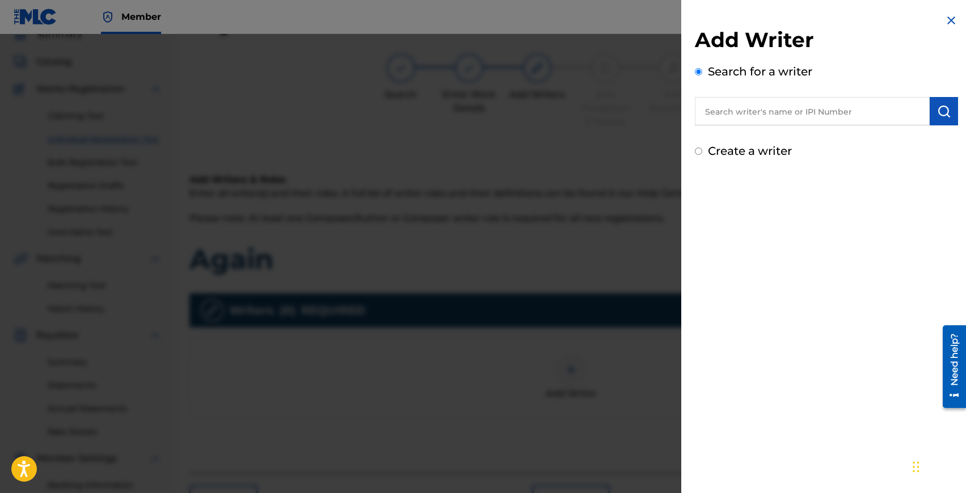
click at [786, 111] on input "text" at bounding box center [812, 111] width 235 height 28
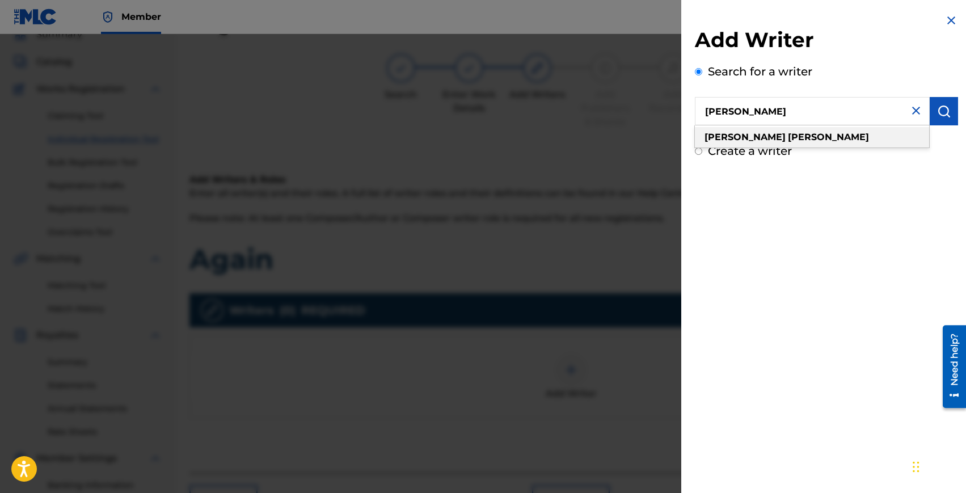
type input "[PERSON_NAME]"
click at [819, 138] on div "[PERSON_NAME]" at bounding box center [812, 137] width 234 height 20
click at [937, 112] on img "submit" at bounding box center [944, 111] width 14 height 14
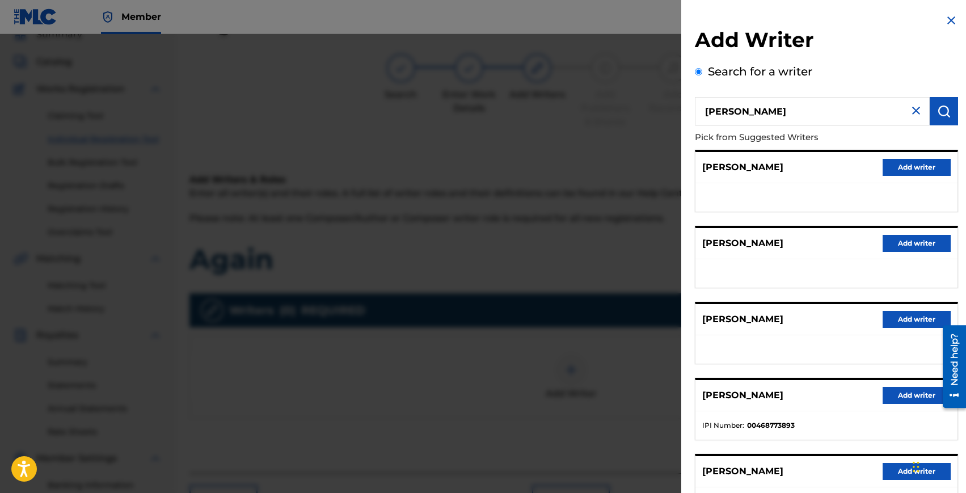
scroll to position [80, 0]
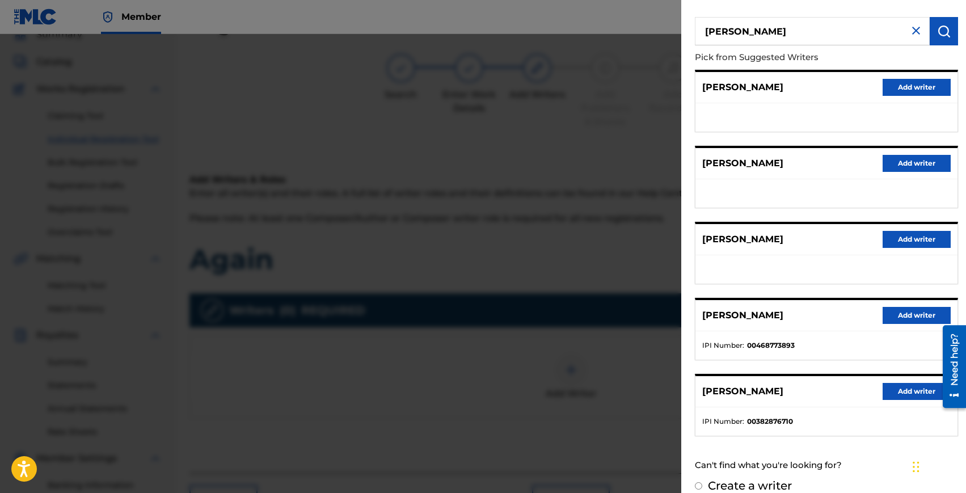
click at [912, 391] on button "Add writer" at bounding box center [917, 391] width 68 height 17
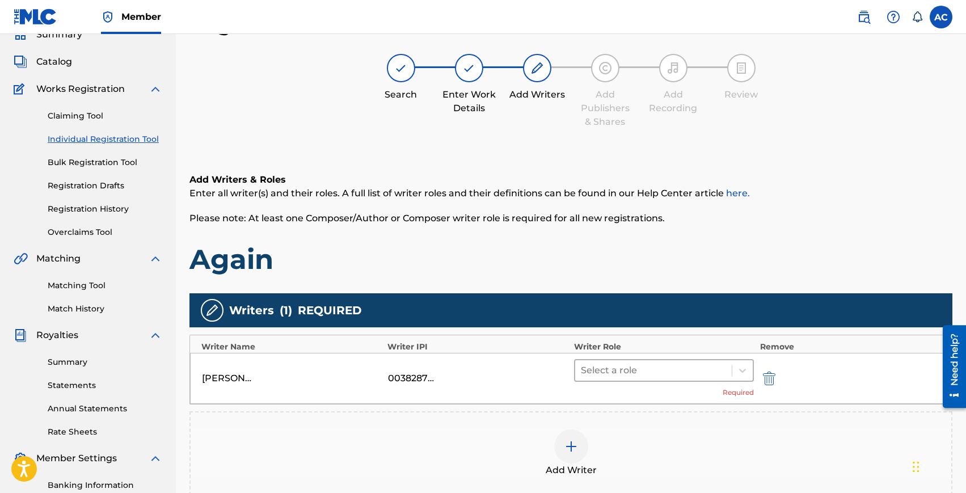
click at [613, 373] on div at bounding box center [654, 371] width 146 height 16
click at [622, 385] on div "Select a role Required" at bounding box center [664, 378] width 180 height 39
click at [630, 376] on div at bounding box center [654, 371] width 146 height 16
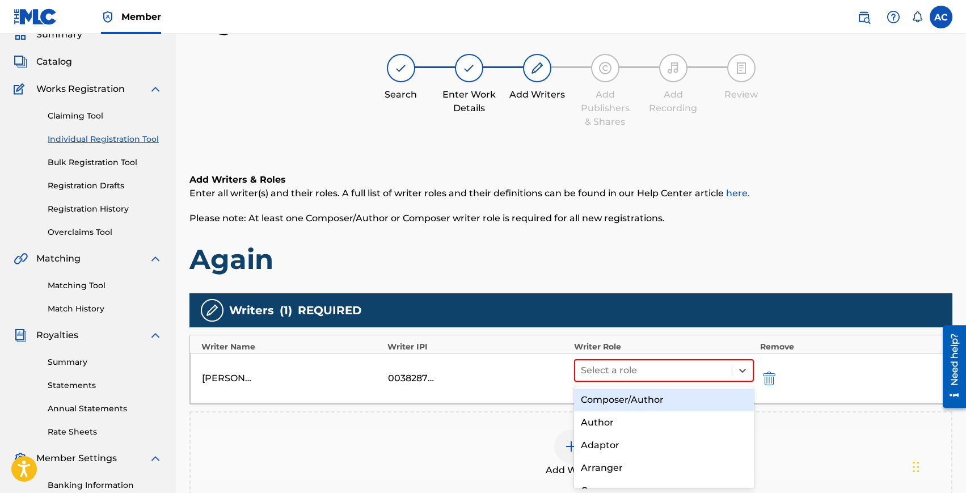
click at [630, 393] on div "Composer/Author" at bounding box center [664, 400] width 180 height 23
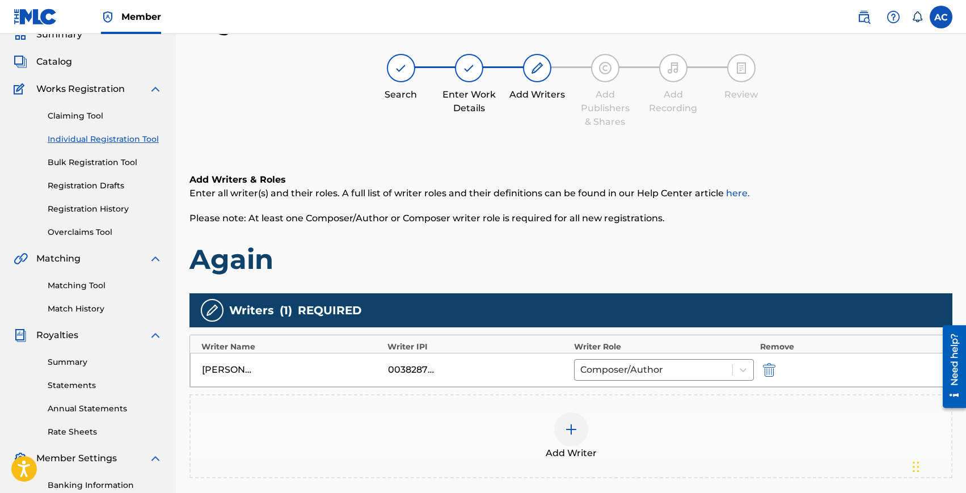
scroll to position [124, 0]
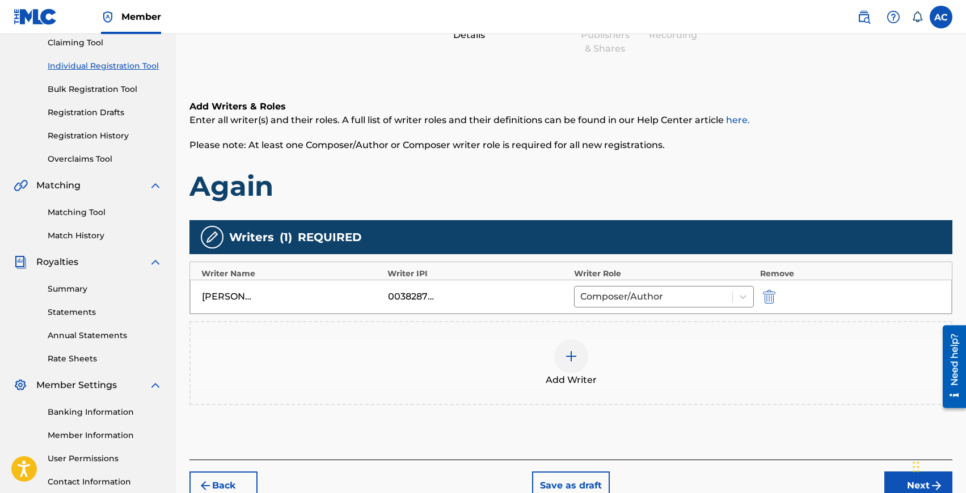
click at [570, 354] on img at bounding box center [572, 357] width 14 height 14
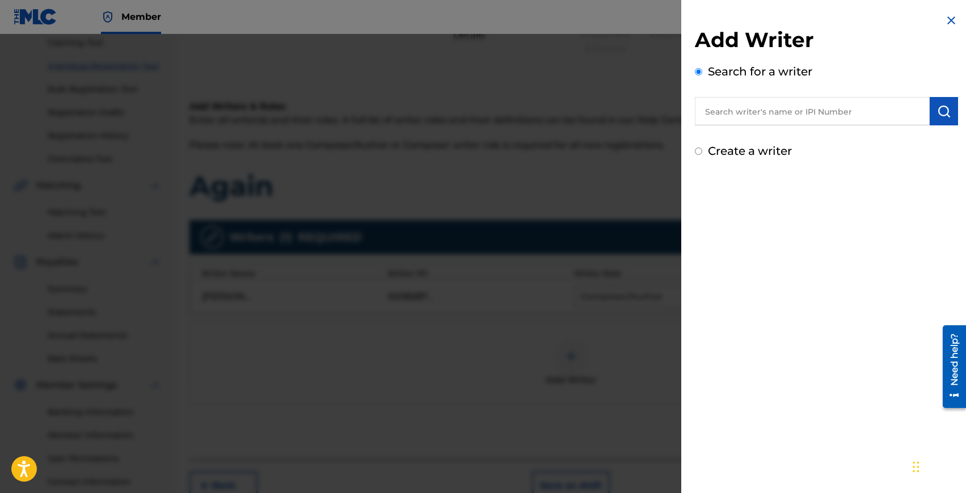
click at [810, 111] on input "text" at bounding box center [812, 111] width 235 height 28
paste input "CH7812544255"
type input "CH7812544255"
click at [789, 112] on input "CH7812544255" at bounding box center [812, 111] width 235 height 28
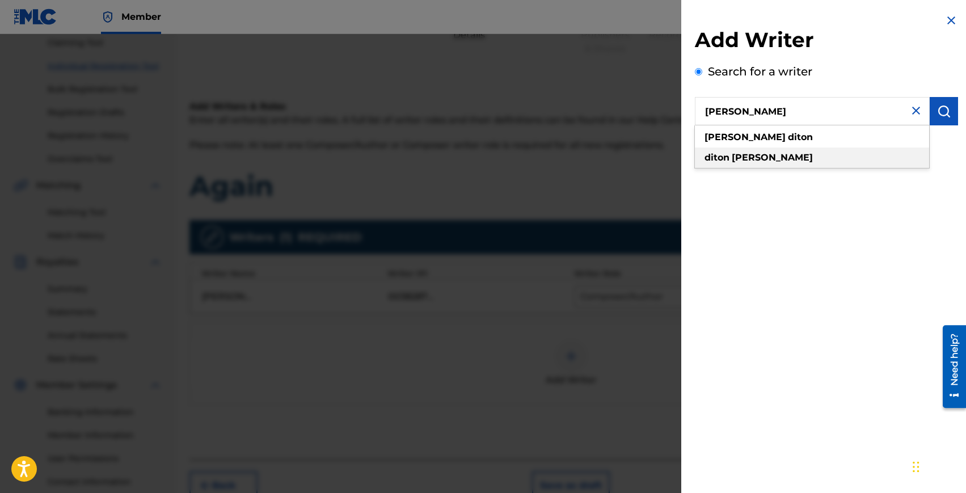
type input "[PERSON_NAME]"
click at [788, 142] on strong "diton" at bounding box center [800, 137] width 25 height 11
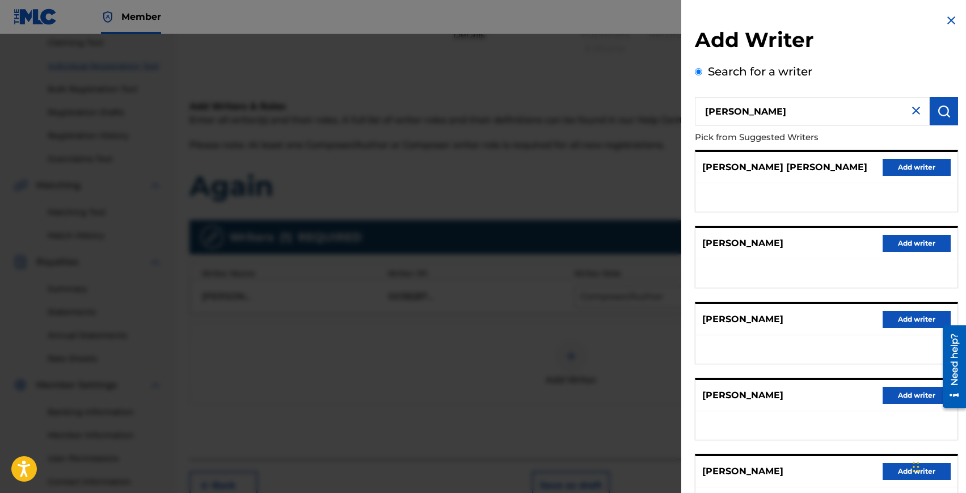
scroll to position [95, 0]
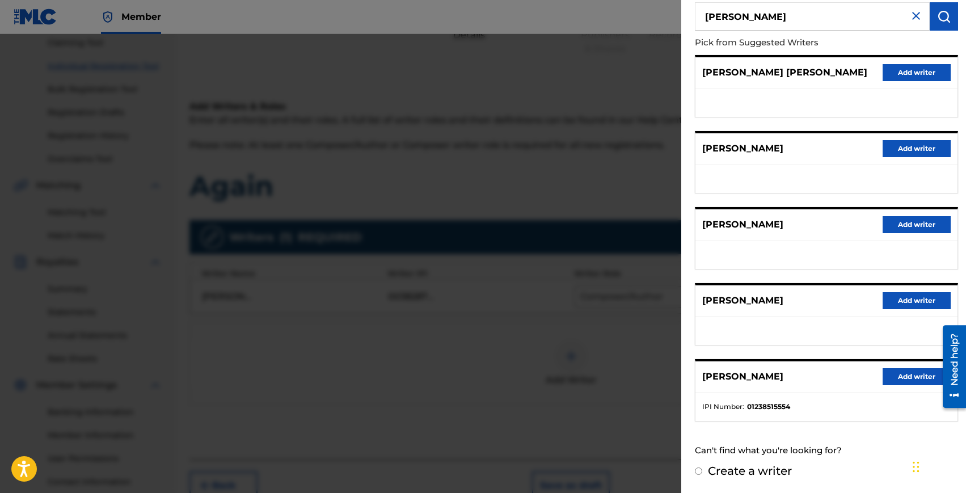
click at [902, 380] on button "Add writer" at bounding box center [917, 376] width 68 height 17
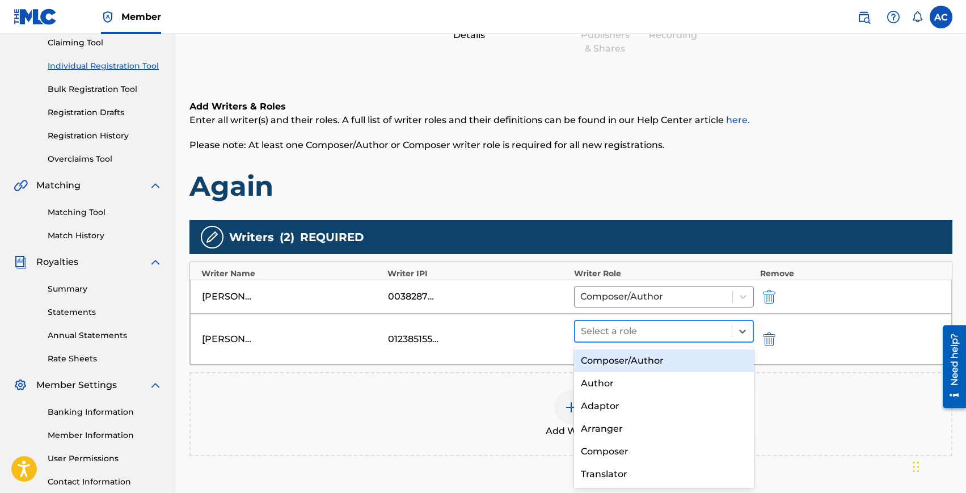
click at [649, 330] on div at bounding box center [654, 331] width 146 height 16
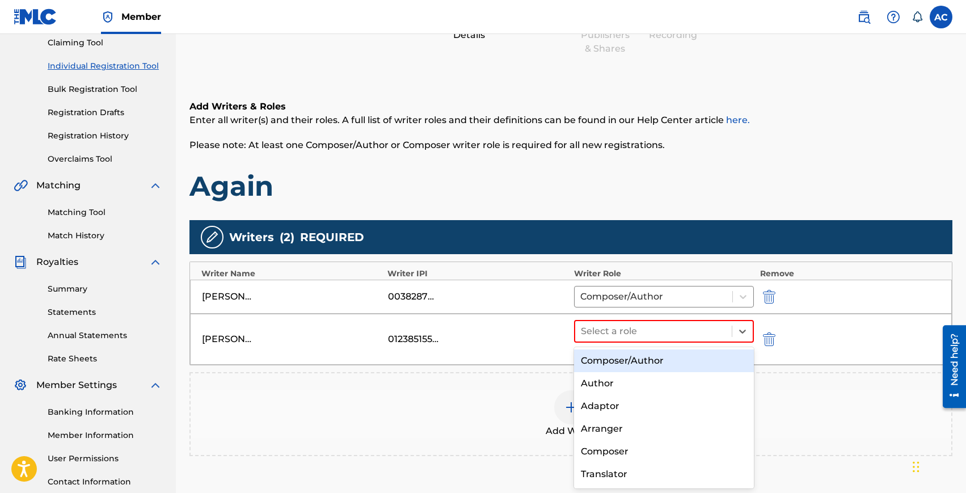
click at [648, 360] on div "Composer/Author" at bounding box center [664, 361] width 180 height 23
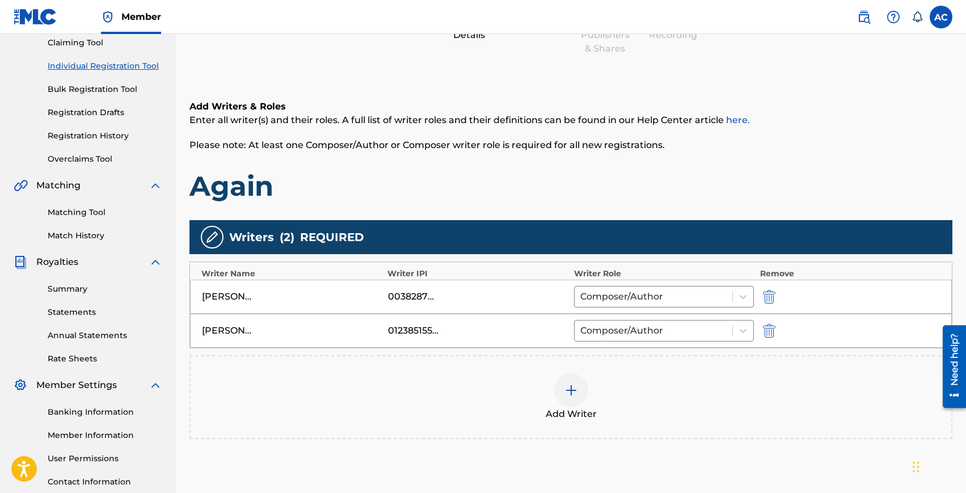
click at [582, 386] on div at bounding box center [571, 390] width 34 height 34
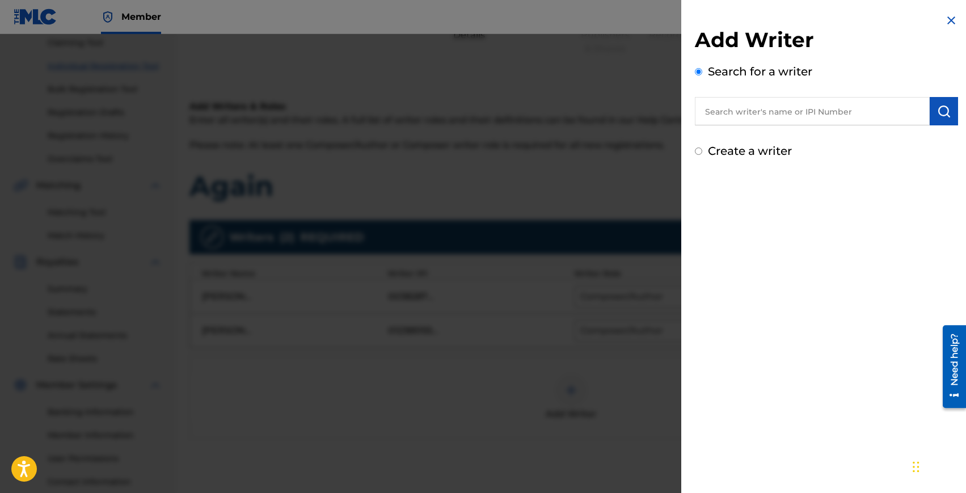
drag, startPoint x: 795, startPoint y: 113, endPoint x: 795, endPoint y: 107, distance: 6.2
click at [795, 113] on input "text" at bounding box center [812, 111] width 235 height 28
type input "[PERSON_NAME]"
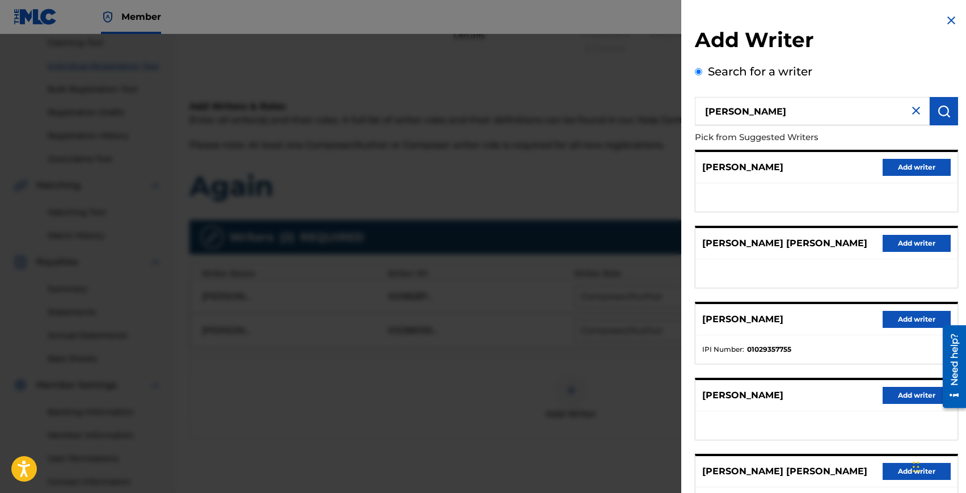
click at [942, 113] on img "submit" at bounding box center [944, 111] width 14 height 14
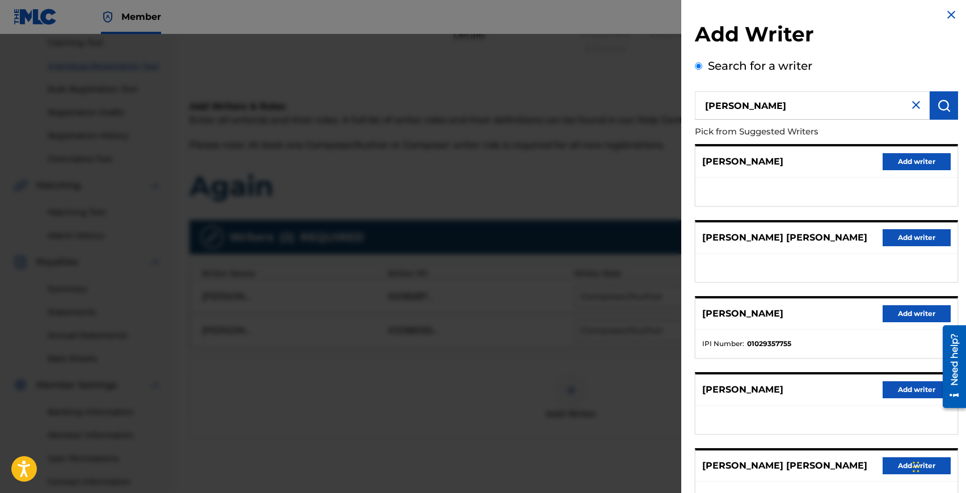
click at [906, 311] on button "Add writer" at bounding box center [917, 313] width 68 height 17
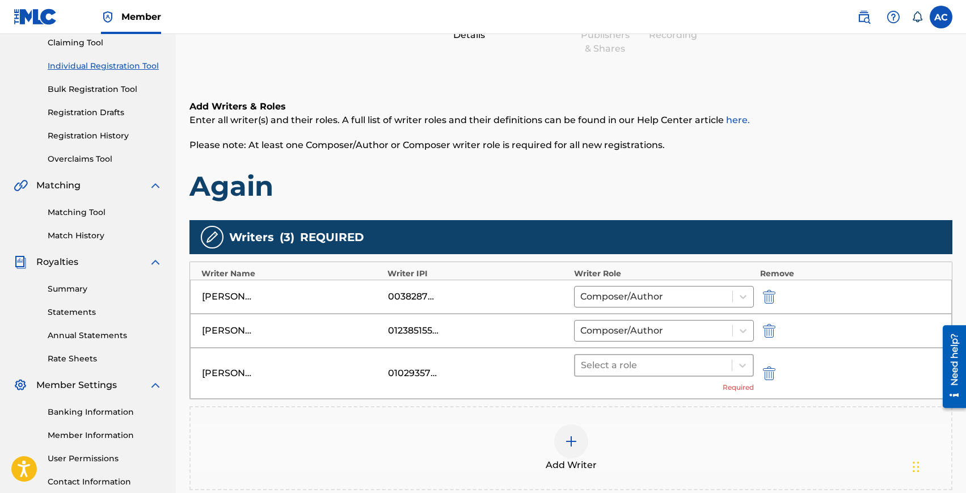
click at [593, 365] on div at bounding box center [654, 365] width 146 height 16
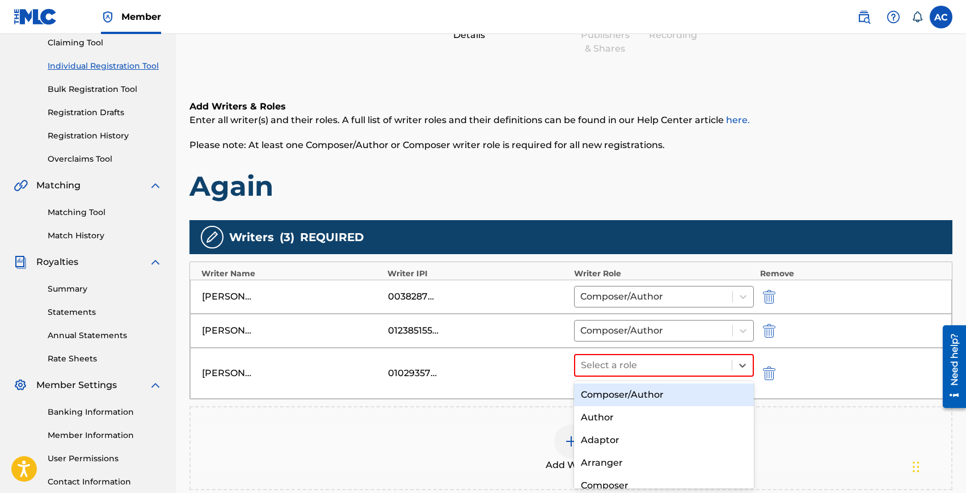
click at [600, 391] on div "Composer/Author" at bounding box center [664, 395] width 180 height 23
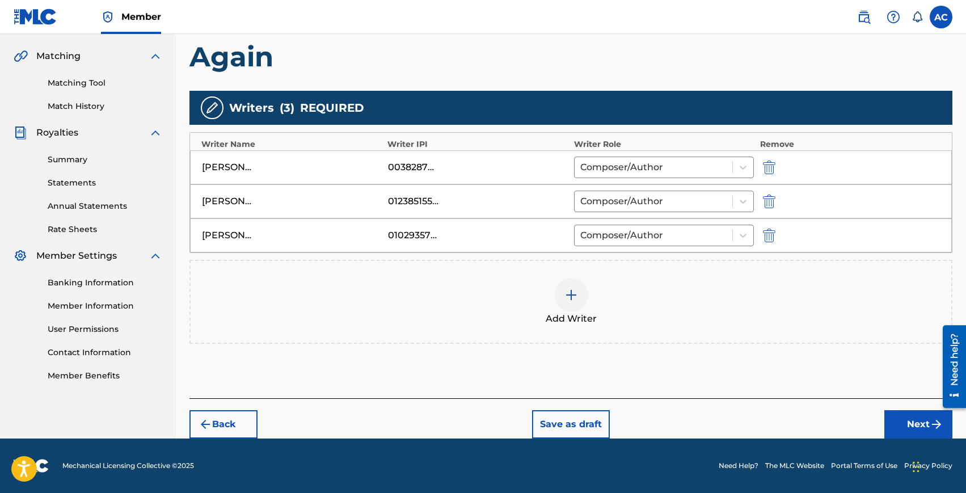
click at [891, 422] on button "Next" at bounding box center [919, 424] width 68 height 28
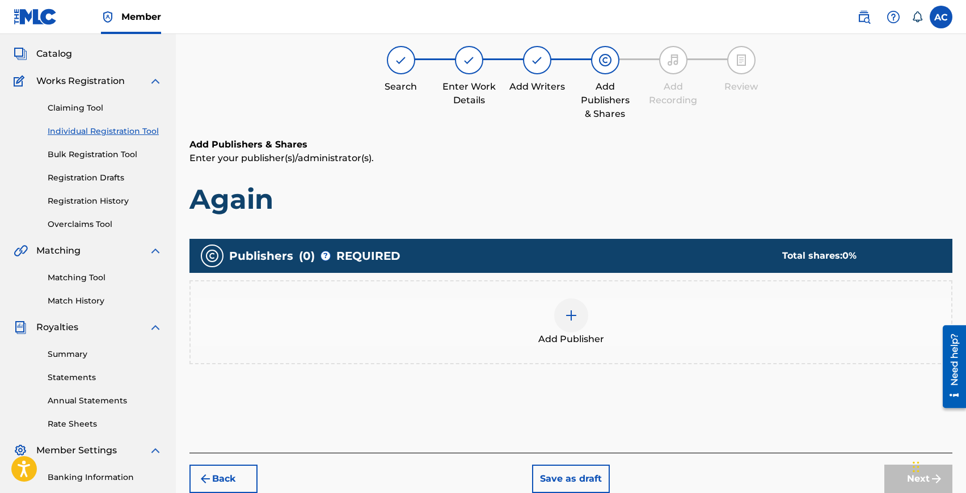
scroll to position [51, 0]
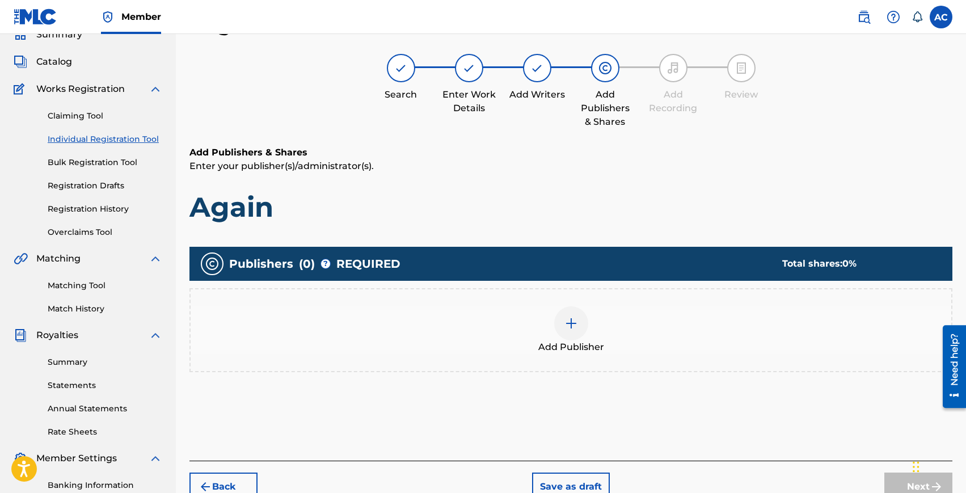
click at [562, 323] on div at bounding box center [571, 323] width 34 height 34
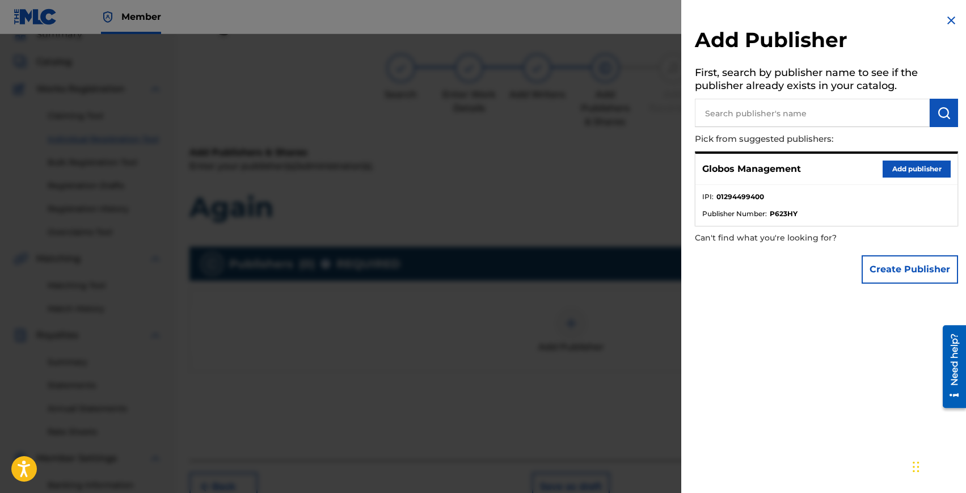
click at [923, 174] on button "Add publisher" at bounding box center [917, 169] width 68 height 17
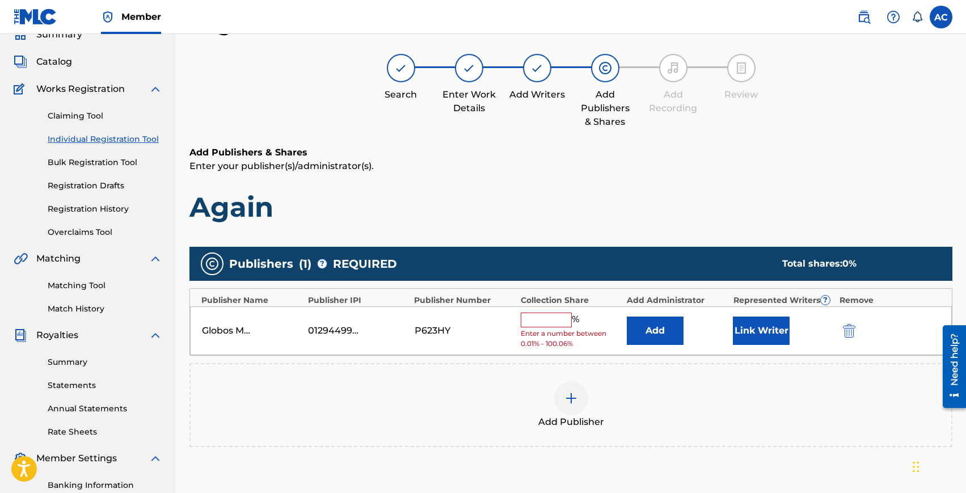
click at [554, 319] on input "text" at bounding box center [546, 320] width 51 height 15
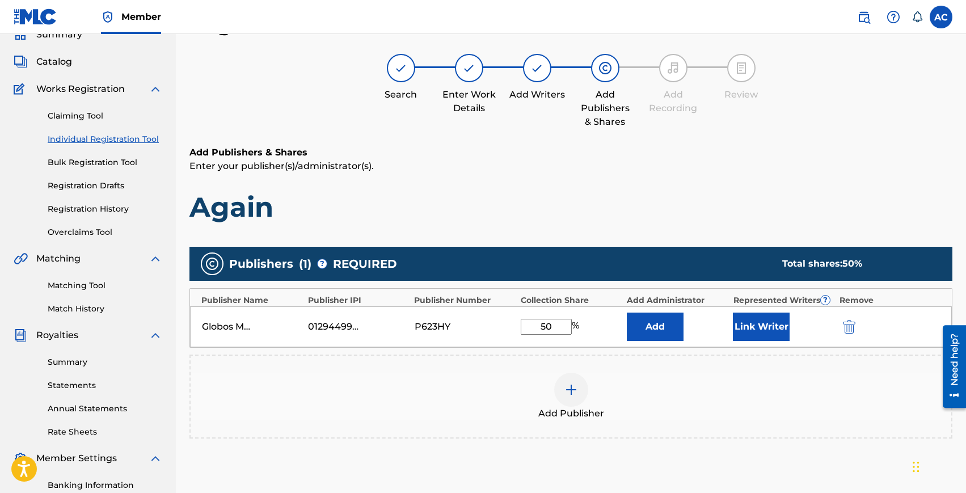
type input "50"
click at [768, 326] on button "Link Writer" at bounding box center [761, 327] width 57 height 28
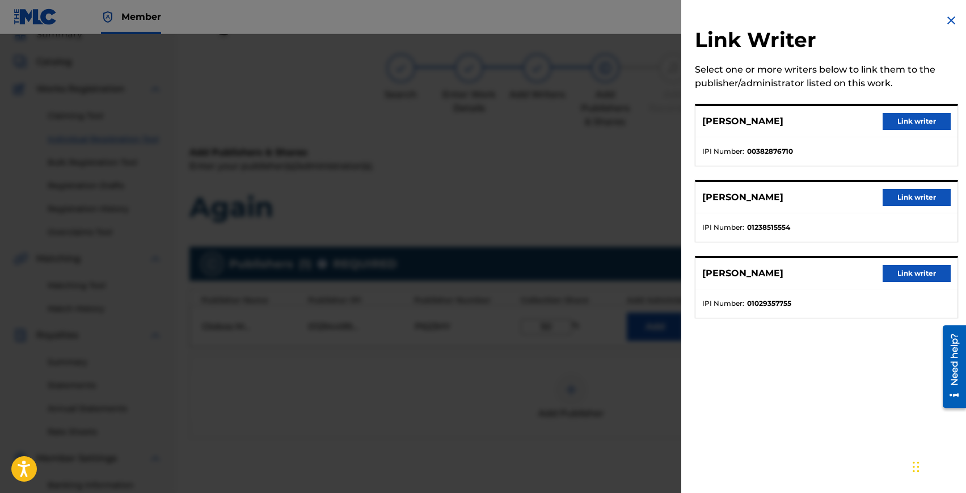
click at [905, 123] on button "Link writer" at bounding box center [917, 121] width 68 height 17
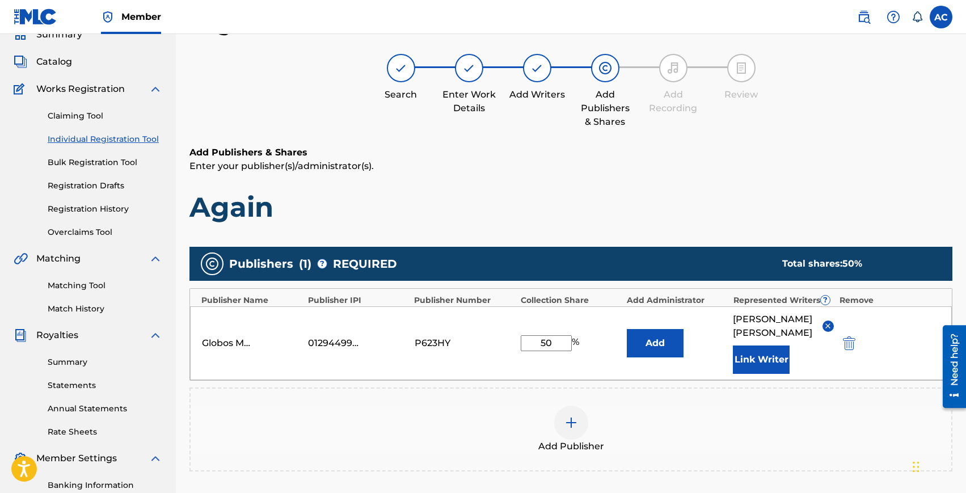
click at [757, 367] on button "Link Writer" at bounding box center [761, 360] width 57 height 28
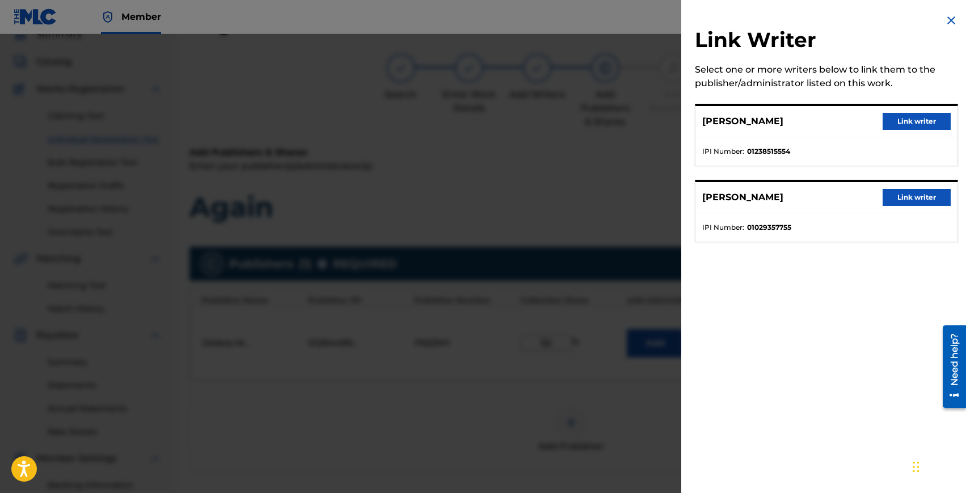
click at [898, 124] on button "Link writer" at bounding box center [917, 121] width 68 height 17
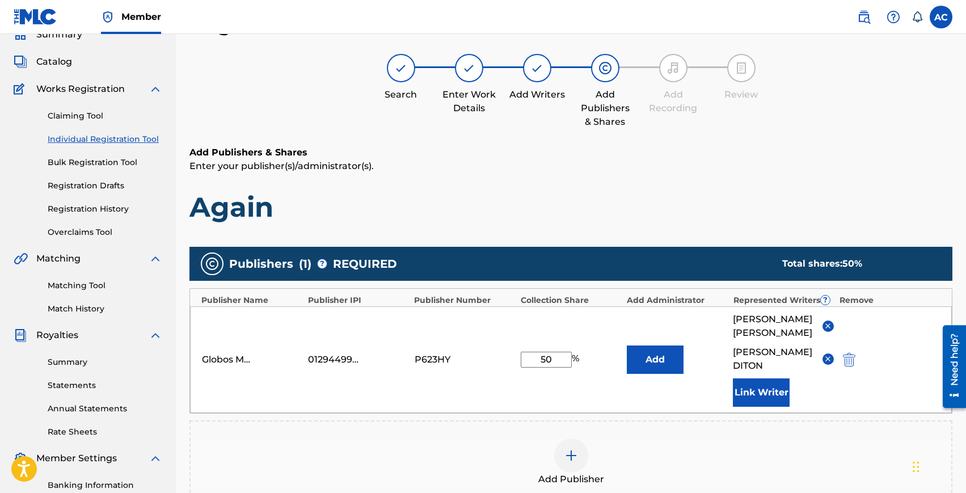
click at [759, 383] on button "Link Writer" at bounding box center [761, 392] width 57 height 28
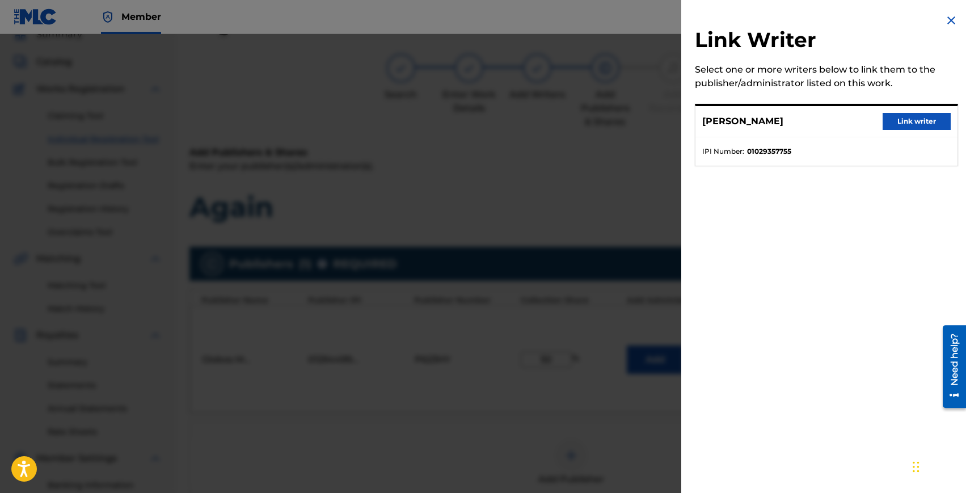
click at [897, 124] on button "Link writer" at bounding box center [917, 121] width 68 height 17
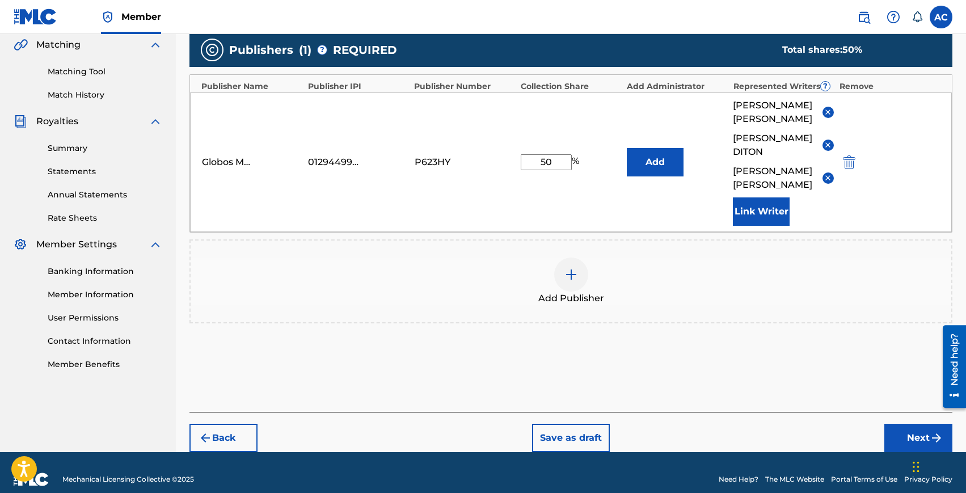
click at [903, 424] on button "Next" at bounding box center [919, 438] width 68 height 28
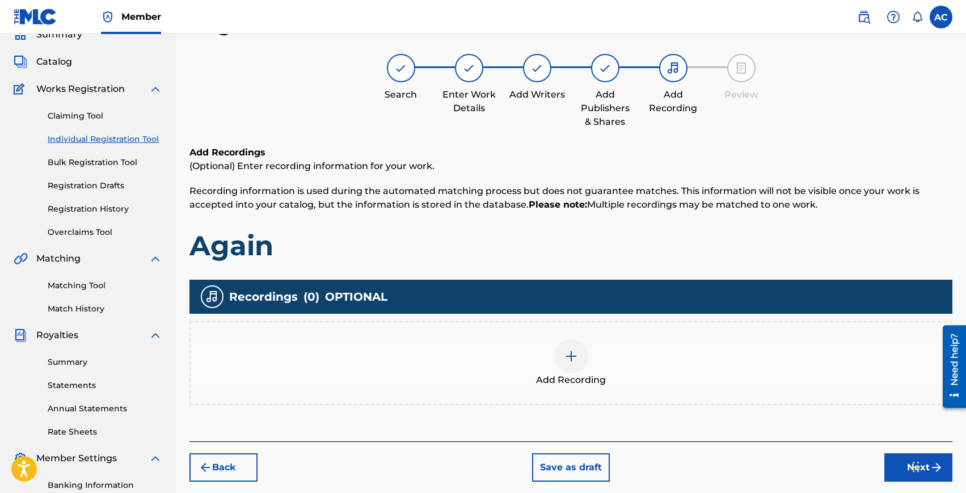
click at [562, 355] on div at bounding box center [571, 356] width 34 height 34
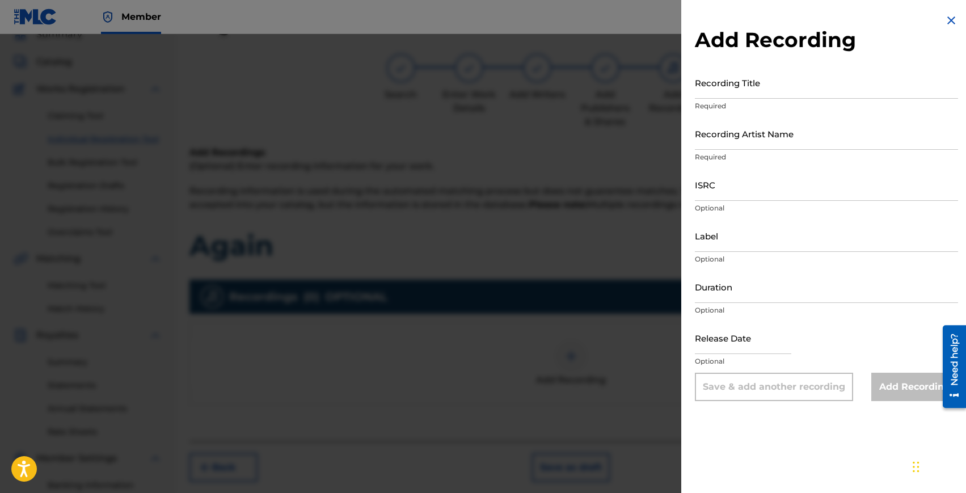
click at [744, 92] on input "Recording Title" at bounding box center [826, 82] width 263 height 32
type input "Again"
click at [725, 139] on input "Recording Artist Name" at bounding box center [826, 133] width 263 height 32
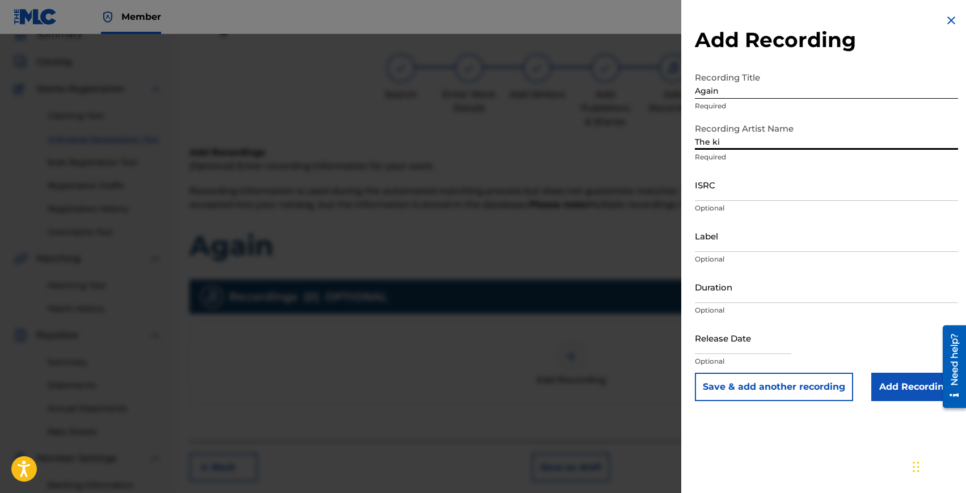
type input "The kid in blue"
click at [748, 186] on input "ISRC" at bounding box center [826, 185] width 263 height 32
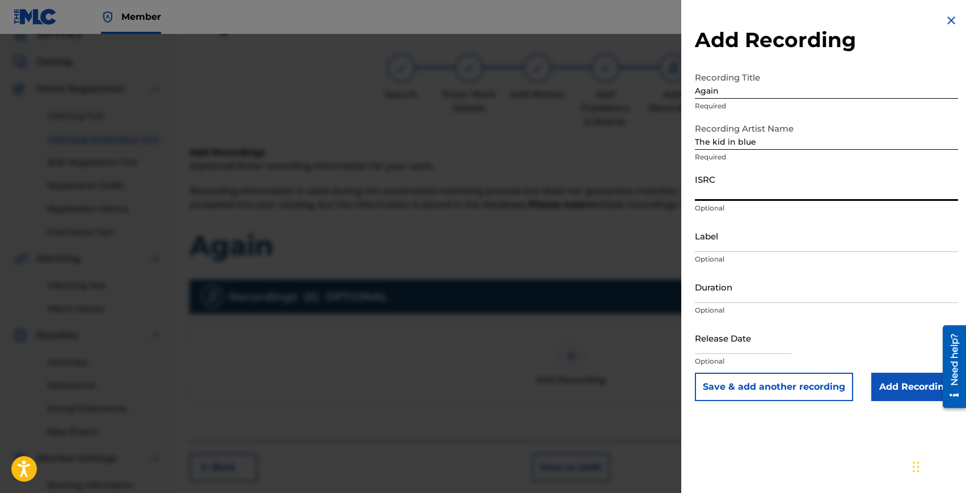
paste input "CH7812544255"
type input "CH7812544255"
click at [726, 239] on input "Label" at bounding box center [826, 236] width 263 height 32
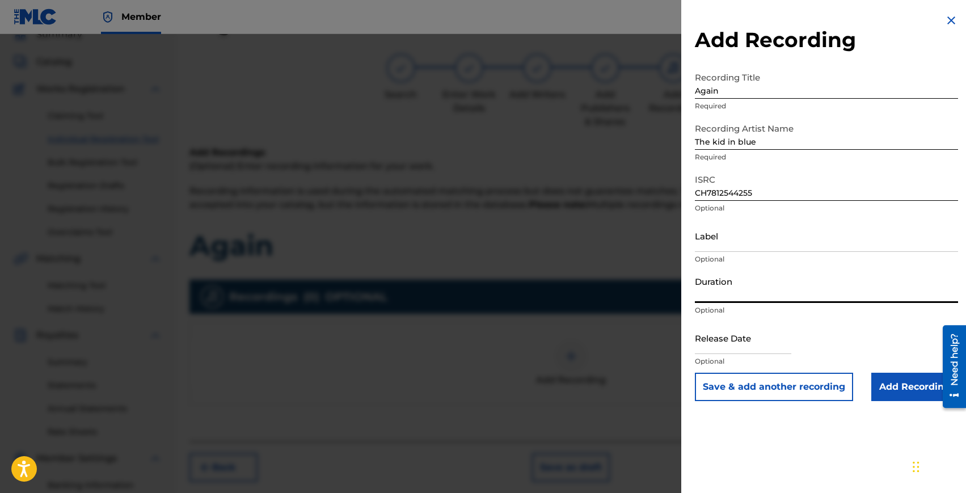
click at [726, 292] on input "Duration" at bounding box center [826, 287] width 263 height 32
type input "02:12"
select select "7"
select select "2025"
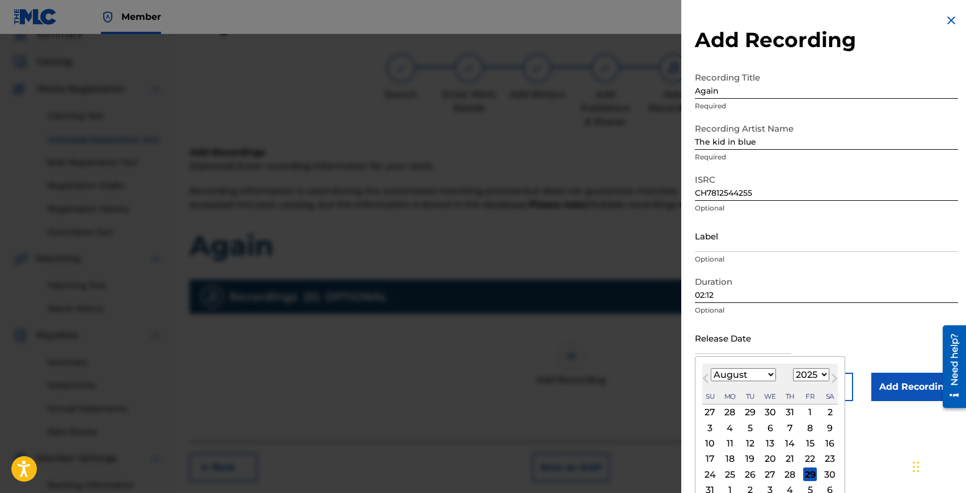
click at [727, 352] on input "text" at bounding box center [743, 338] width 96 height 32
click at [836, 370] on div "January February March April May June July August September October November [D…" at bounding box center [770, 375] width 136 height 14
click at [813, 473] on div "29" at bounding box center [810, 475] width 14 height 14
type input "[DATE]"
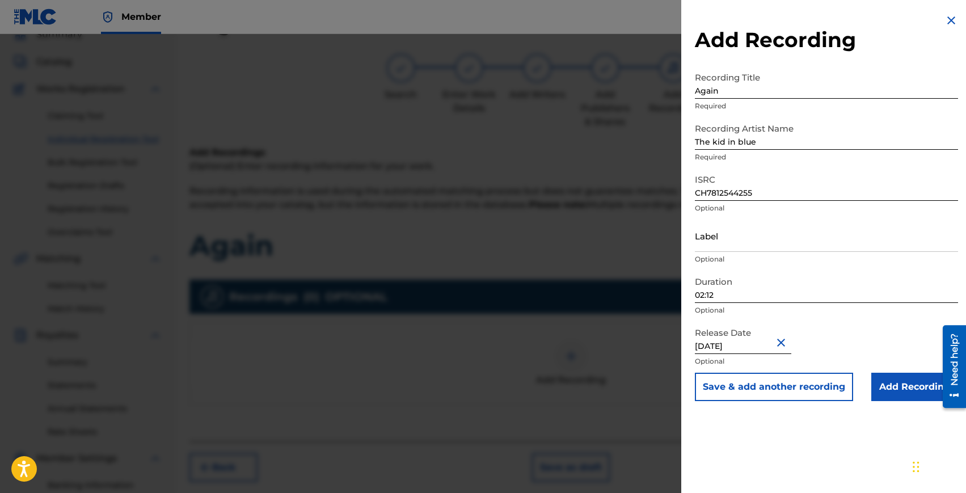
click at [905, 385] on input "Add Recording" at bounding box center [915, 387] width 87 height 28
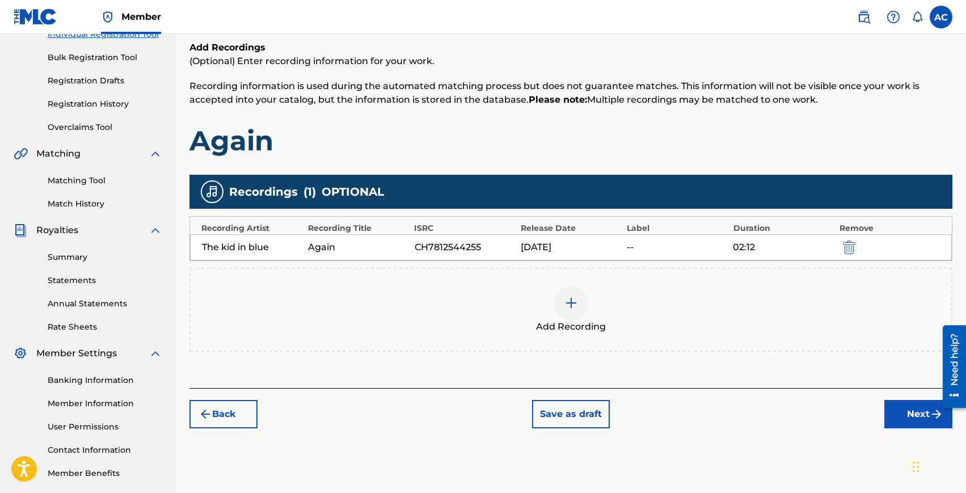
scroll to position [211, 0]
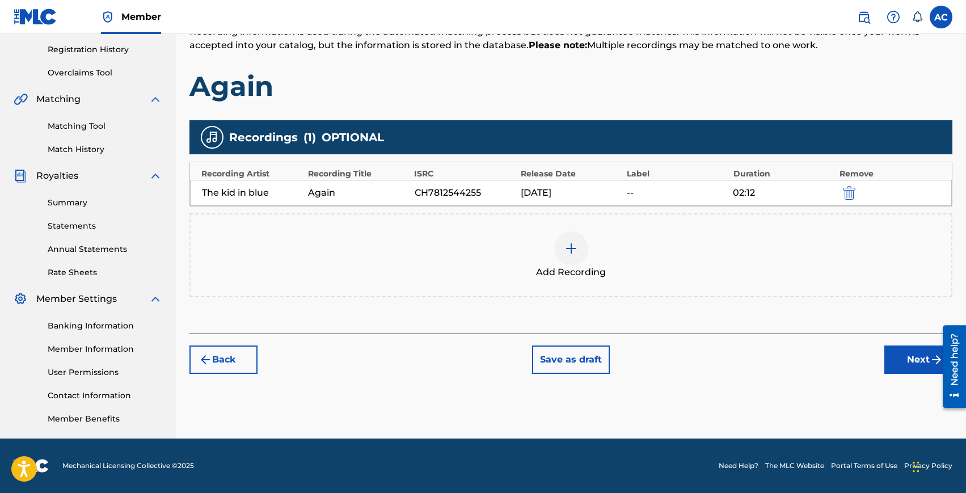
click at [895, 354] on button "Next" at bounding box center [919, 360] width 68 height 28
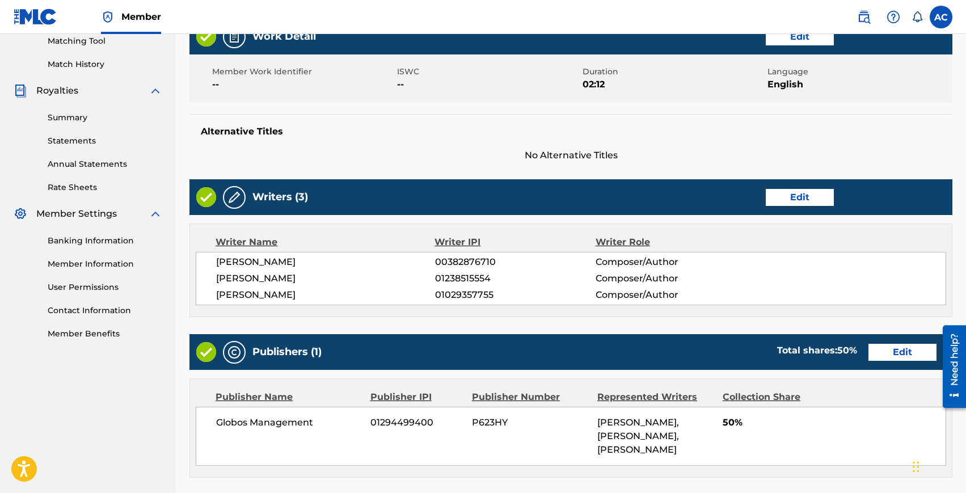
scroll to position [517, 0]
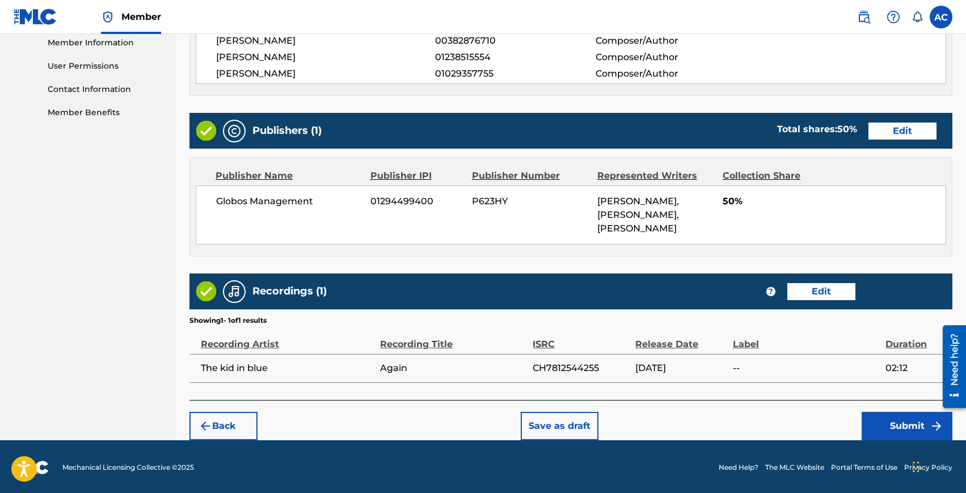
click at [895, 420] on button "Submit" at bounding box center [907, 426] width 91 height 28
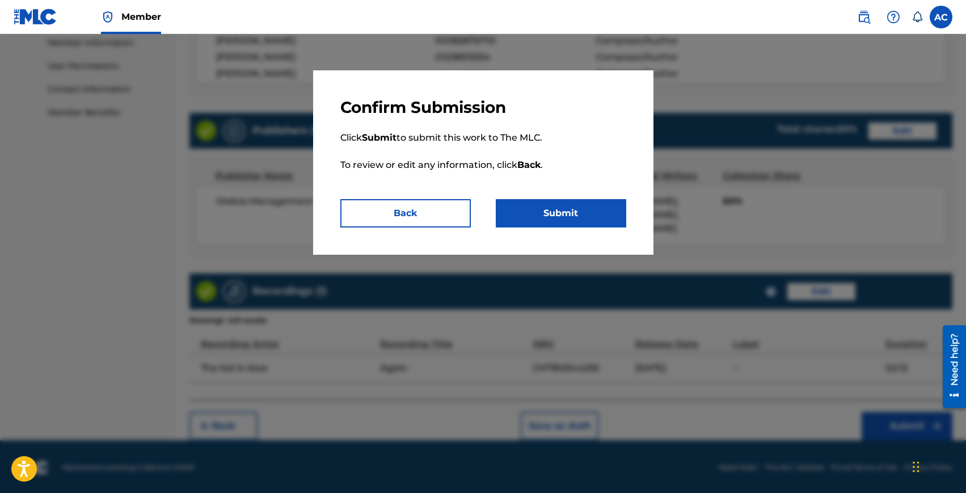
click at [554, 209] on button "Submit" at bounding box center [561, 213] width 131 height 28
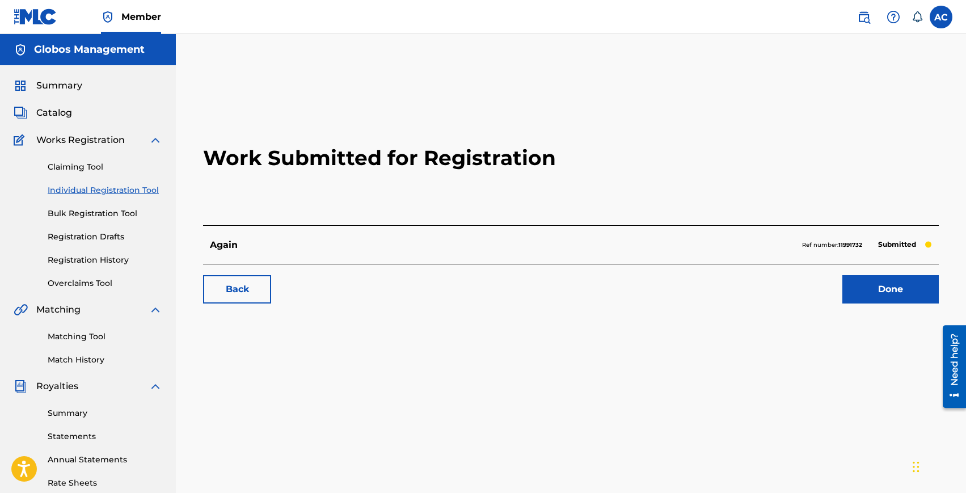
click at [103, 187] on link "Individual Registration Tool" at bounding box center [105, 190] width 115 height 12
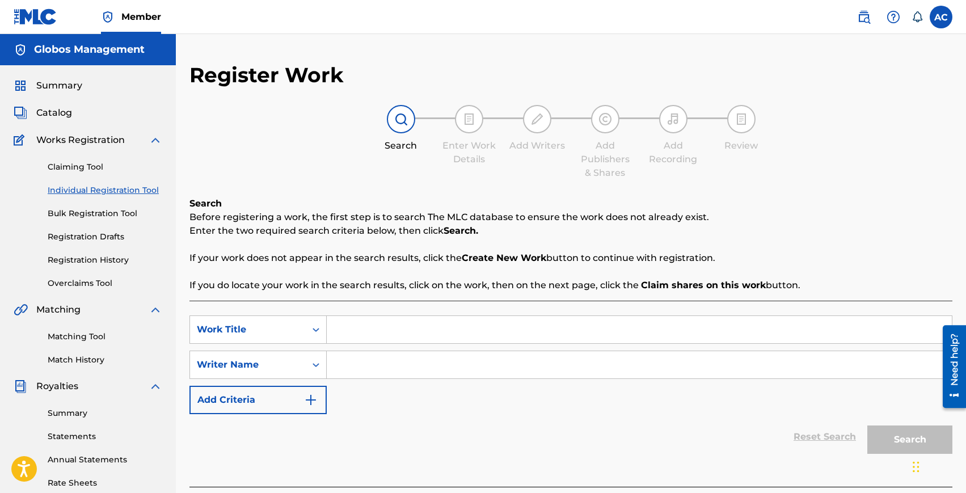
click at [90, 257] on link "Registration History" at bounding box center [105, 260] width 115 height 12
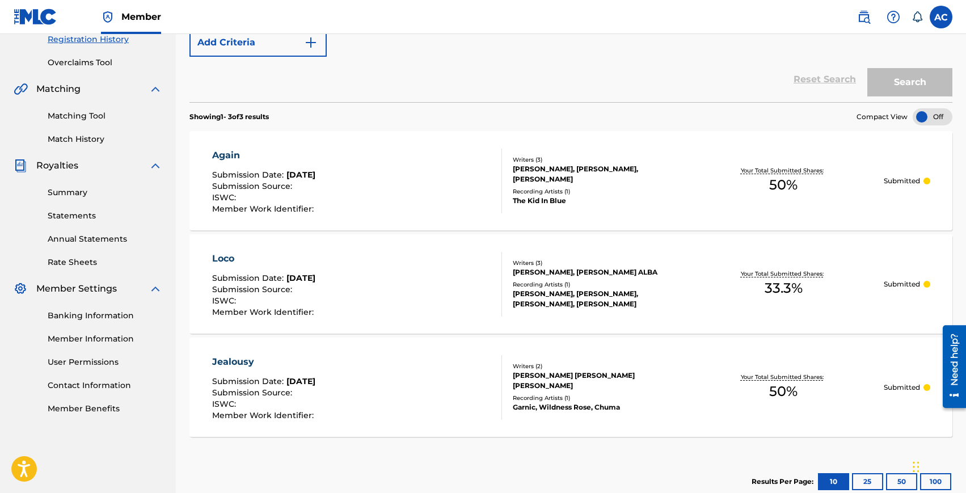
scroll to position [228, 0]
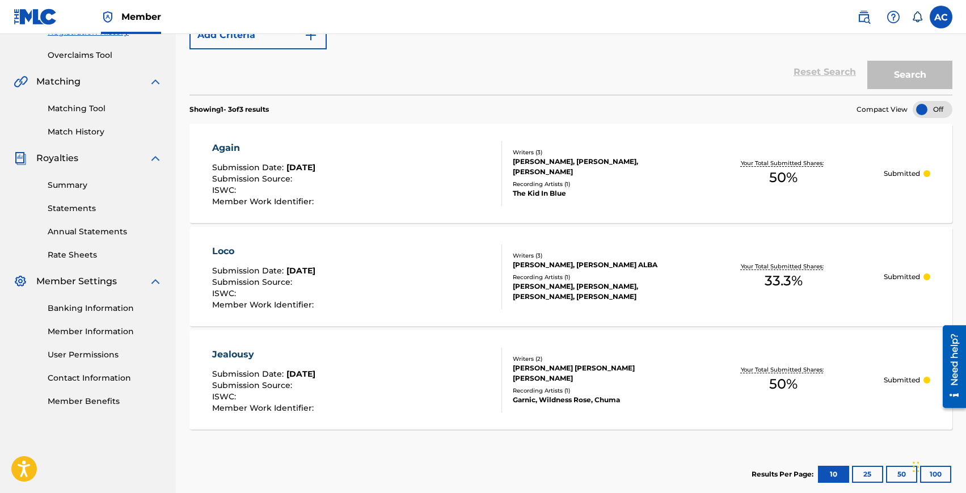
click at [554, 451] on section "Results Per Page: 10 25 50 100" at bounding box center [571, 474] width 763 height 53
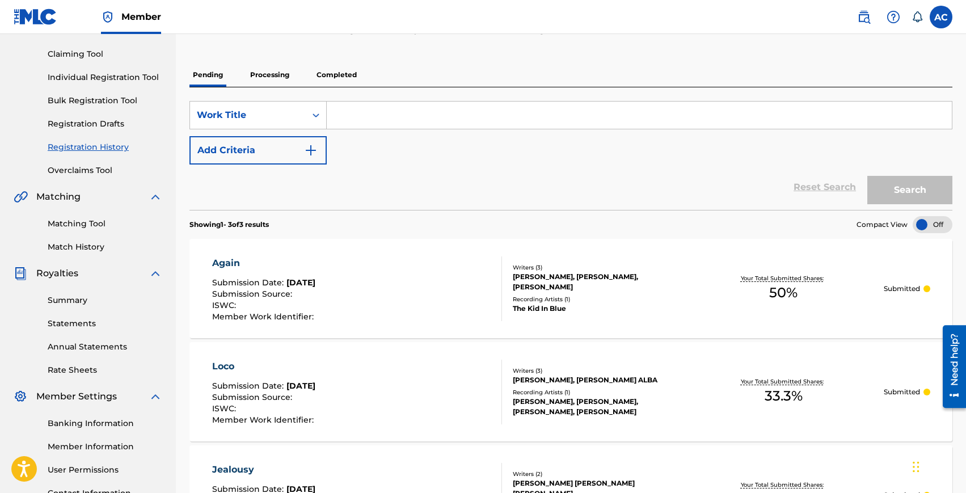
scroll to position [0, 0]
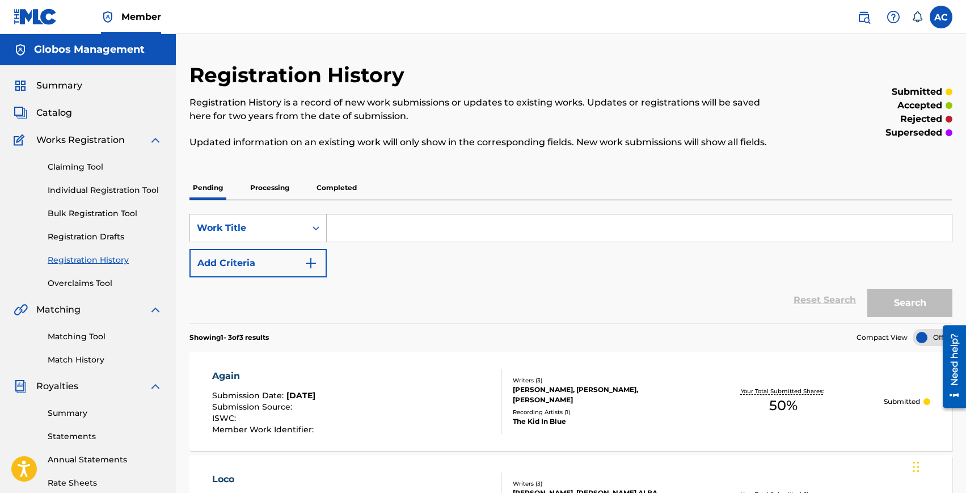
click at [323, 68] on h2 "Registration History" at bounding box center [300, 75] width 221 height 26
click at [391, 117] on p "Registration History is a record of new work submissions or updates to existing…" at bounding box center [484, 109] width 588 height 27
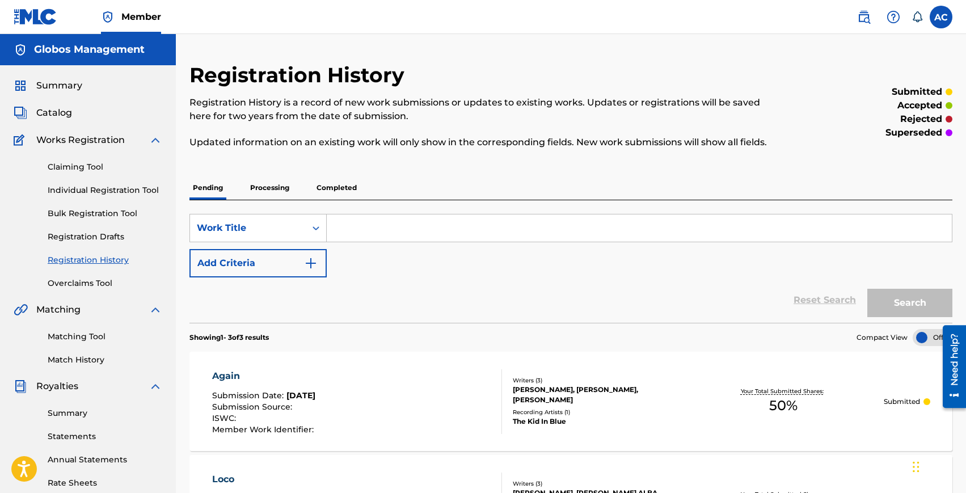
click at [440, 146] on p "Updated information on an existing work will only show in the corresponding fie…" at bounding box center [484, 143] width 588 height 14
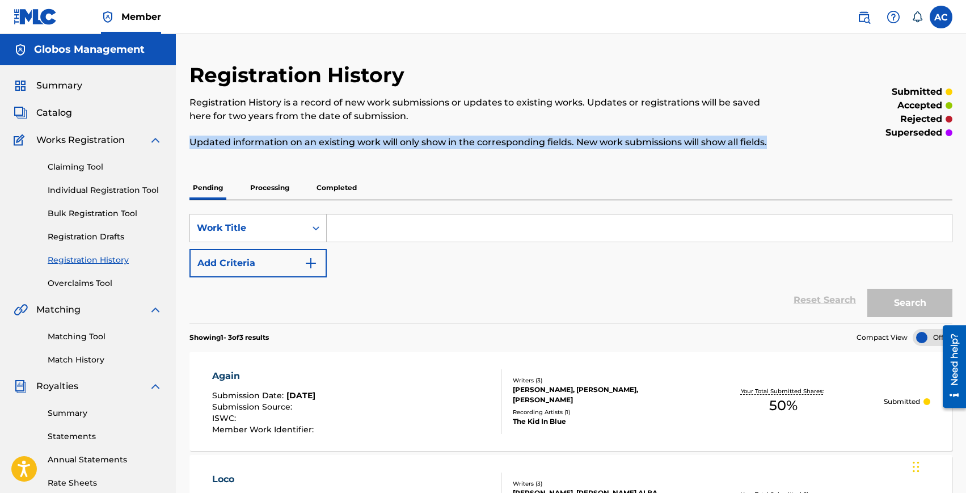
click at [440, 146] on p "Updated information on an existing work will only show in the corresponding fie…" at bounding box center [484, 143] width 588 height 14
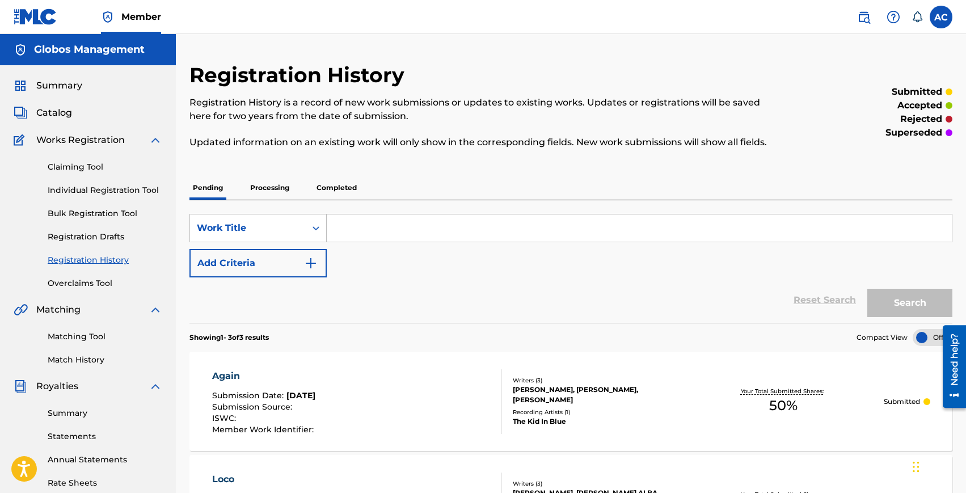
click at [430, 119] on p "Registration History is a record of new work submissions or updates to existing…" at bounding box center [484, 109] width 588 height 27
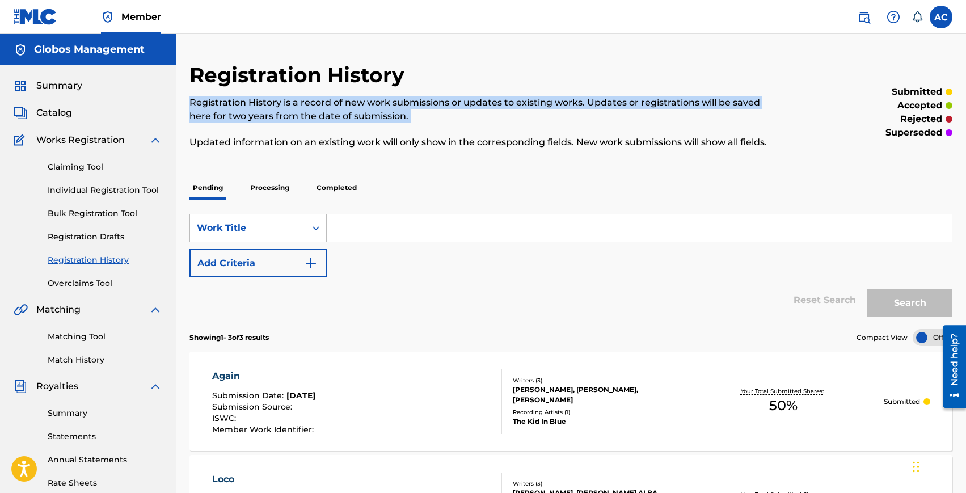
click at [430, 119] on p "Registration History is a record of new work submissions or updates to existing…" at bounding box center [484, 109] width 588 height 27
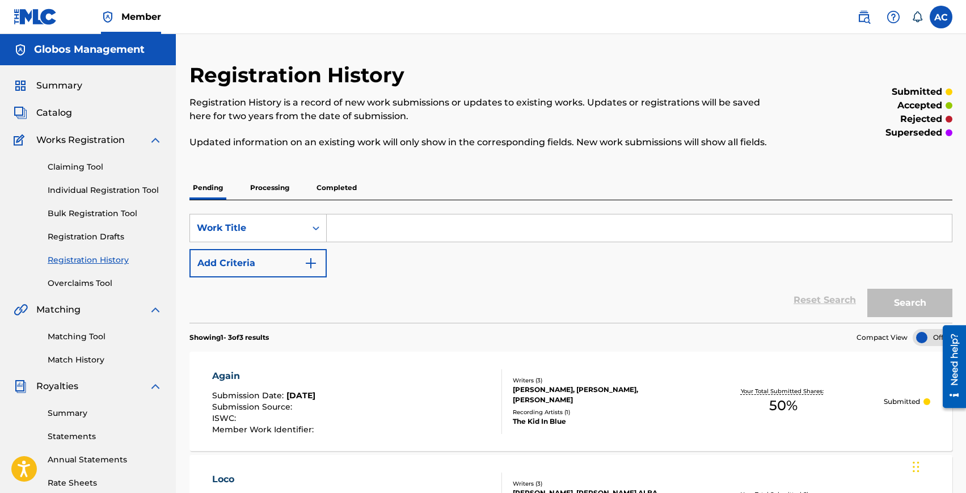
click at [430, 72] on div "Registration History Registration History is a record of new work submissions o…" at bounding box center [484, 112] width 588 height 100
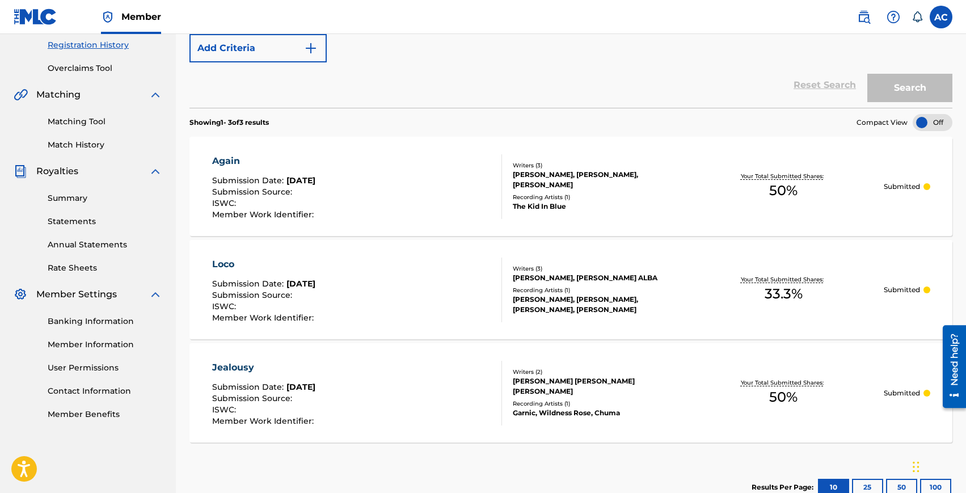
scroll to position [225, 0]
